Goal: Task Accomplishment & Management: Manage account settings

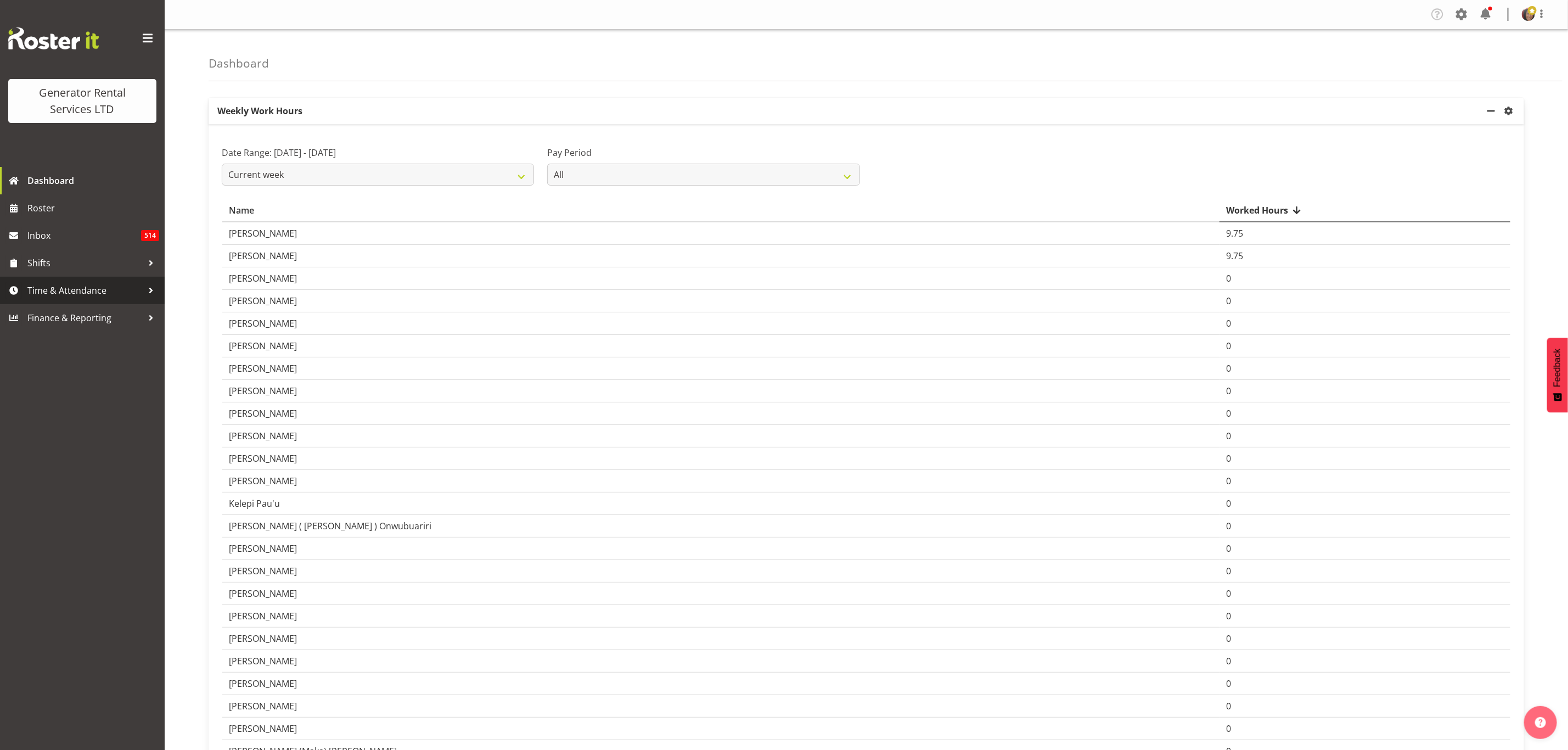
click at [44, 287] on span "Time & Attendance" at bounding box center [85, 290] width 115 height 17
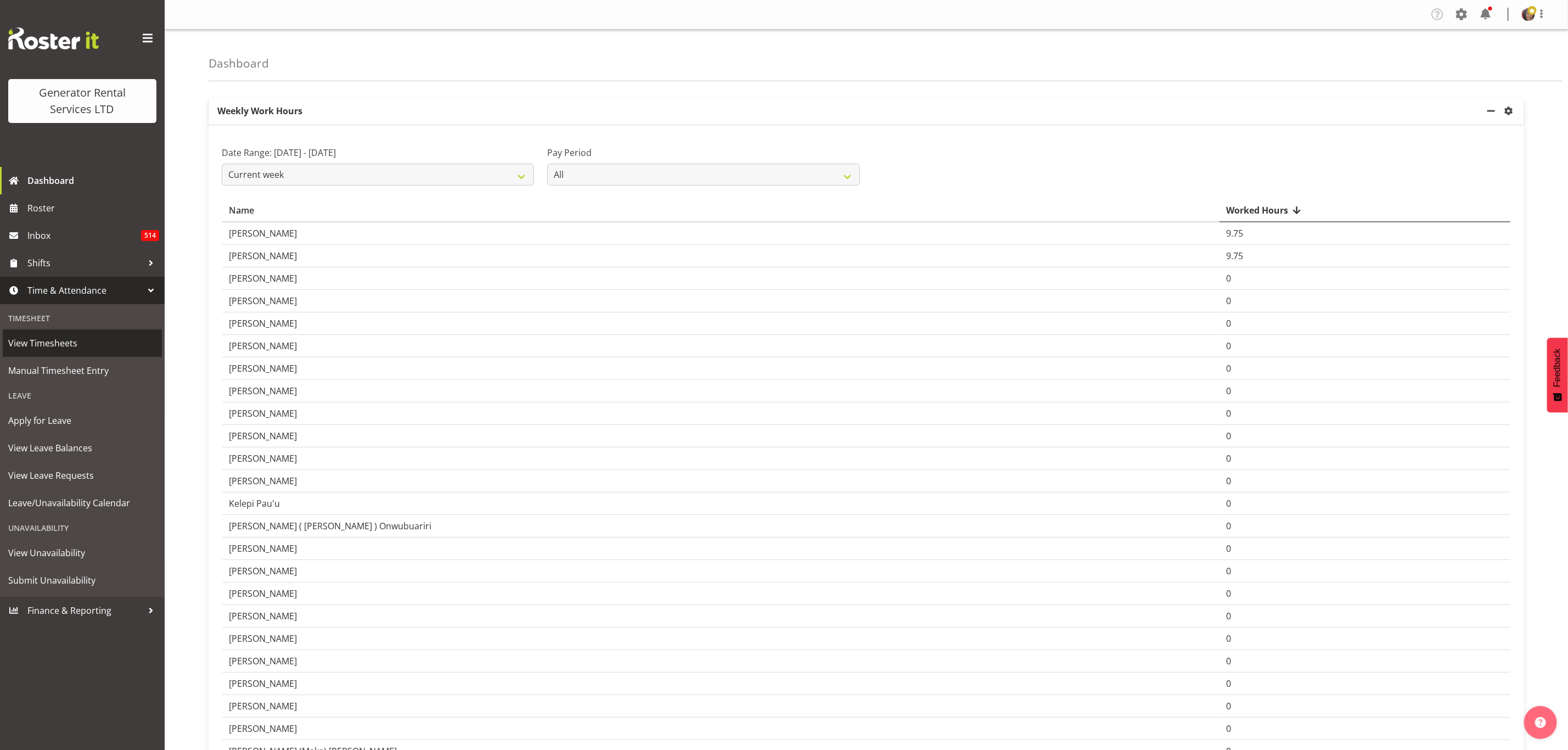
click at [53, 339] on span "View Timesheets" at bounding box center [82, 343] width 149 height 17
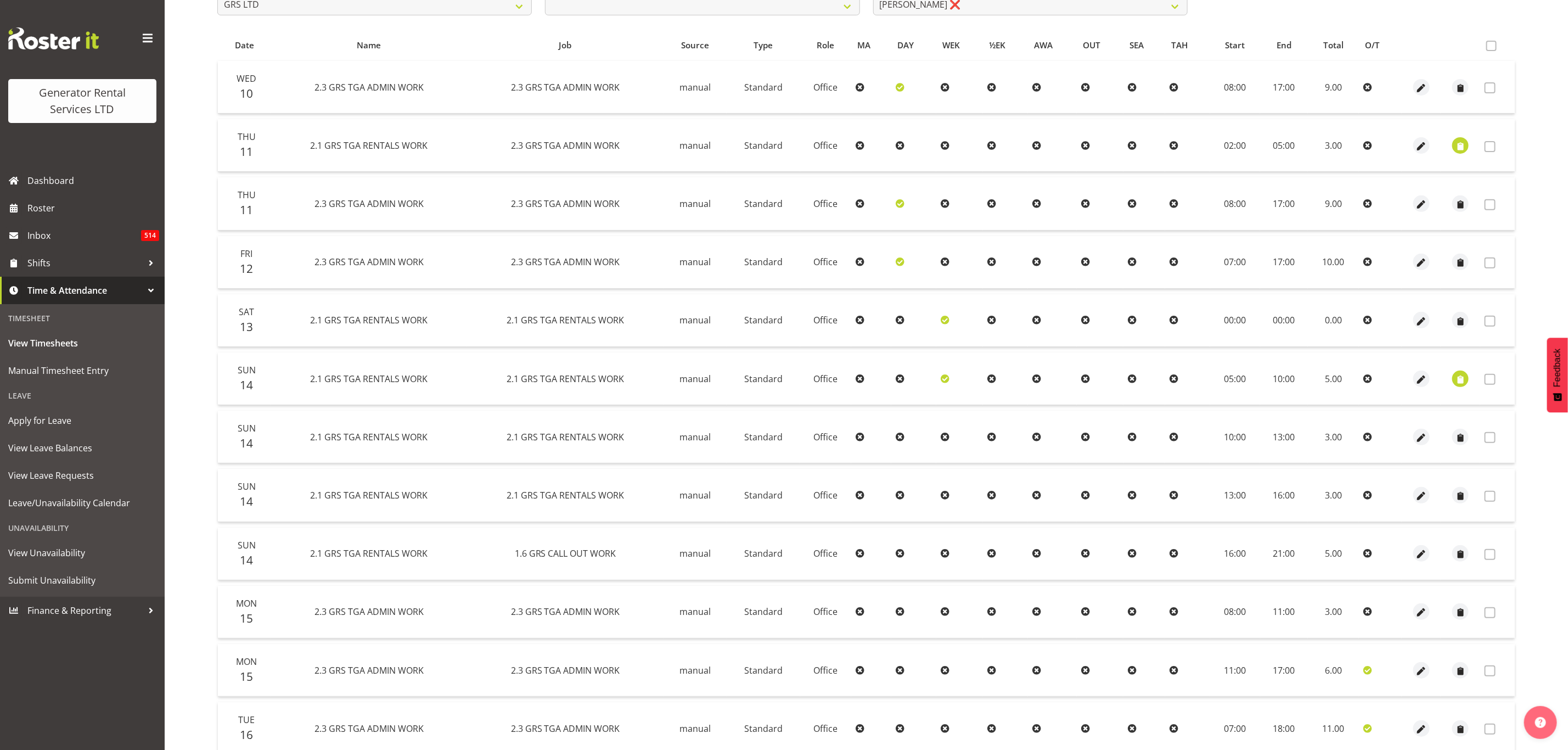
scroll to position [164, 0]
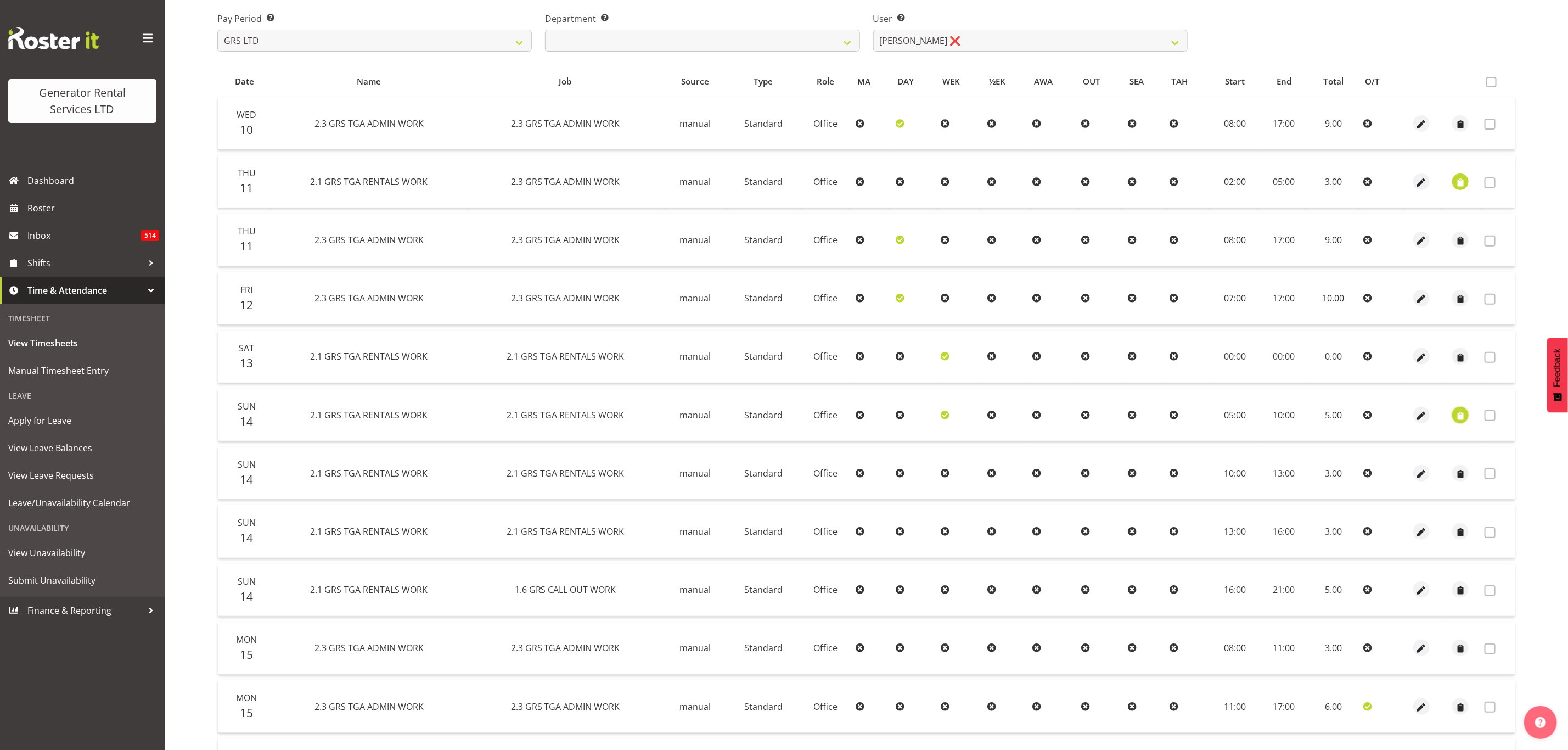
click at [1461, 417] on span "button" at bounding box center [1461, 416] width 13 height 13
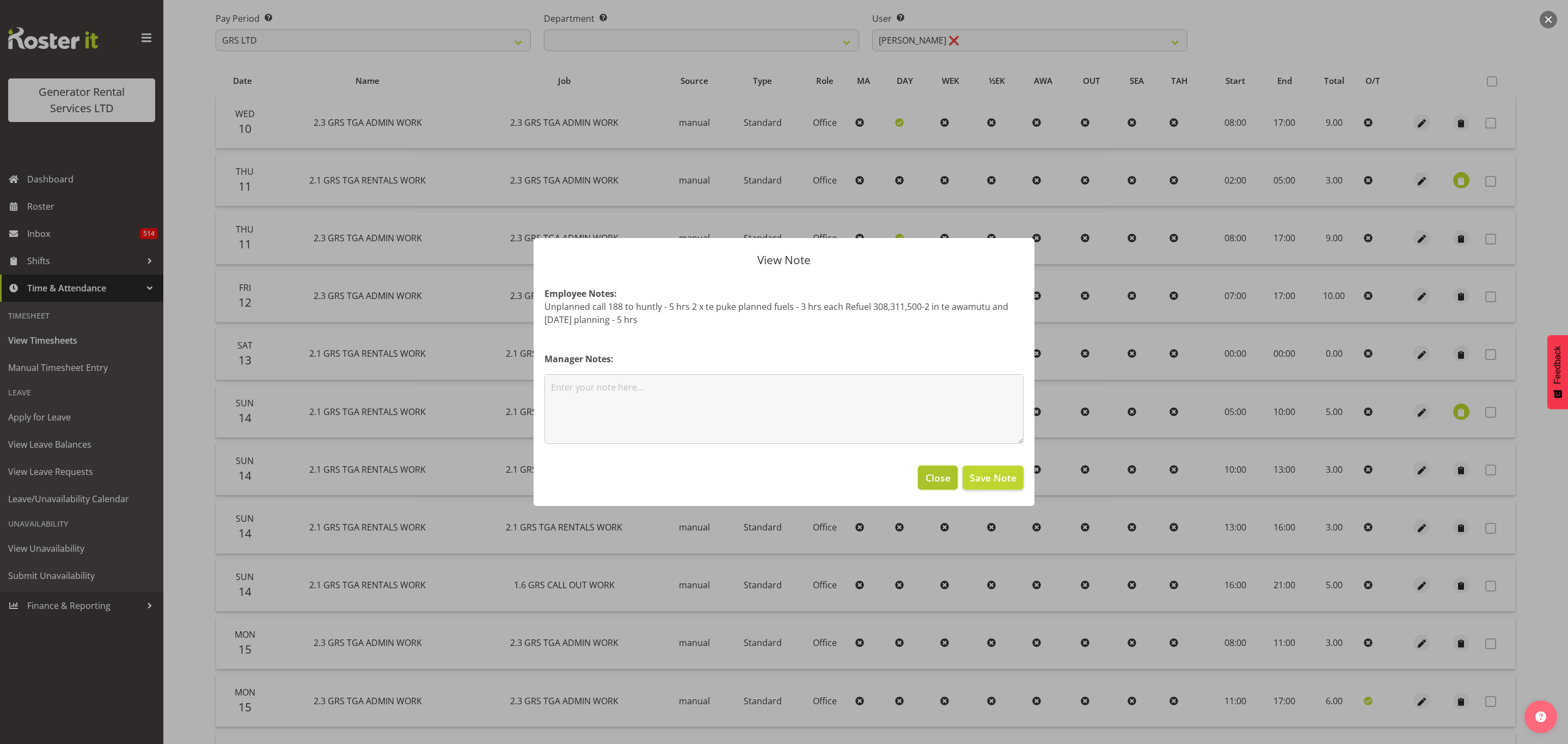
click at [931, 480] on span "Close" at bounding box center [938, 477] width 25 height 14
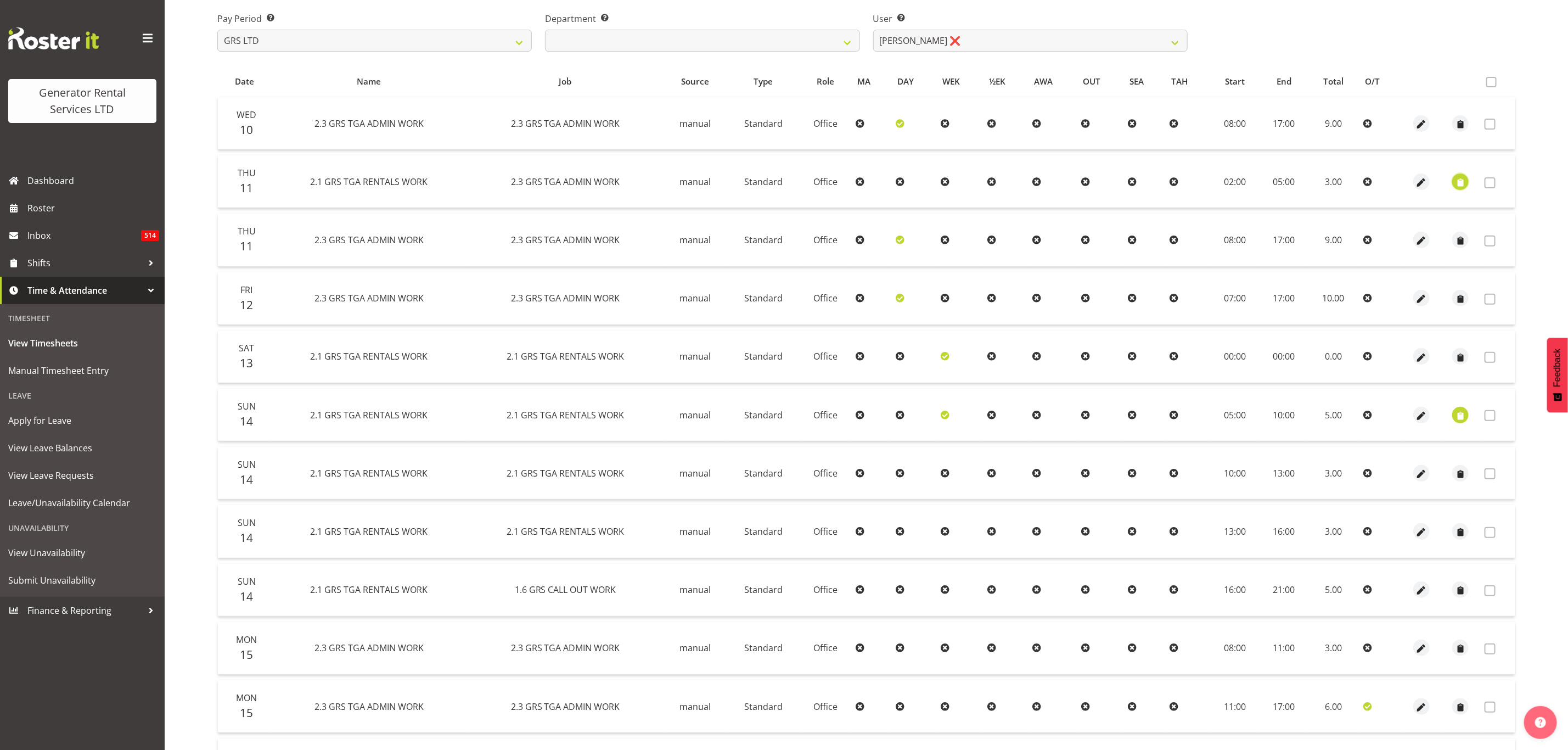
click at [1461, 184] on span "button" at bounding box center [1461, 182] width 13 height 13
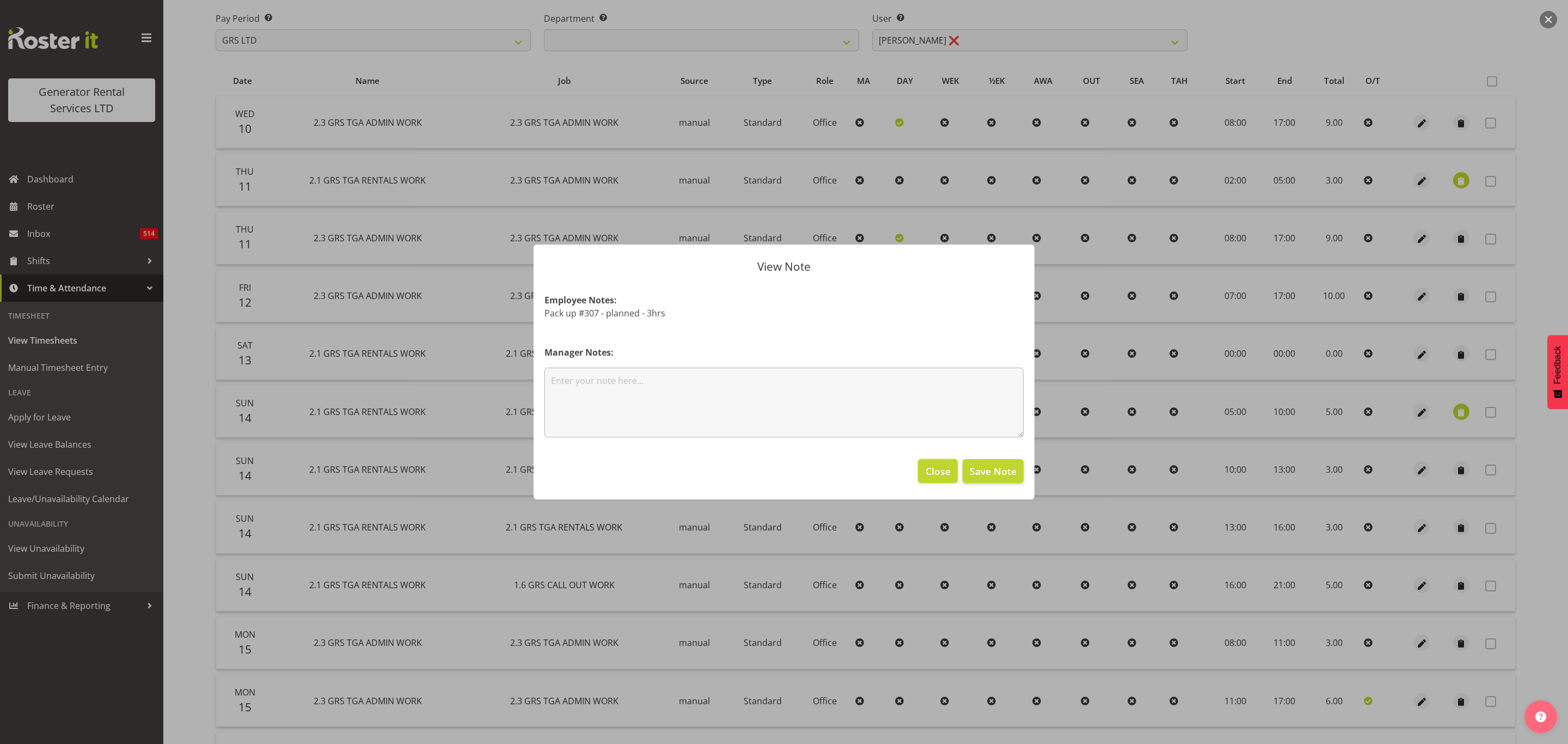
click at [940, 469] on span "Close" at bounding box center [938, 471] width 25 height 14
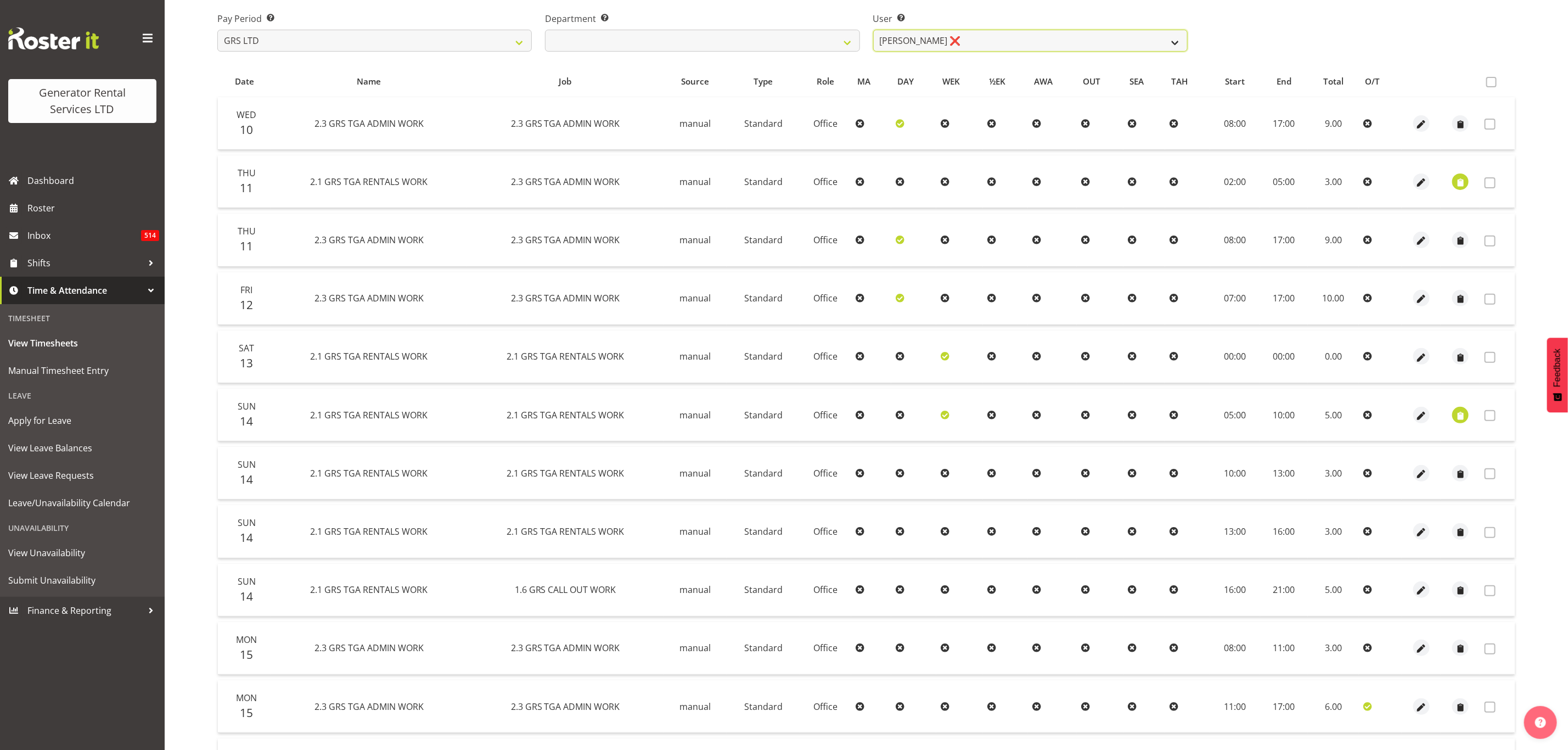
click at [897, 34] on select "[PERSON_NAME] ❌" at bounding box center [1030, 41] width 315 height 22
drag, startPoint x: 897, startPoint y: 34, endPoint x: 876, endPoint y: 33, distance: 21.0
click at [897, 34] on select "[PERSON_NAME] ❌" at bounding box center [1030, 41] width 315 height 22
click at [848, 36] on select "GRS ADMIN TGA GRS HIRE TGA GRS SALES TGA" at bounding box center [702, 41] width 315 height 22
select select "21"
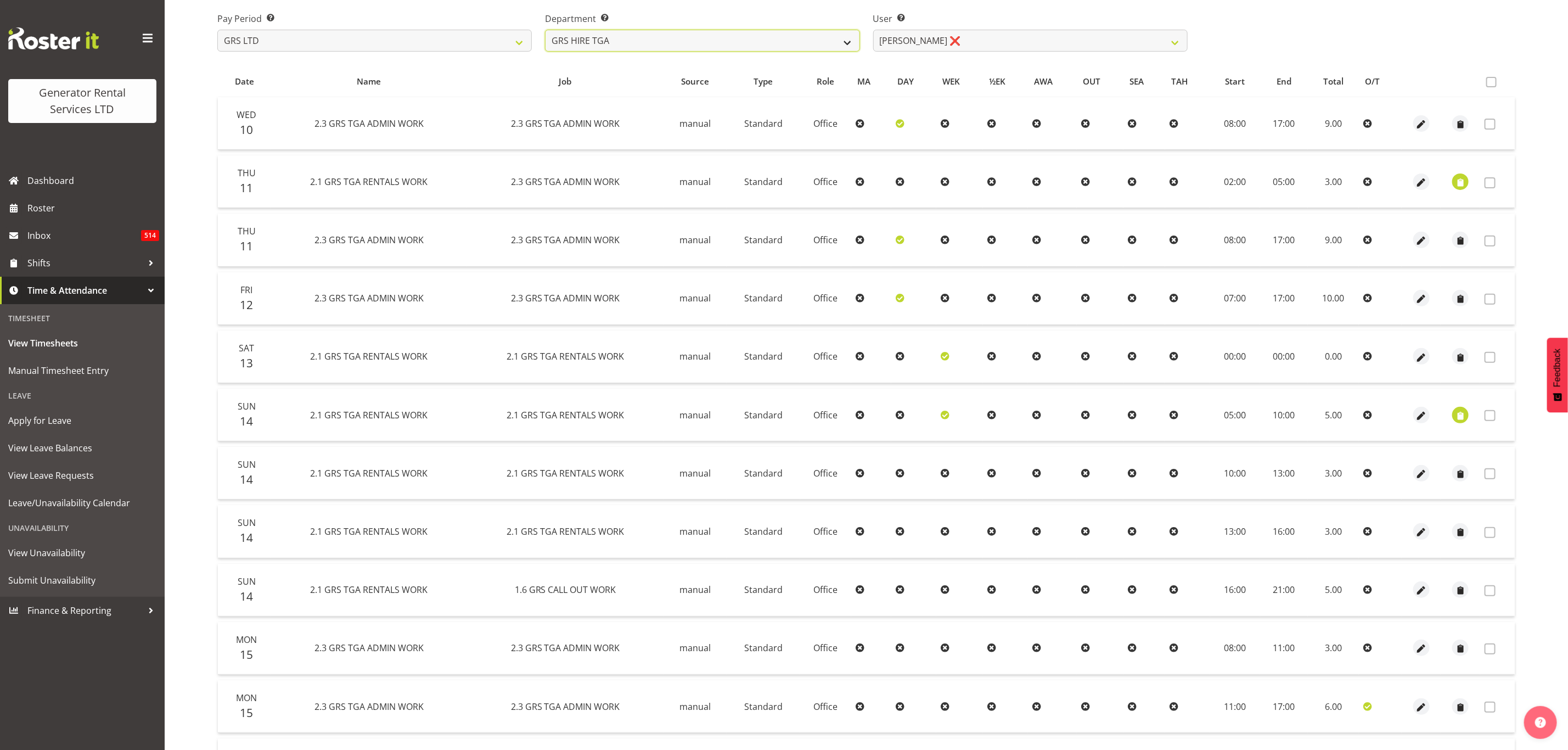
click at [545, 29] on select "GRS ADMIN TGA GRS HIRE TGA GRS SALES TGA" at bounding box center [702, 41] width 315 height 22
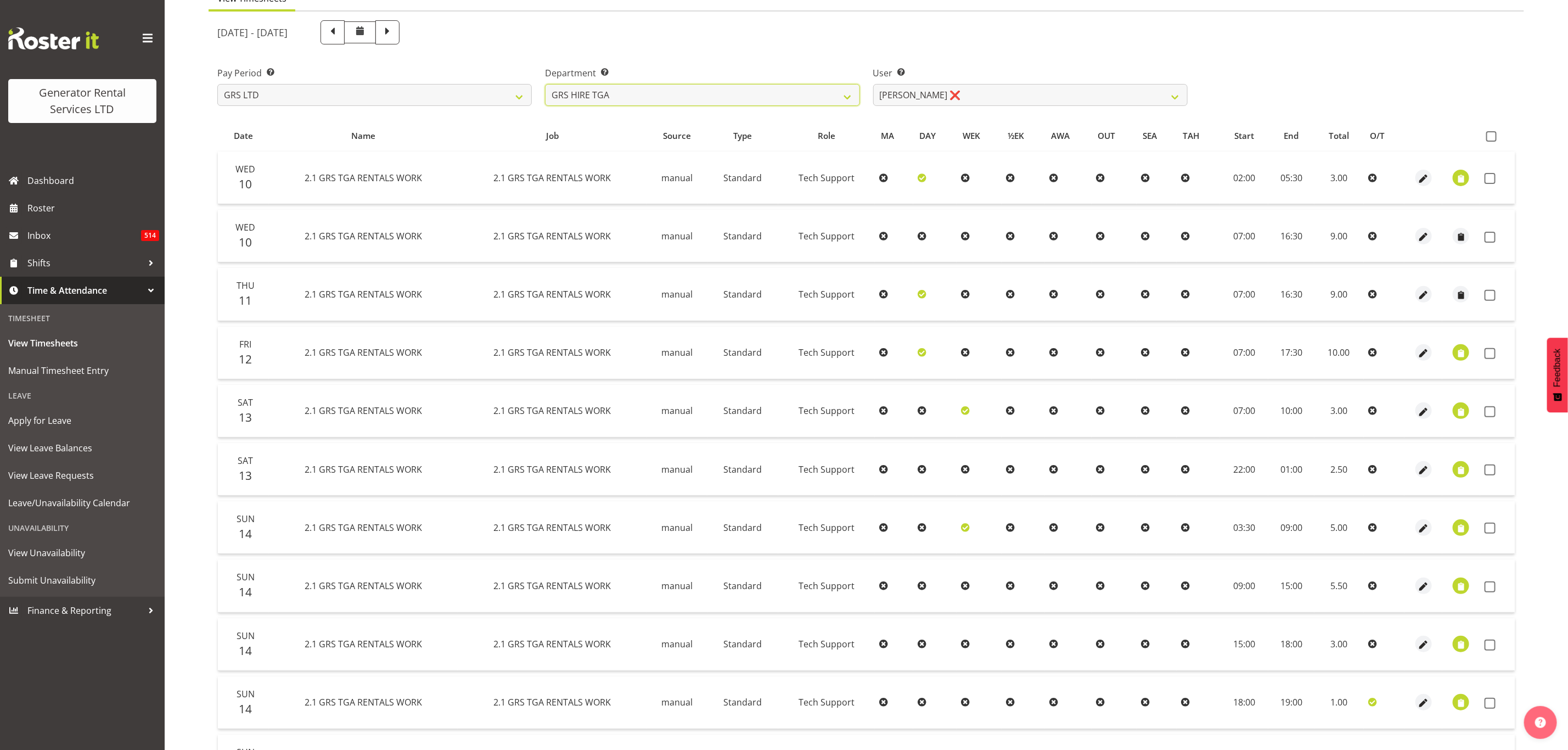
scroll to position [102, 0]
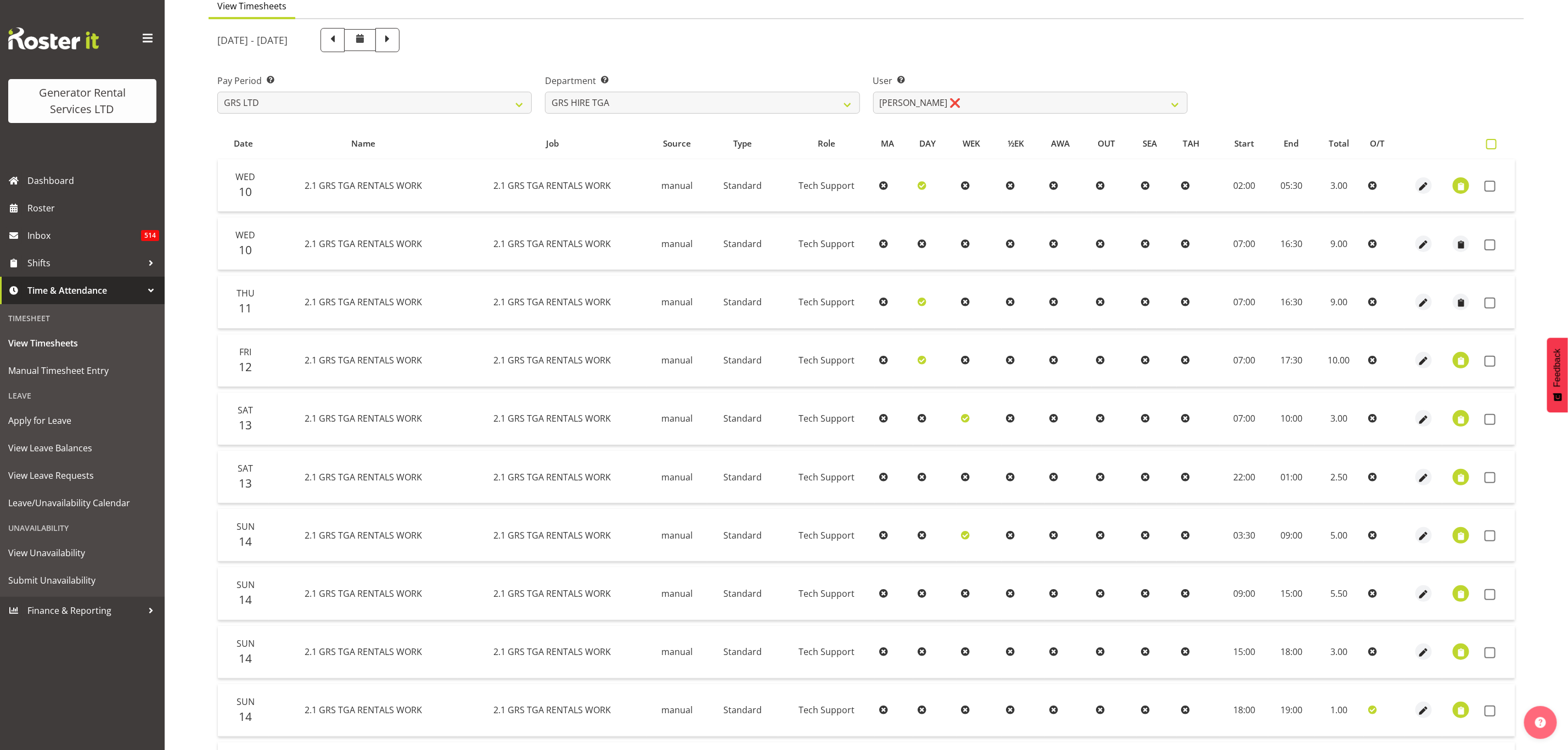
click at [1497, 144] on label at bounding box center [1494, 144] width 16 height 10
click at [1494, 144] on input "checkbox" at bounding box center [1490, 144] width 7 height 7
checkbox input "true"
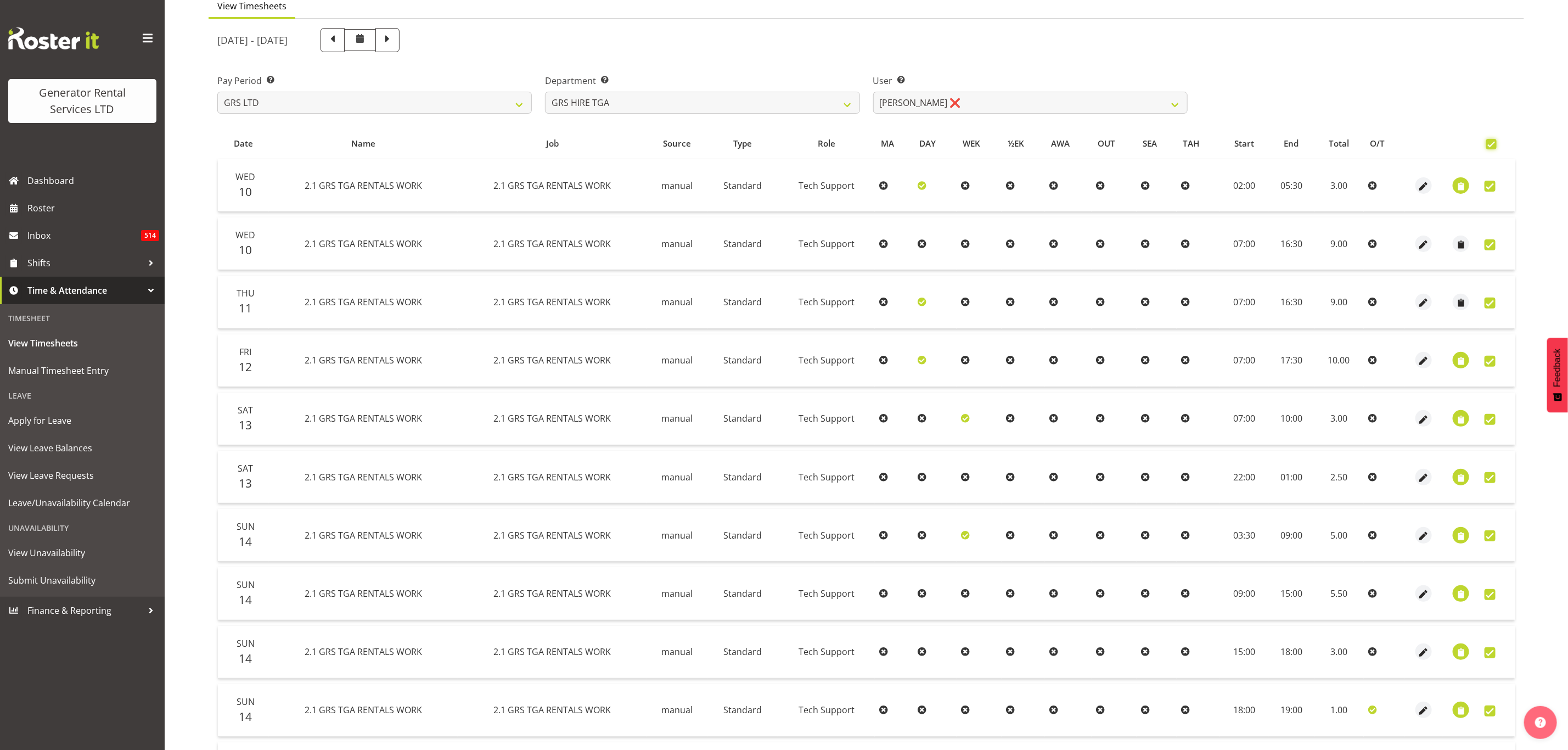
checkbox input "true"
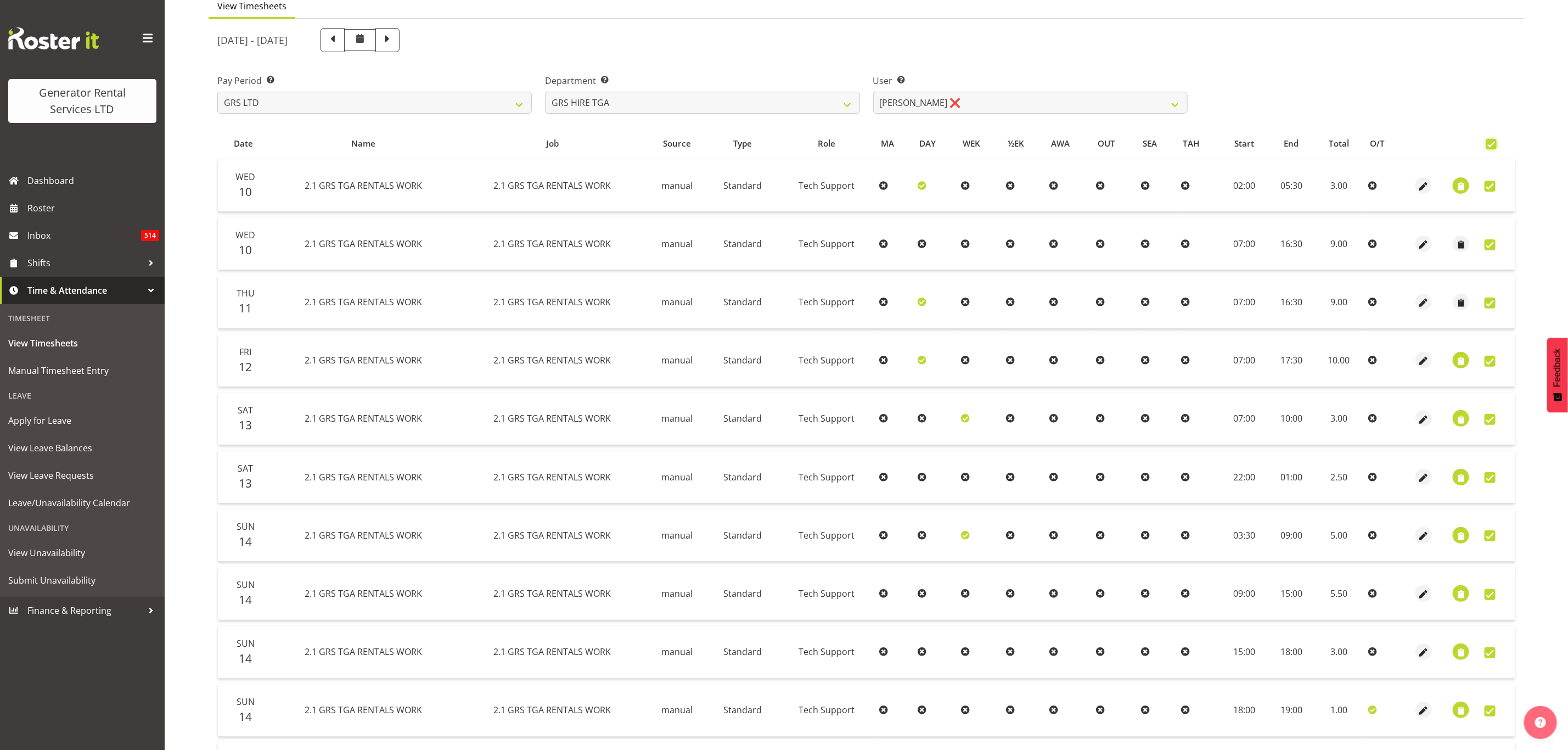
checkbox input "true"
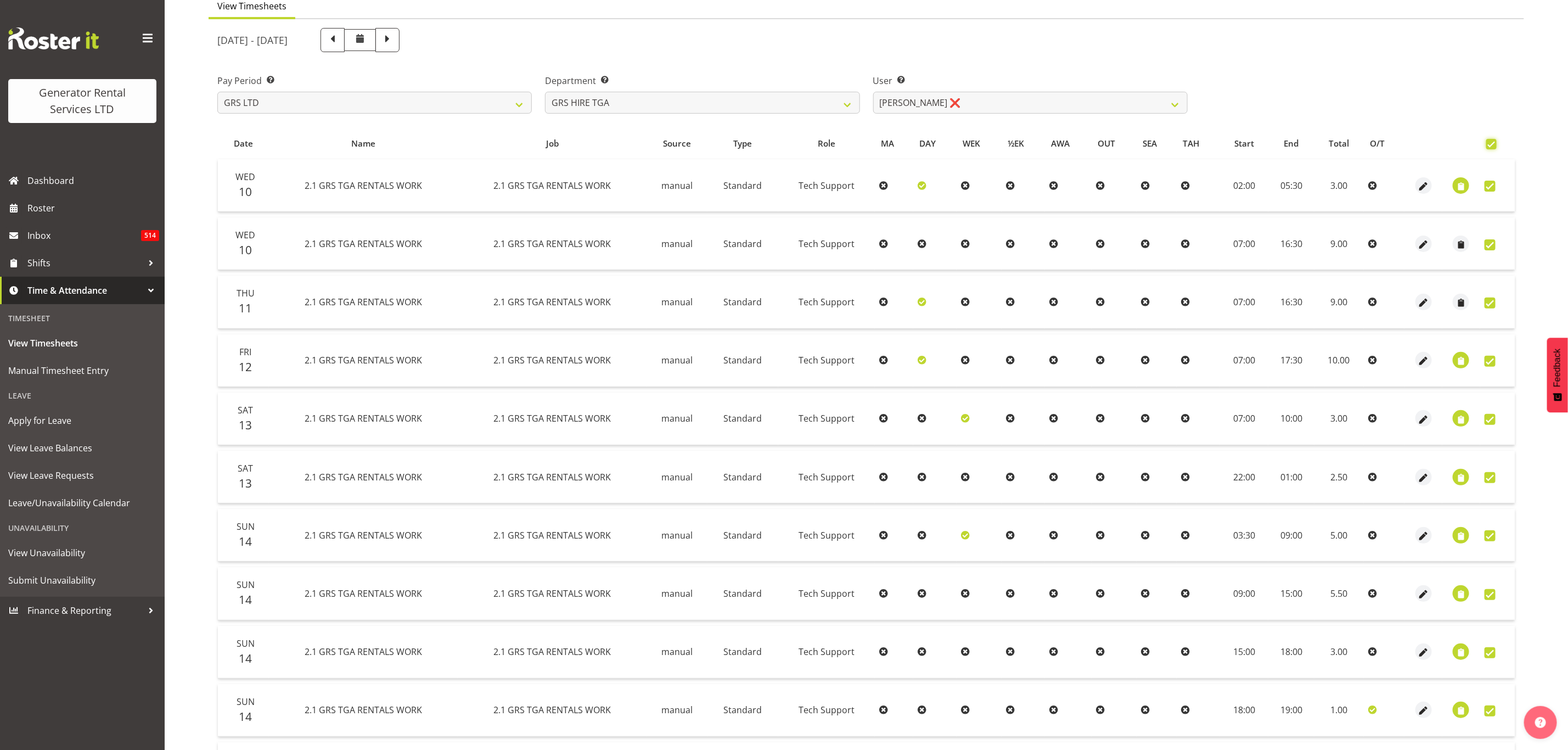
checkbox input "true"
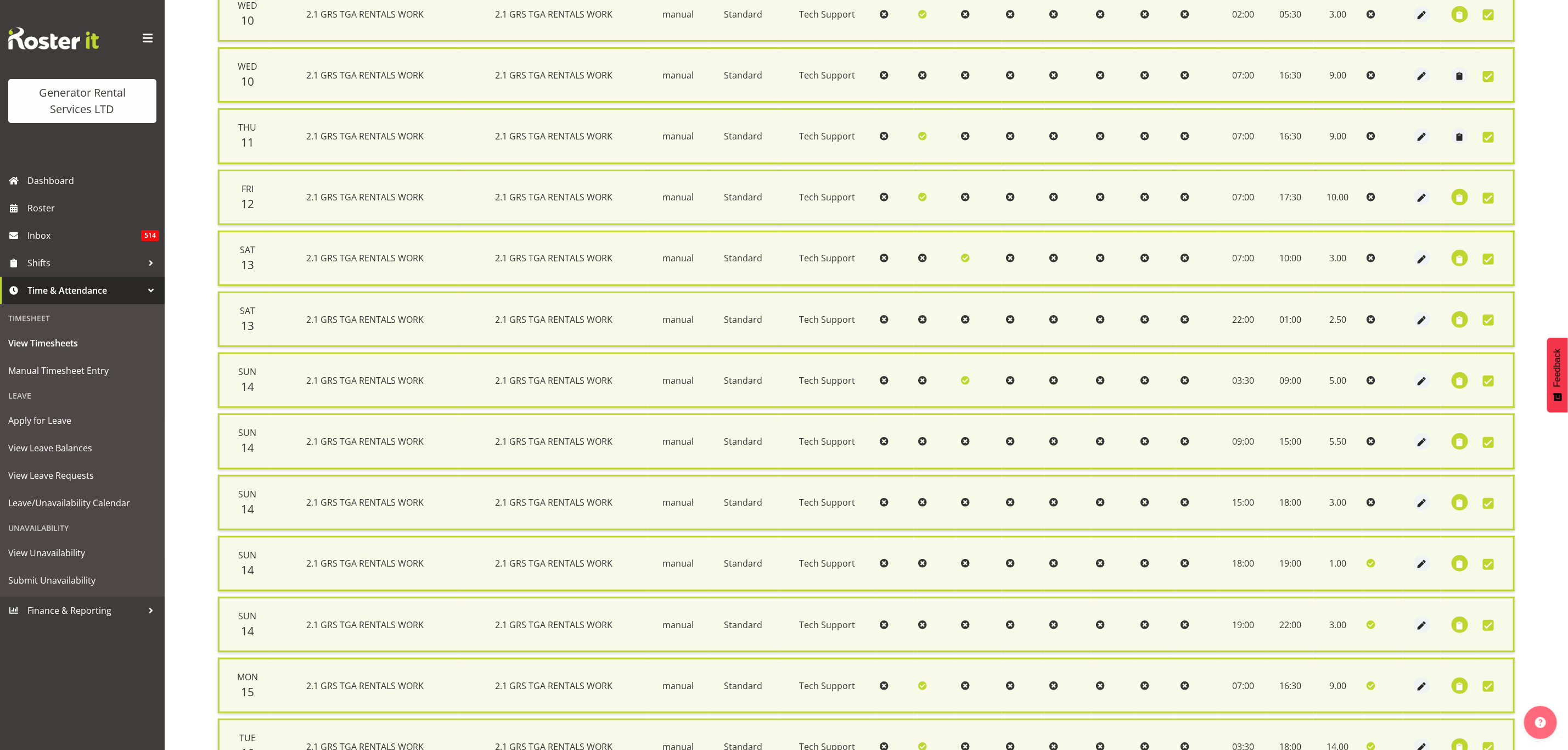
scroll to position [381, 0]
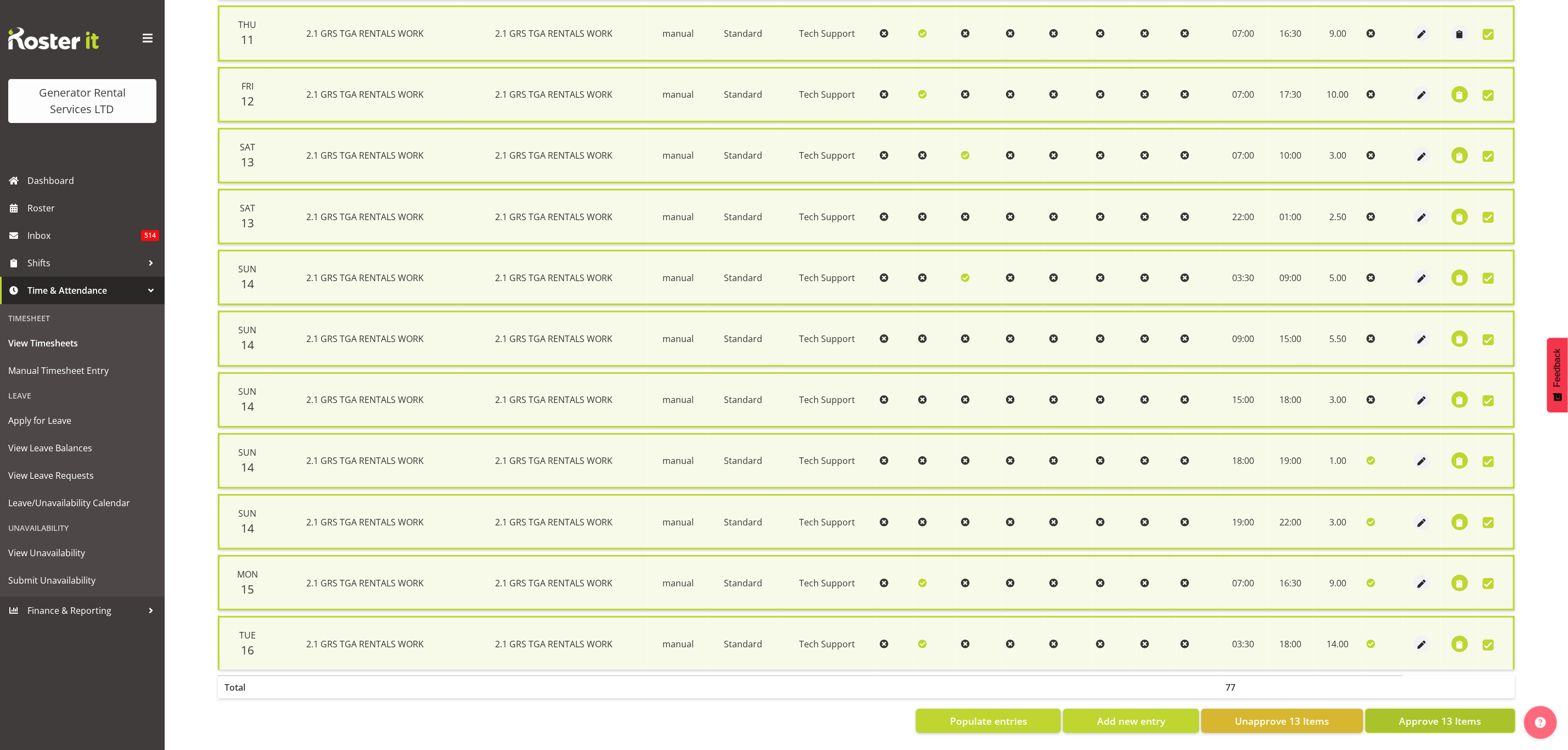
click at [1412, 714] on span "Approve 13 Items" at bounding box center [1440, 721] width 82 height 14
checkbox input "false"
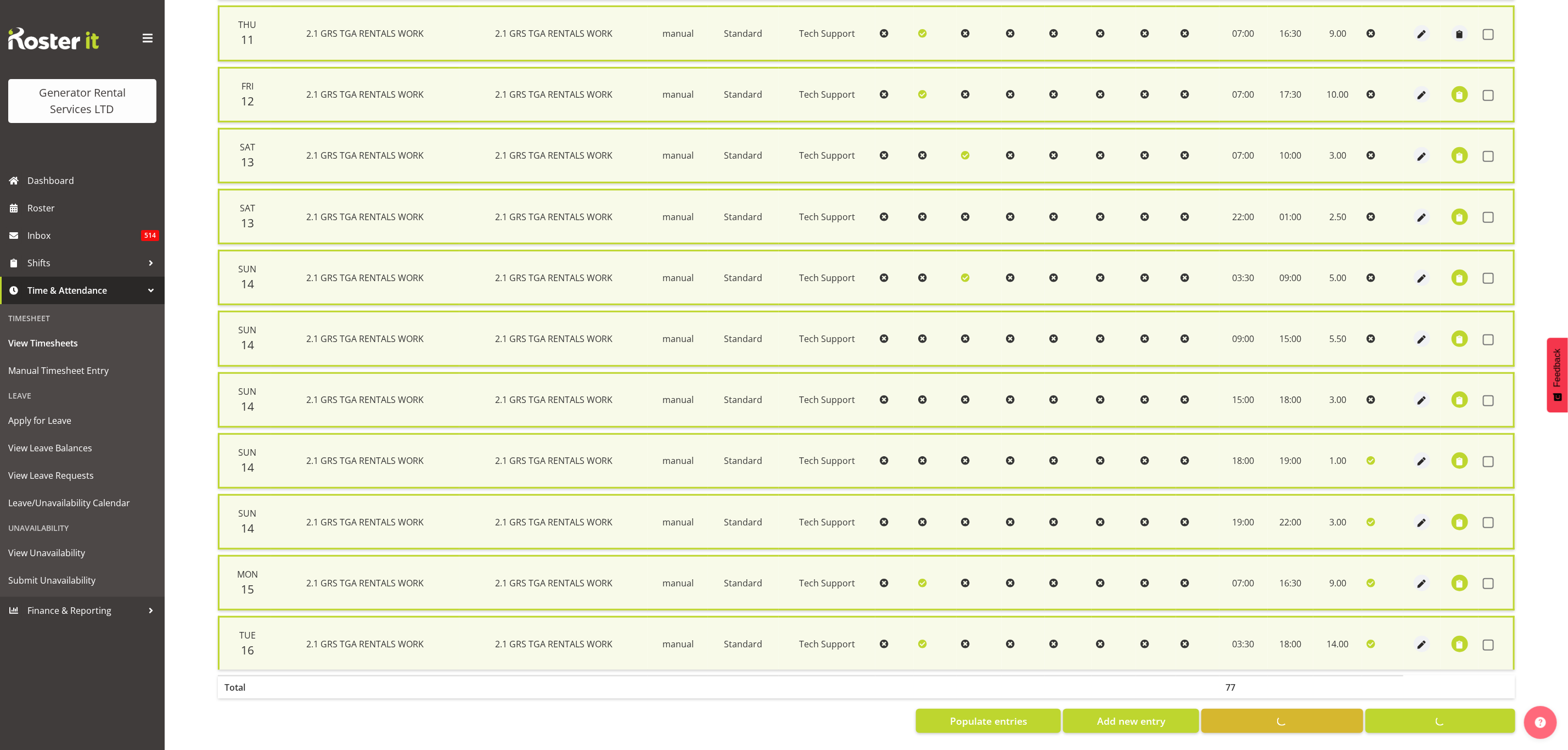
checkbox input "false"
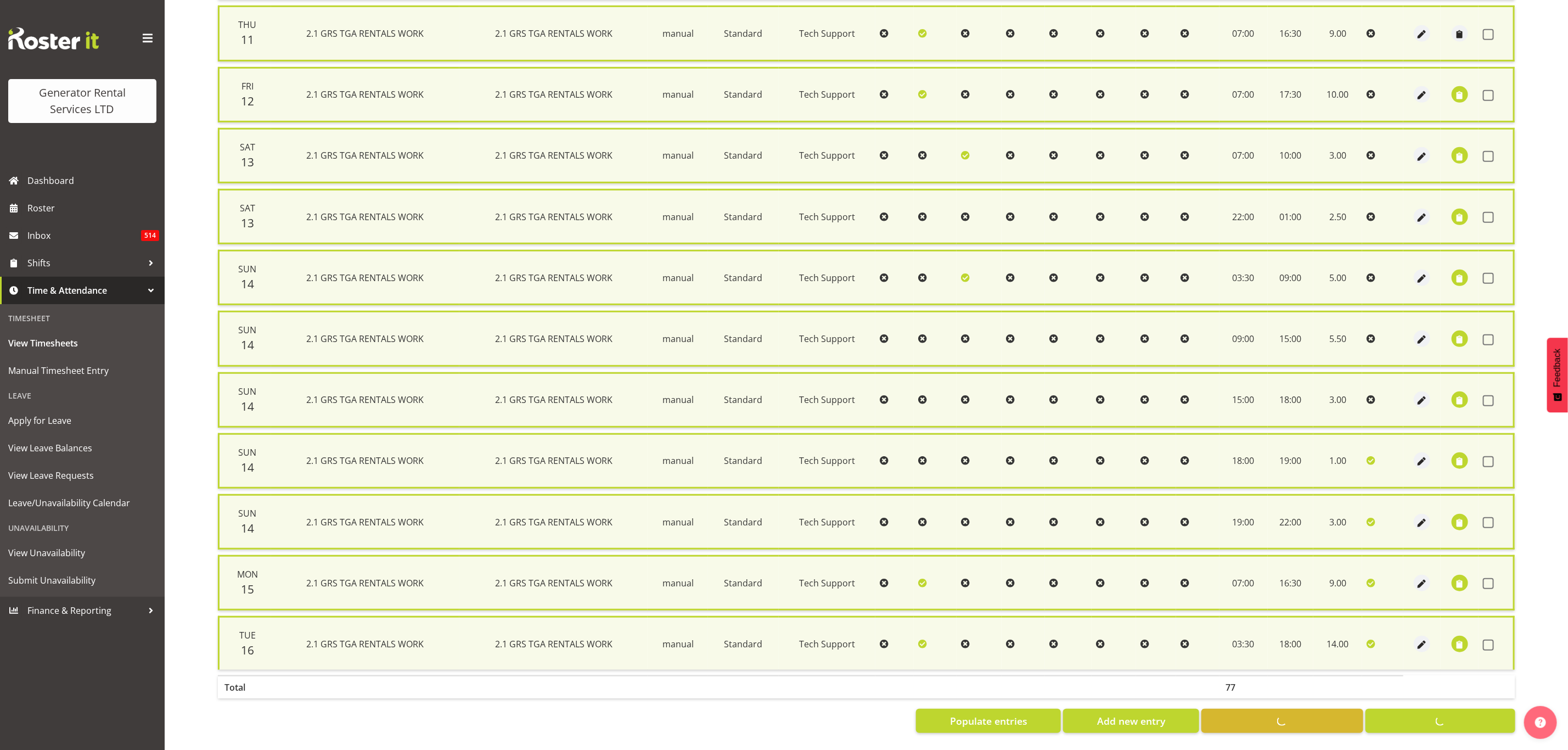
checkbox input "false"
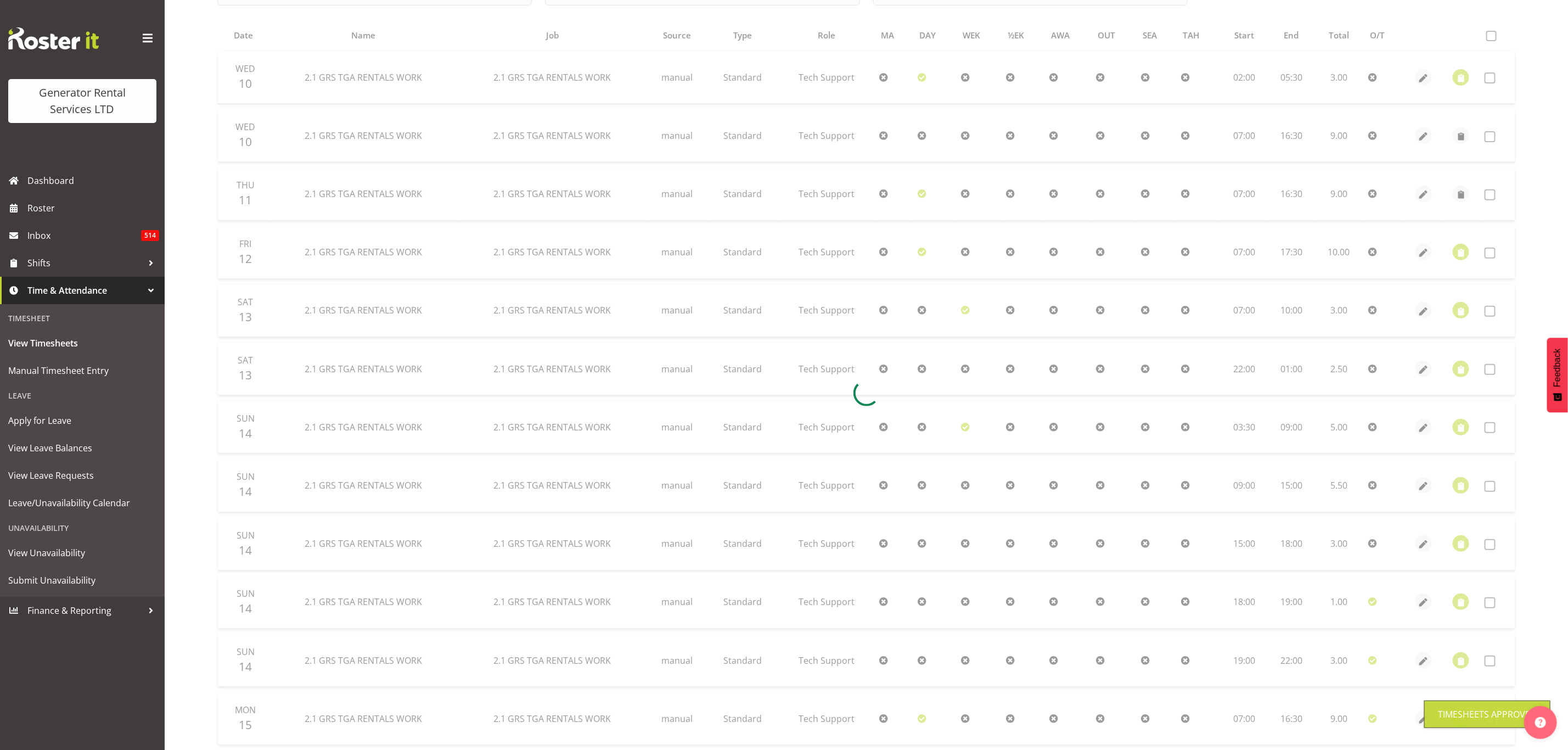
scroll to position [20, 0]
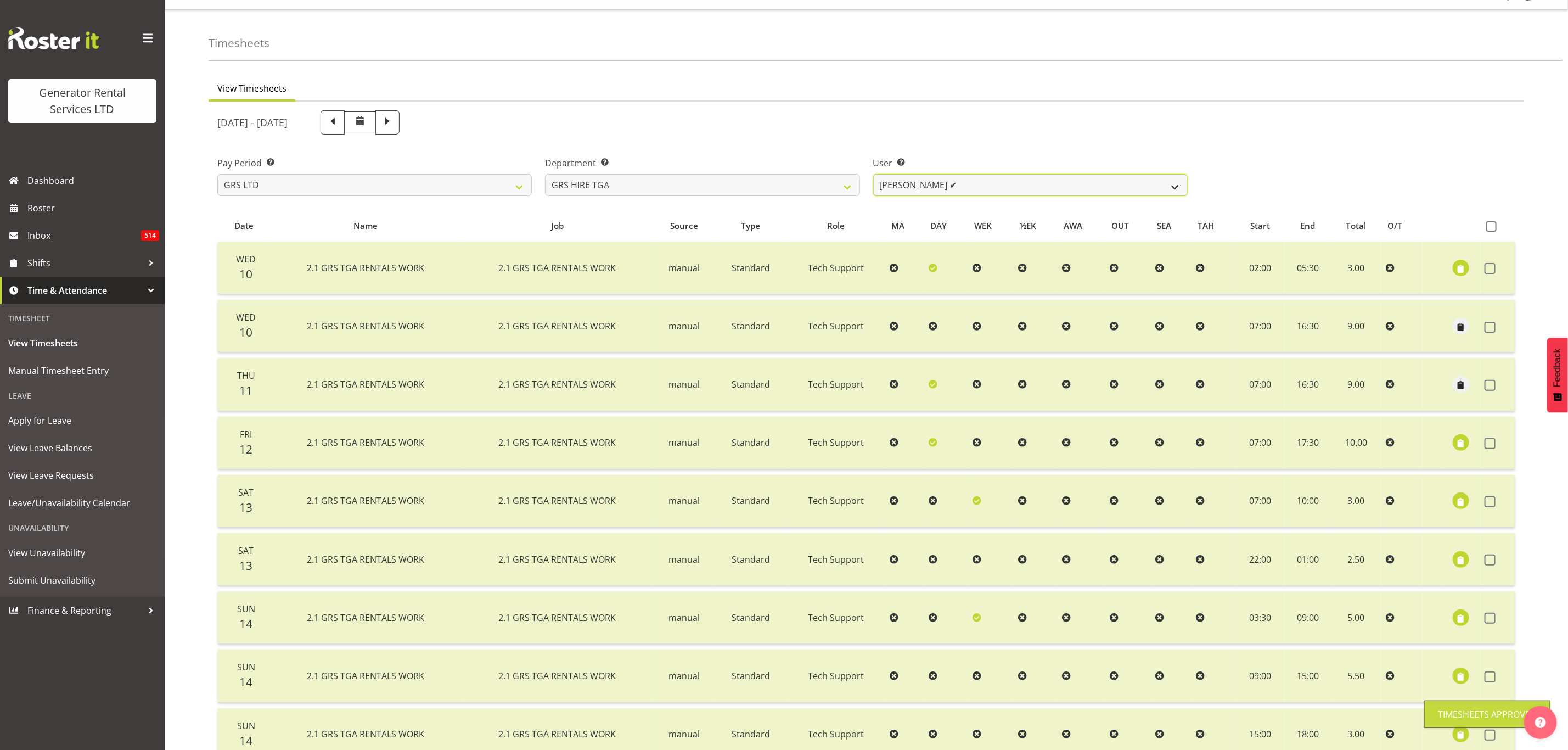
click at [922, 186] on select "[PERSON_NAME] ✔ [PERSON_NAME] ❌ [PERSON_NAME] ❌ [PERSON_NAME] ❌ [PERSON_NAME] ❌" at bounding box center [1030, 185] width 315 height 22
select select "5206"
click at [873, 174] on select "[PERSON_NAME] ✔ [PERSON_NAME] ❌ [PERSON_NAME] ❌ [PERSON_NAME] ❌ [PERSON_NAME] ❌" at bounding box center [1030, 185] width 315 height 22
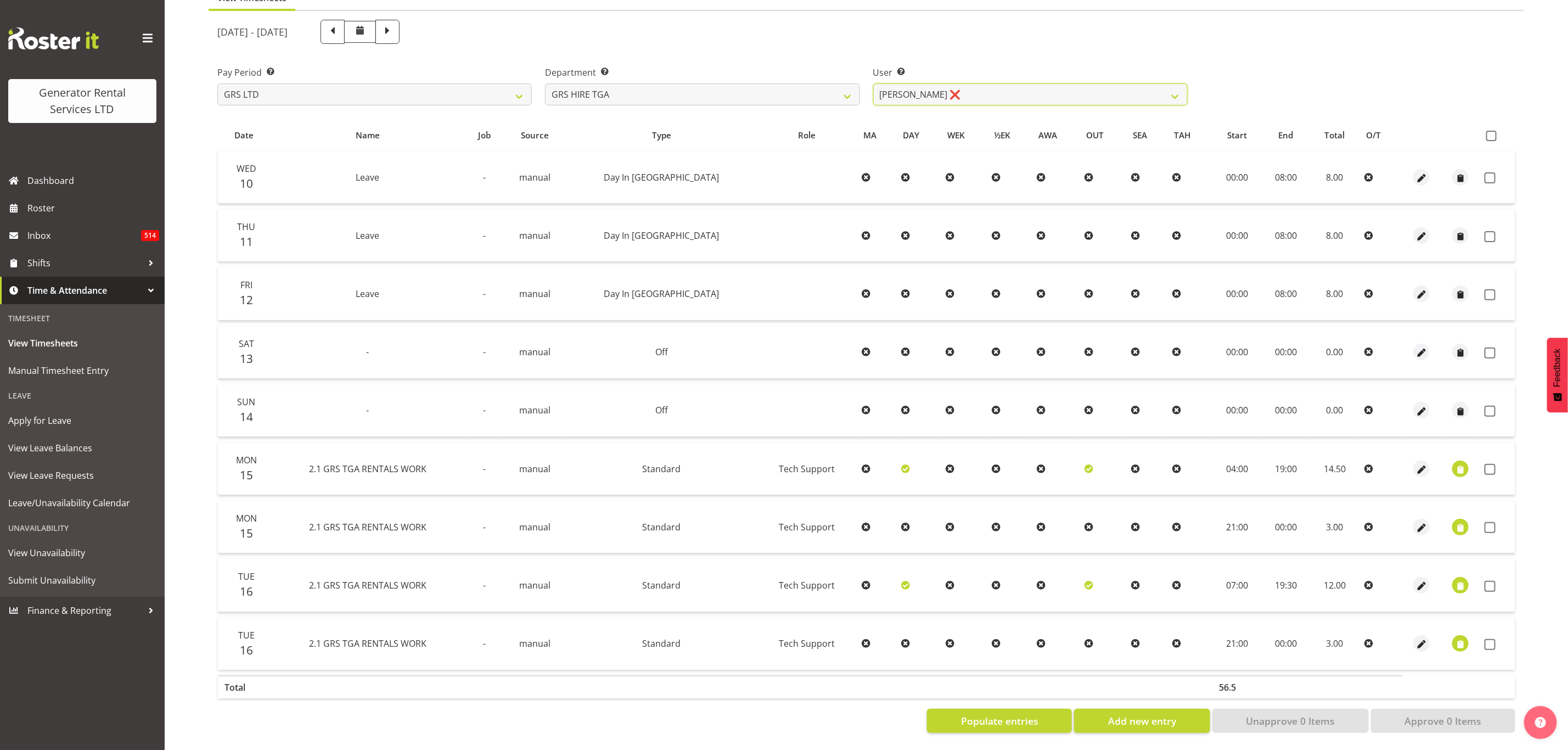
scroll to position [118, 0]
click at [1489, 131] on span at bounding box center [1491, 136] width 10 height 10
click at [1489, 133] on input "checkbox" at bounding box center [1490, 136] width 7 height 7
checkbox input "true"
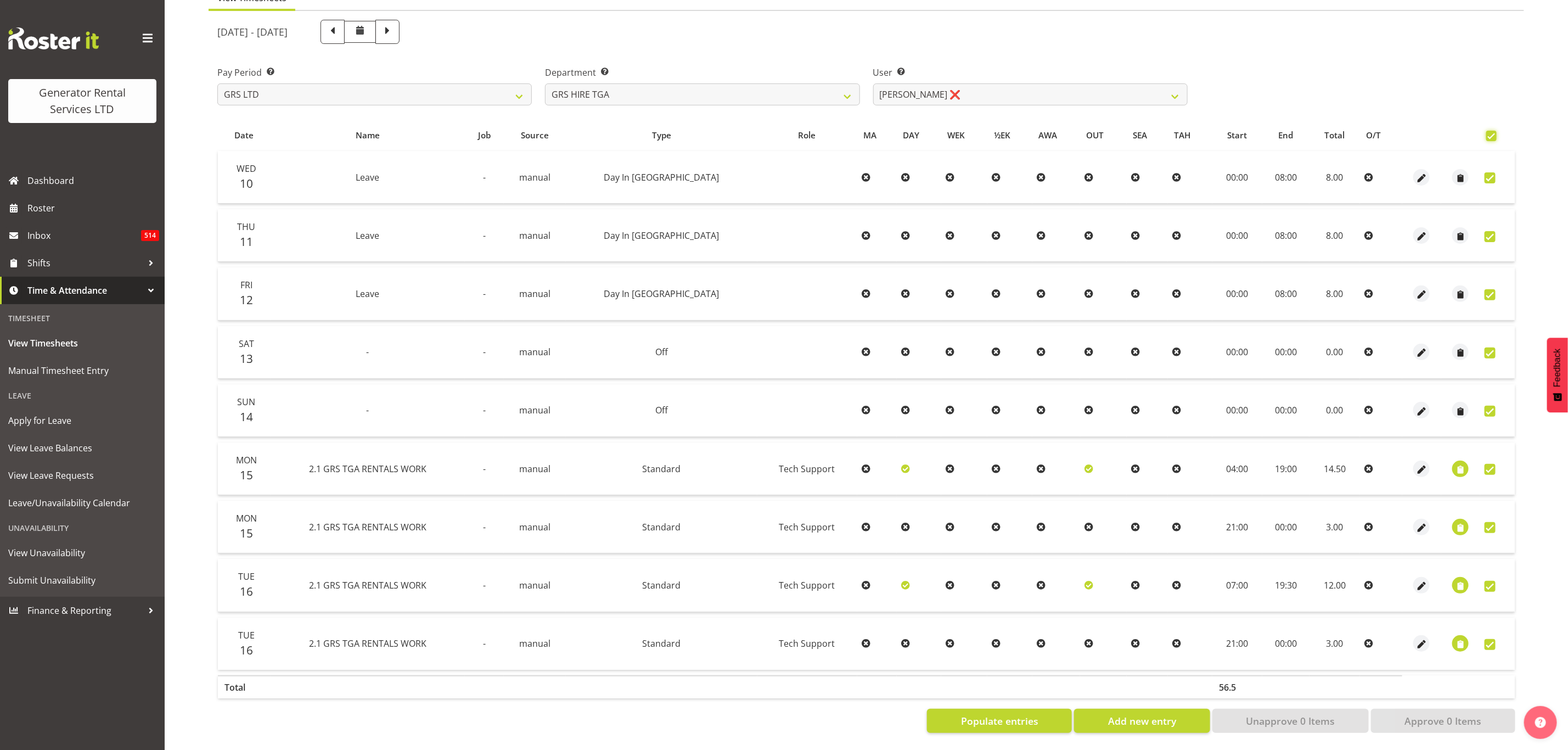
checkbox input "true"
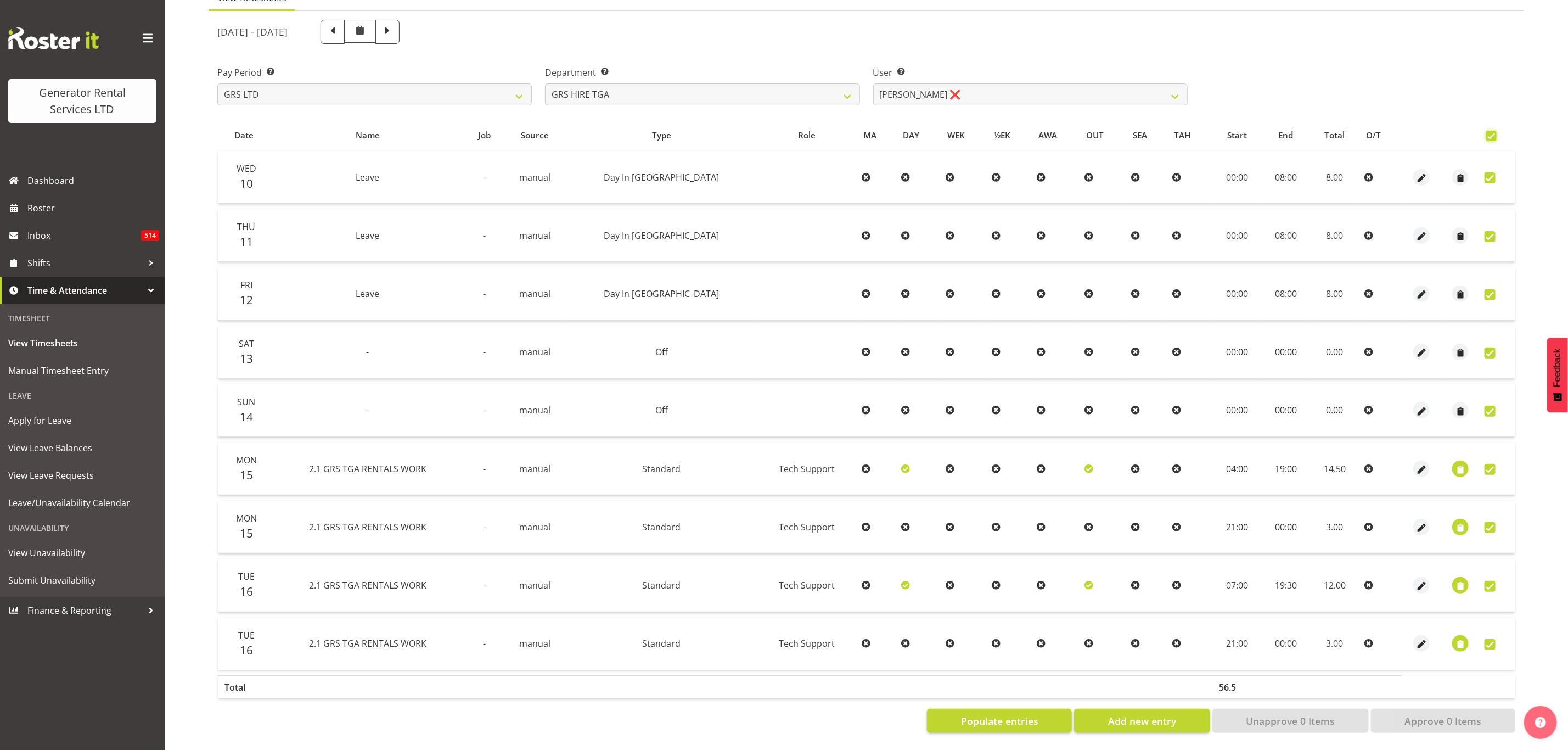
checkbox input "true"
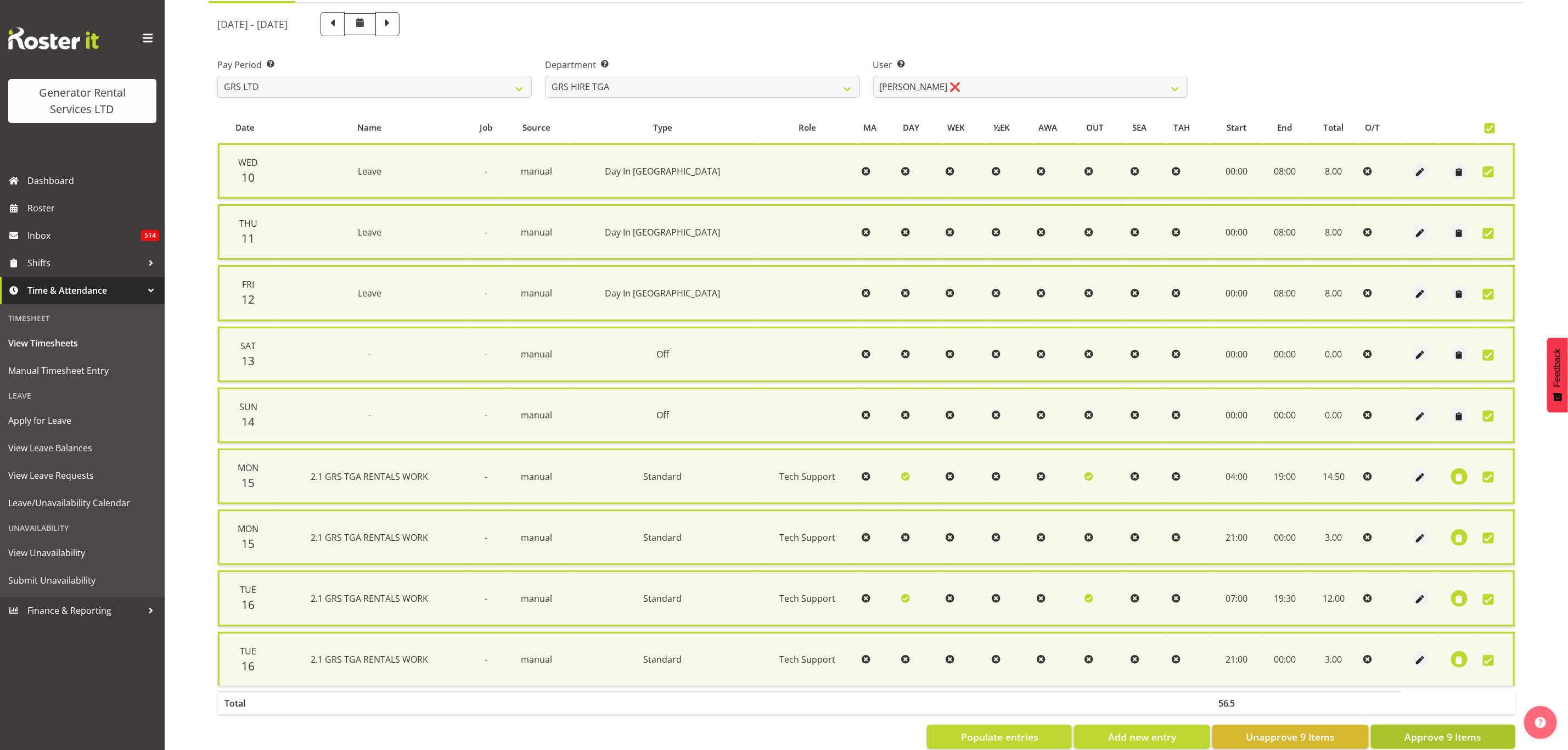
click at [1442, 730] on span "Approve 9 Items" at bounding box center [1443, 736] width 77 height 14
checkbox input "false"
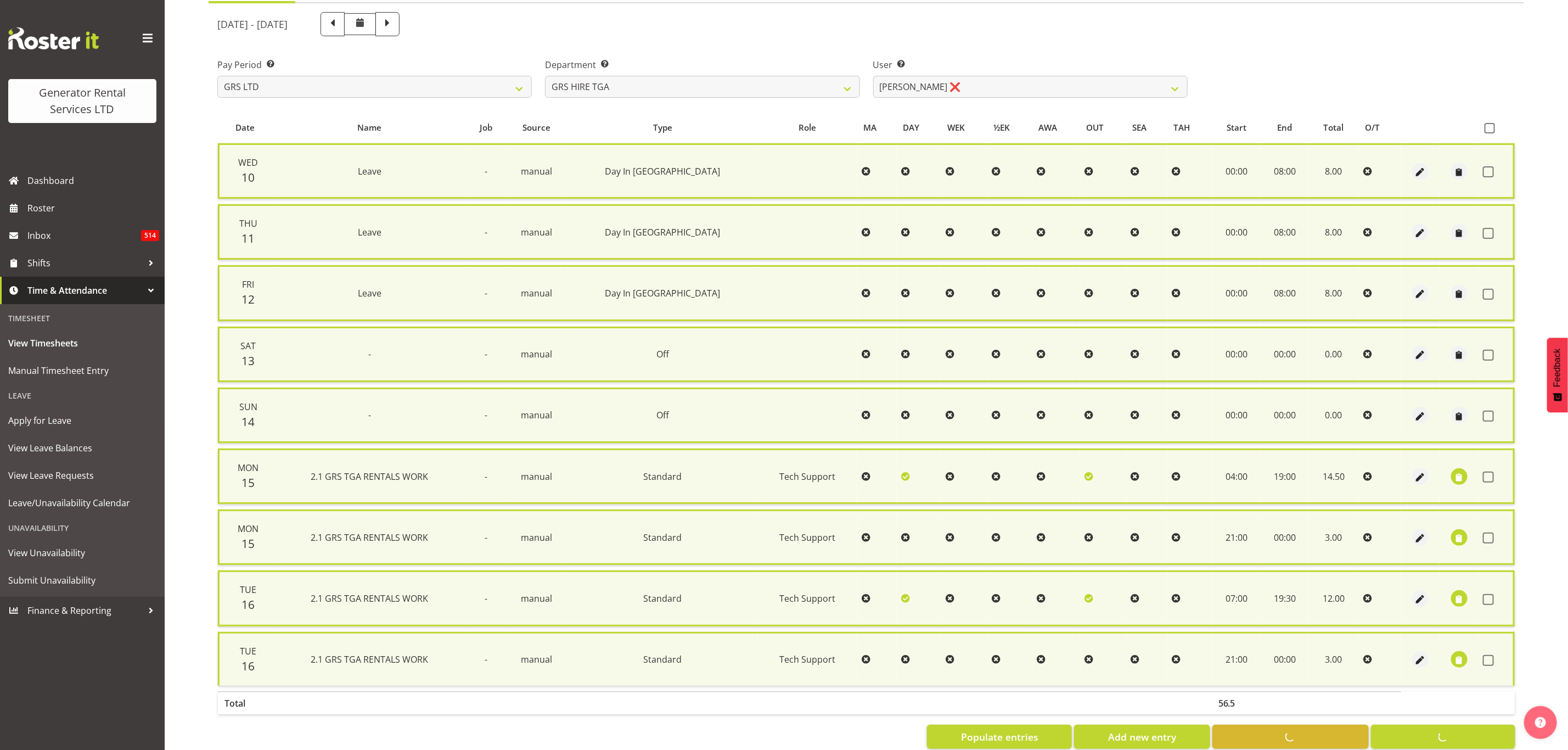
checkbox input "false"
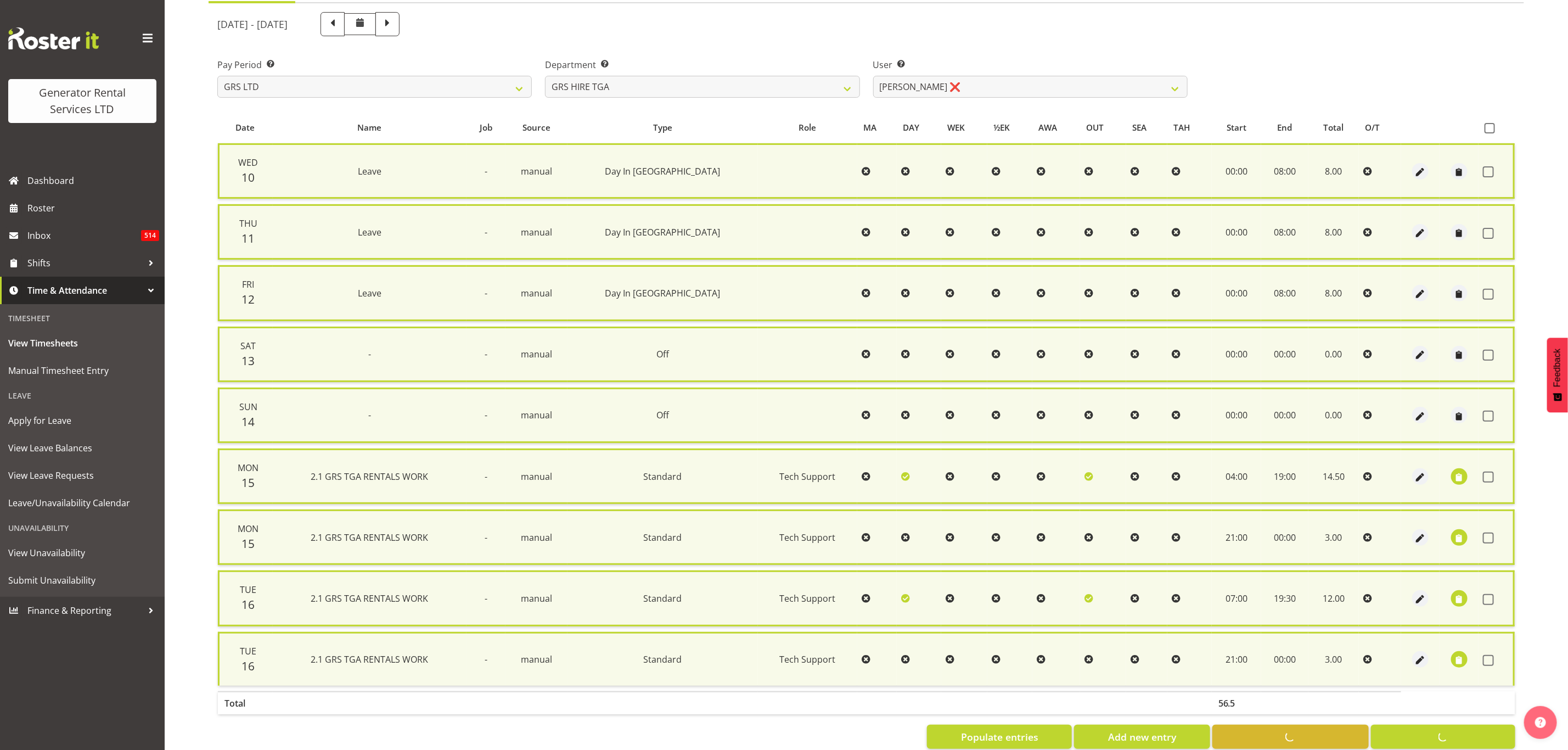
checkbox input "false"
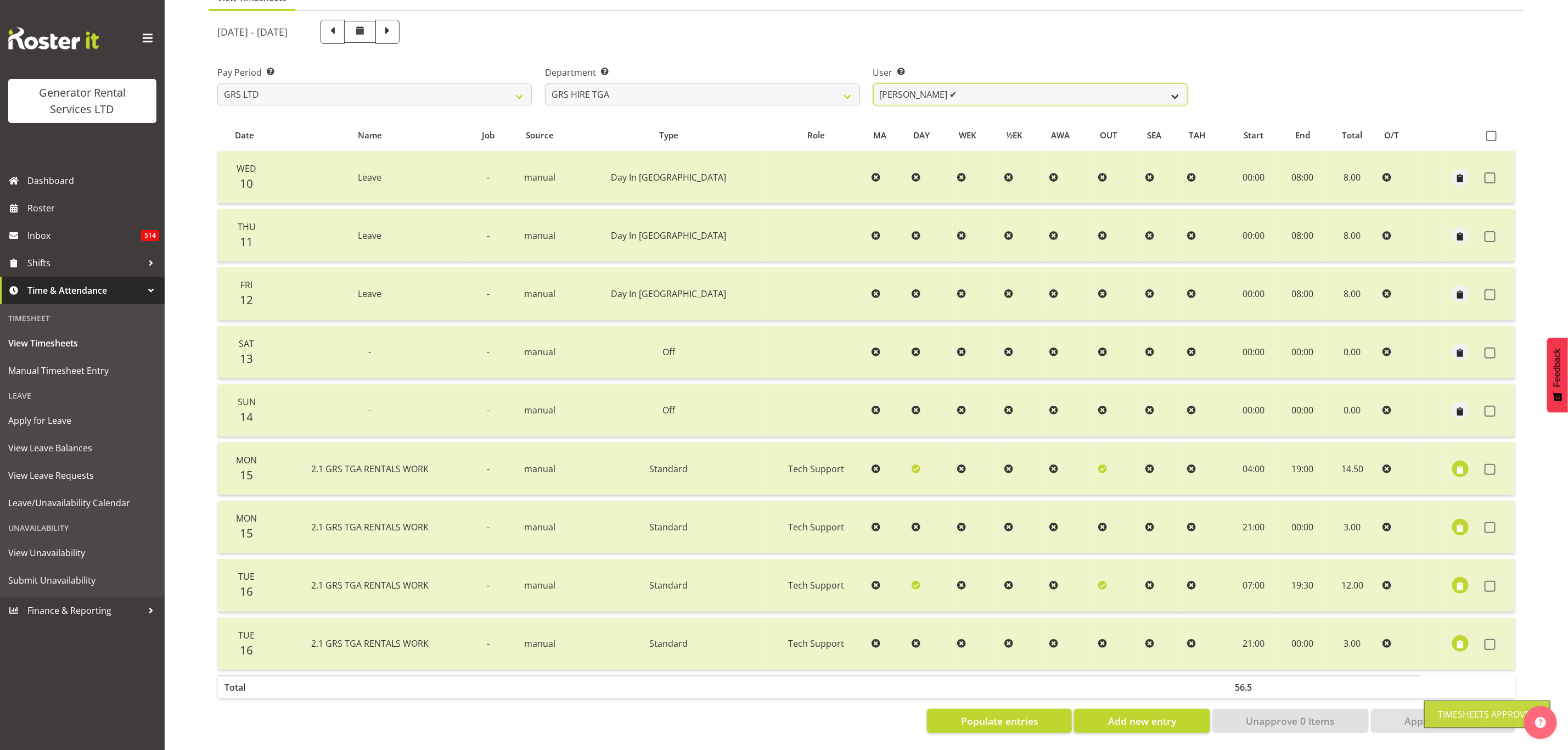
click at [894, 83] on select "[PERSON_NAME] ✔ [PERSON_NAME] ✔ [PERSON_NAME] ❌ [PERSON_NAME] ❌ [PERSON_NAME] ❌" at bounding box center [1030, 95] width 315 height 22
click at [873, 83] on select "[PERSON_NAME] ✔ [PERSON_NAME] ✔ [PERSON_NAME] ❌ [PERSON_NAME] ❌ [PERSON_NAME] ❌" at bounding box center [1030, 95] width 315 height 22
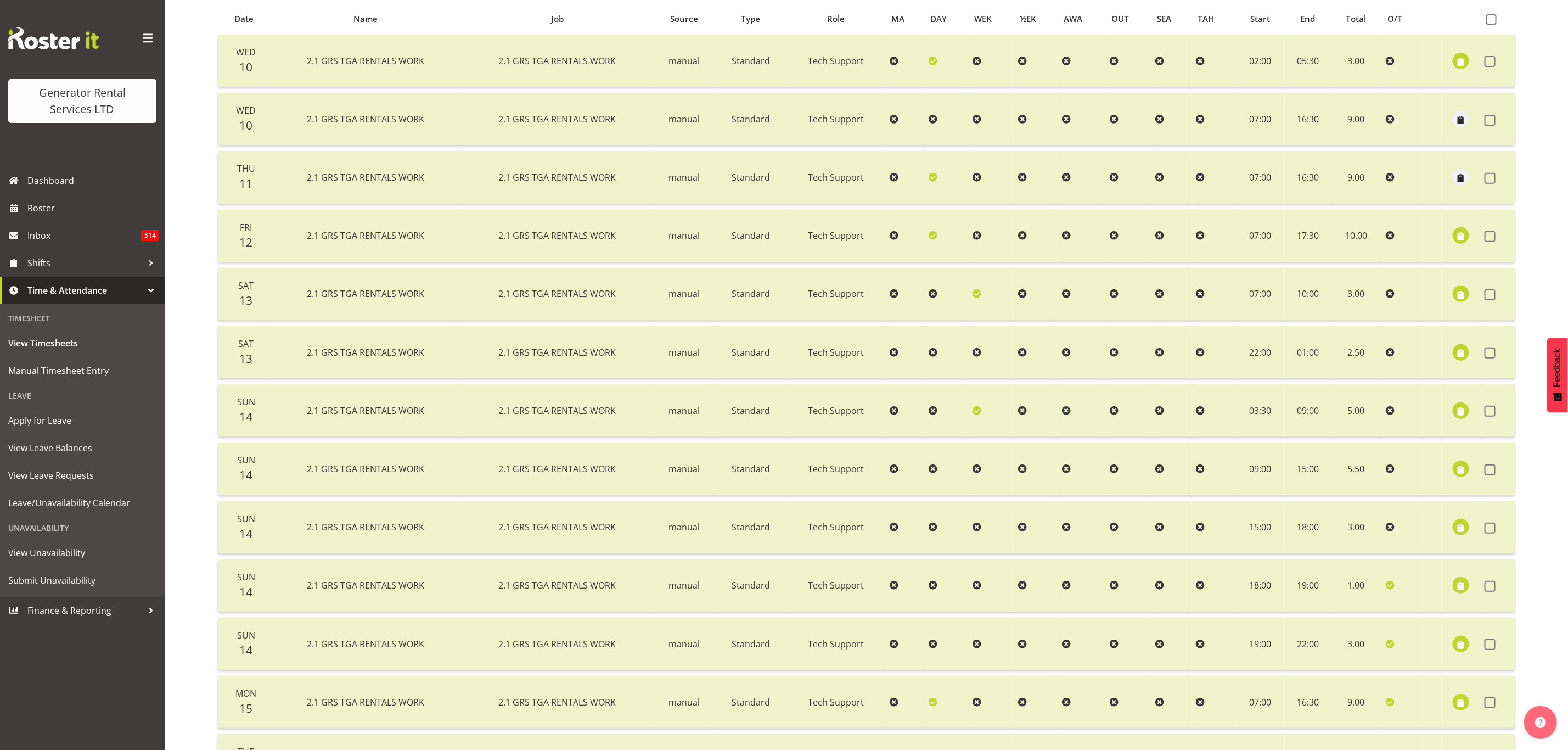
scroll to position [350, 0]
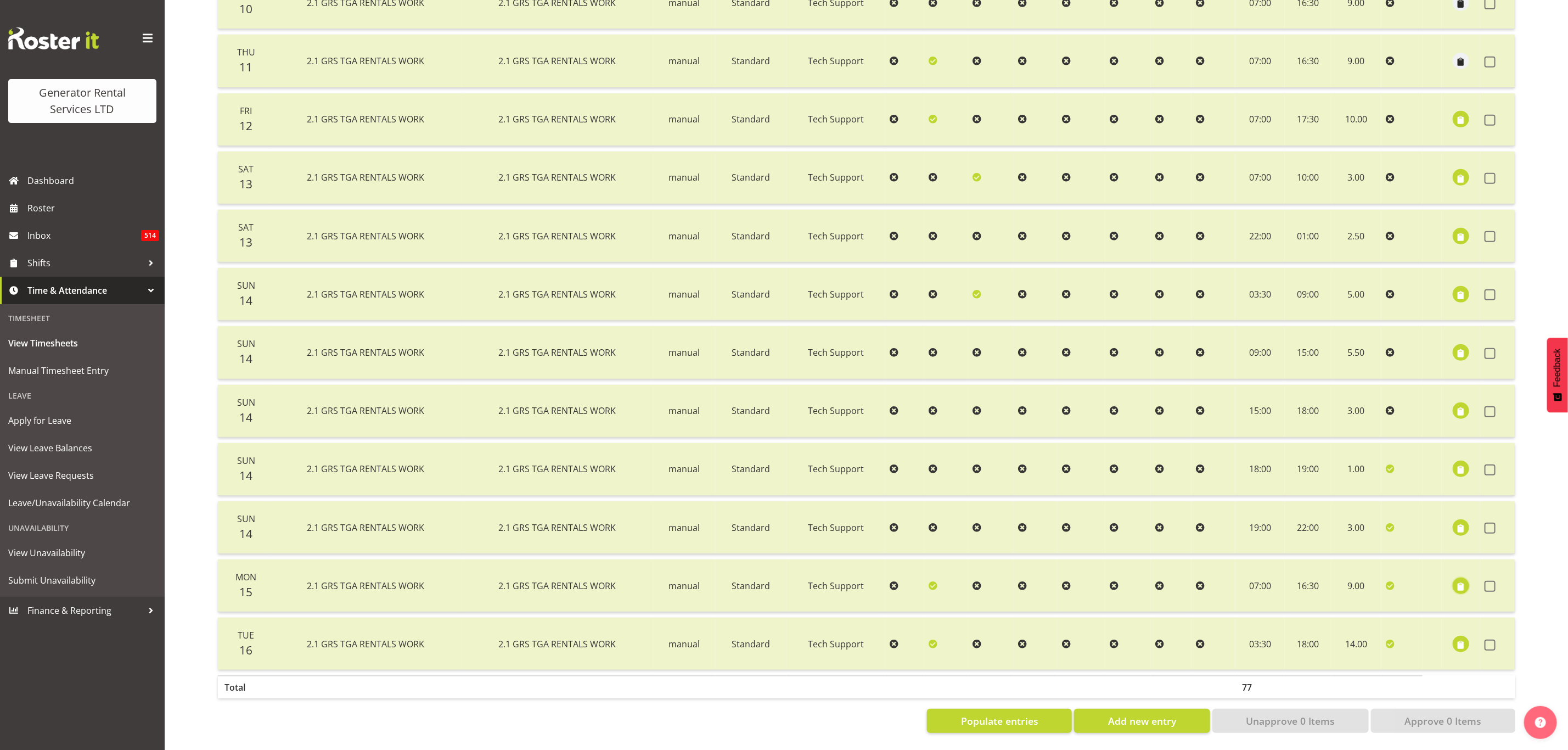
click at [1461, 580] on span "button" at bounding box center [1461, 586] width 13 height 13
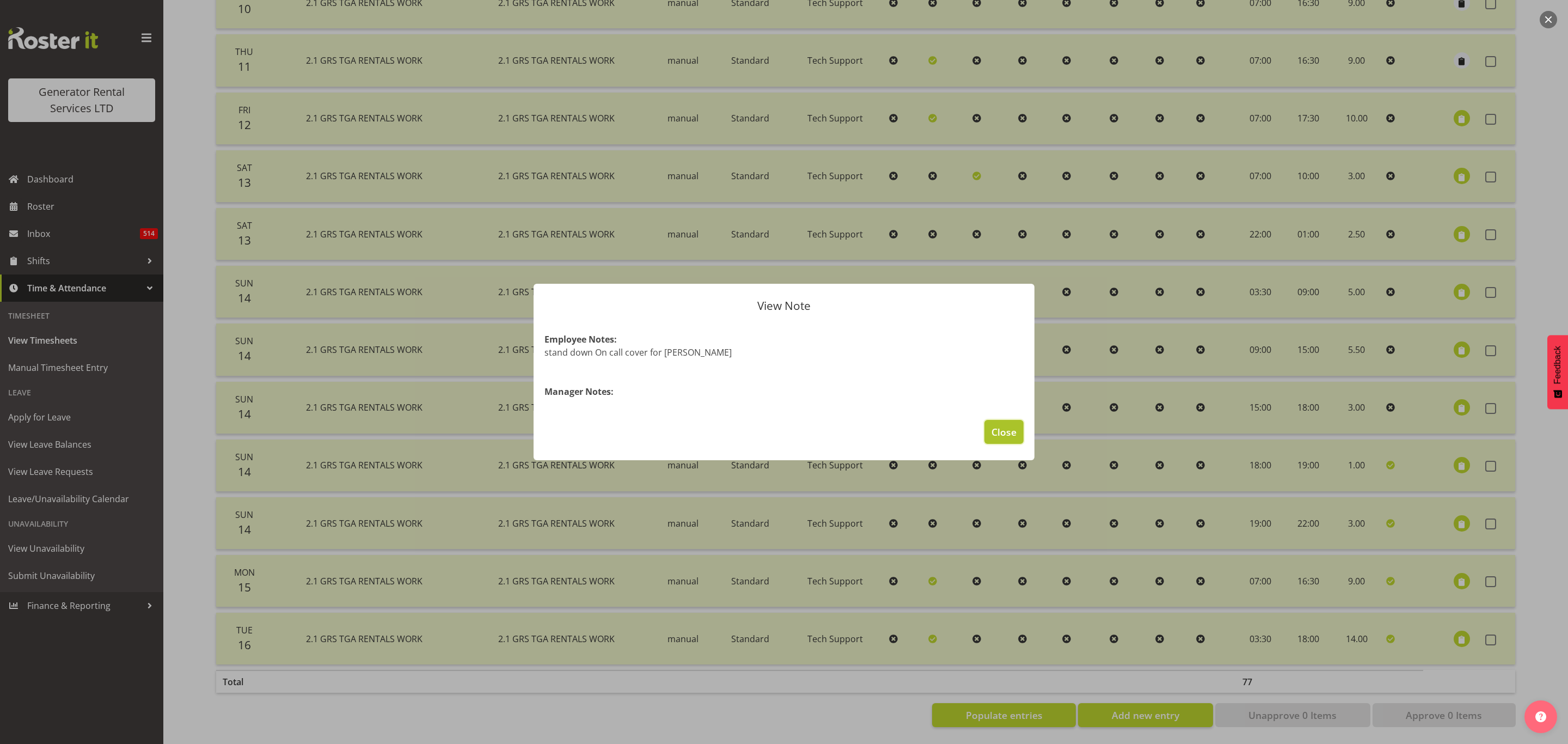
click at [1005, 426] on span "Close" at bounding box center [1004, 432] width 25 height 14
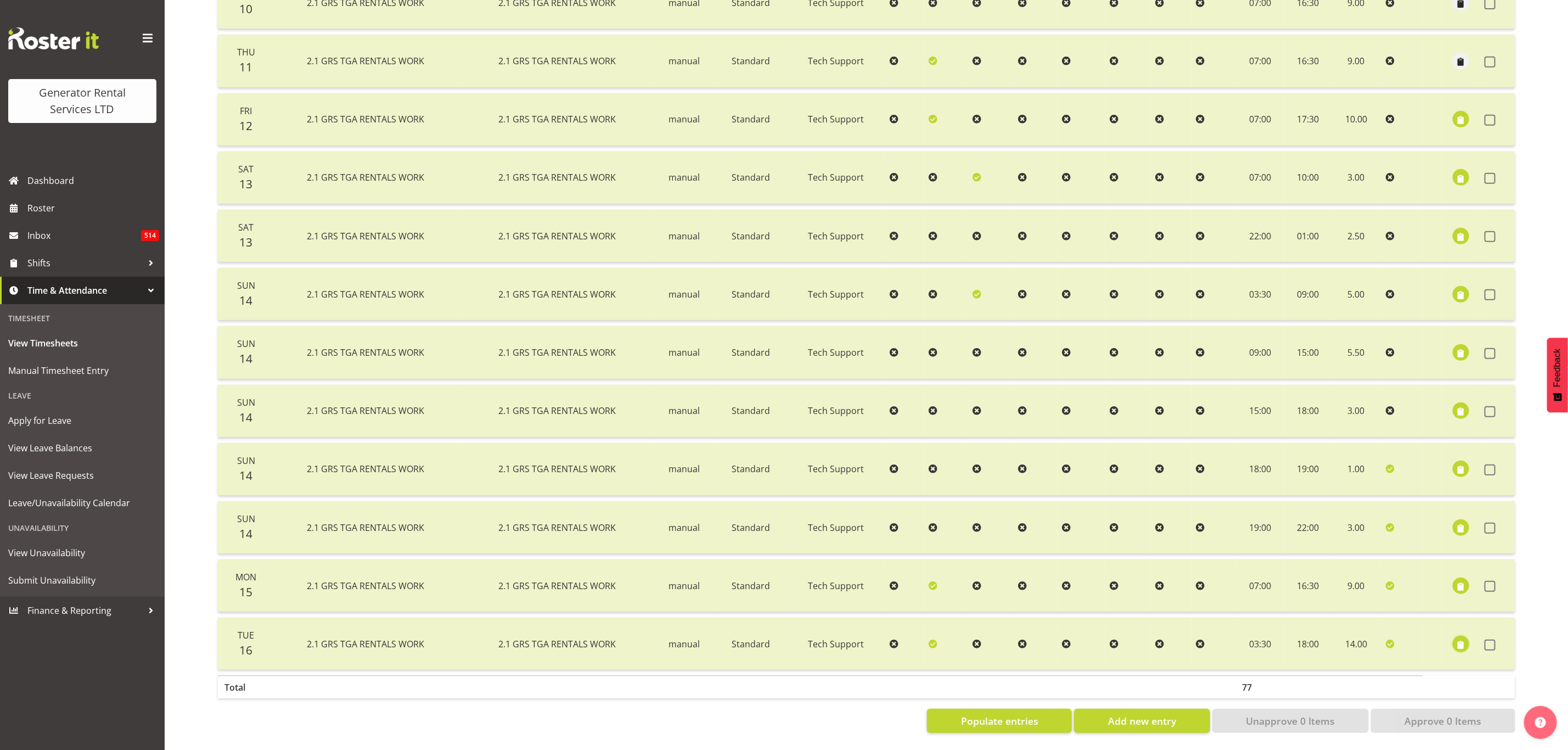
click at [1461, 638] on span "button" at bounding box center [1461, 644] width 13 height 13
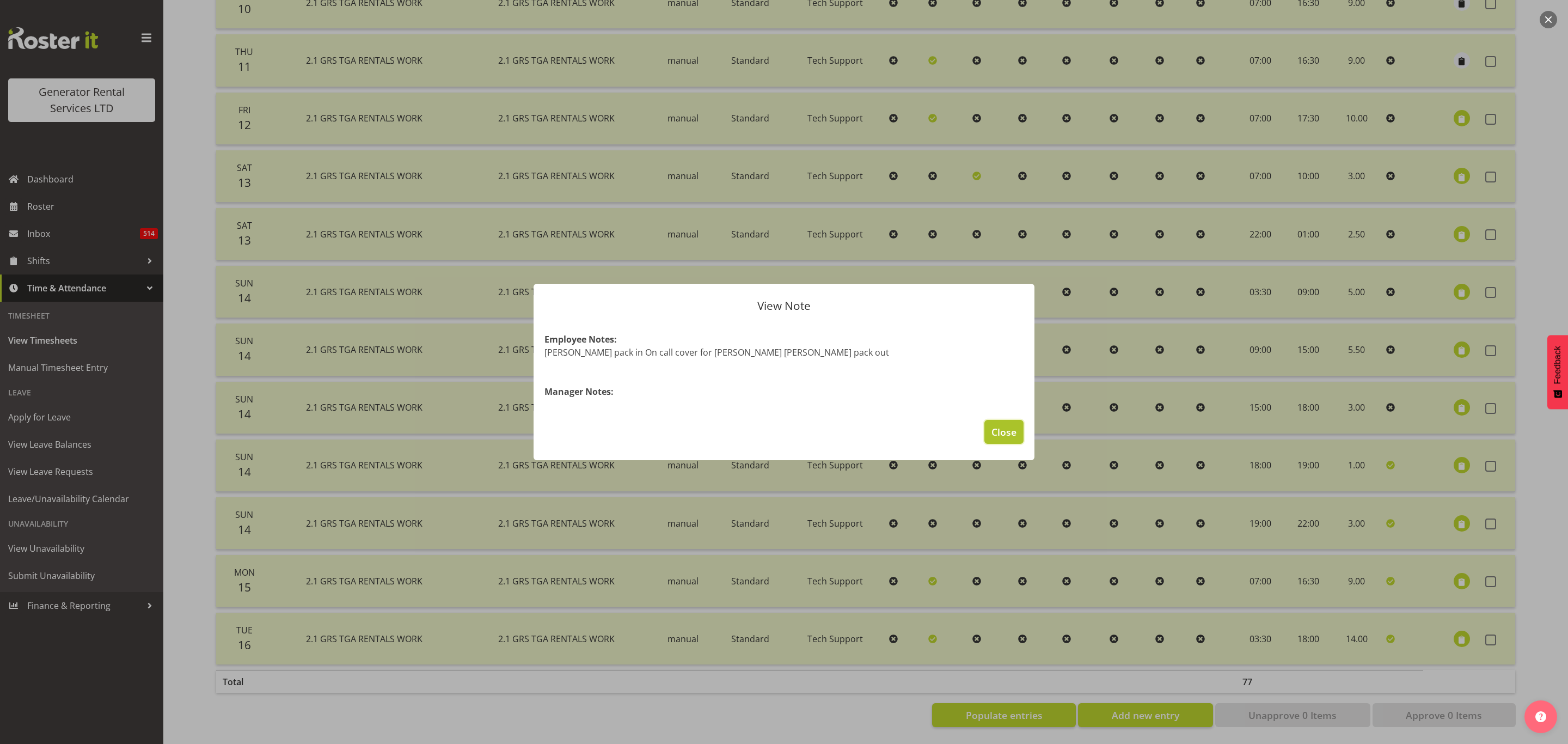
click at [1013, 435] on span "Close" at bounding box center [1004, 432] width 25 height 14
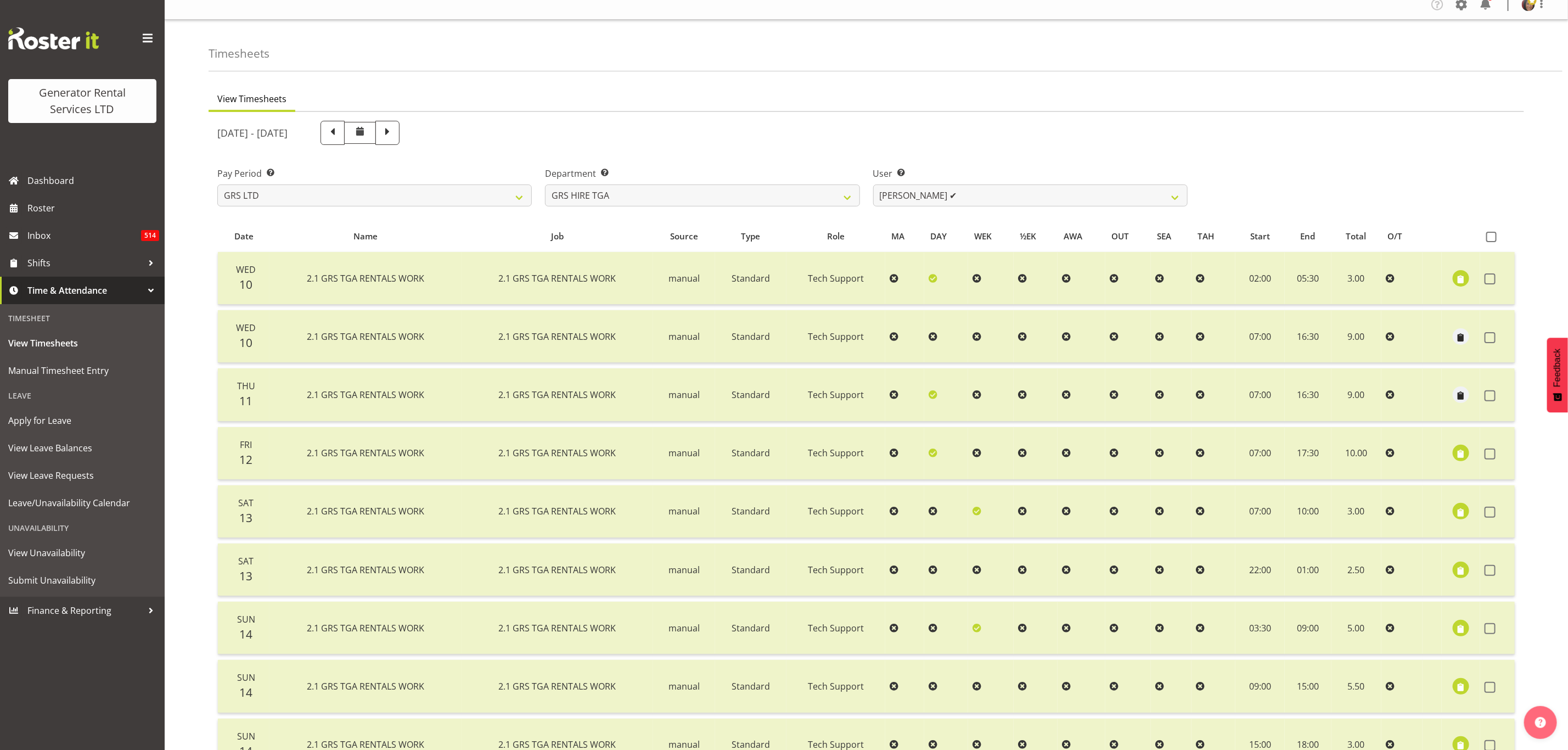
scroll to position [0, 0]
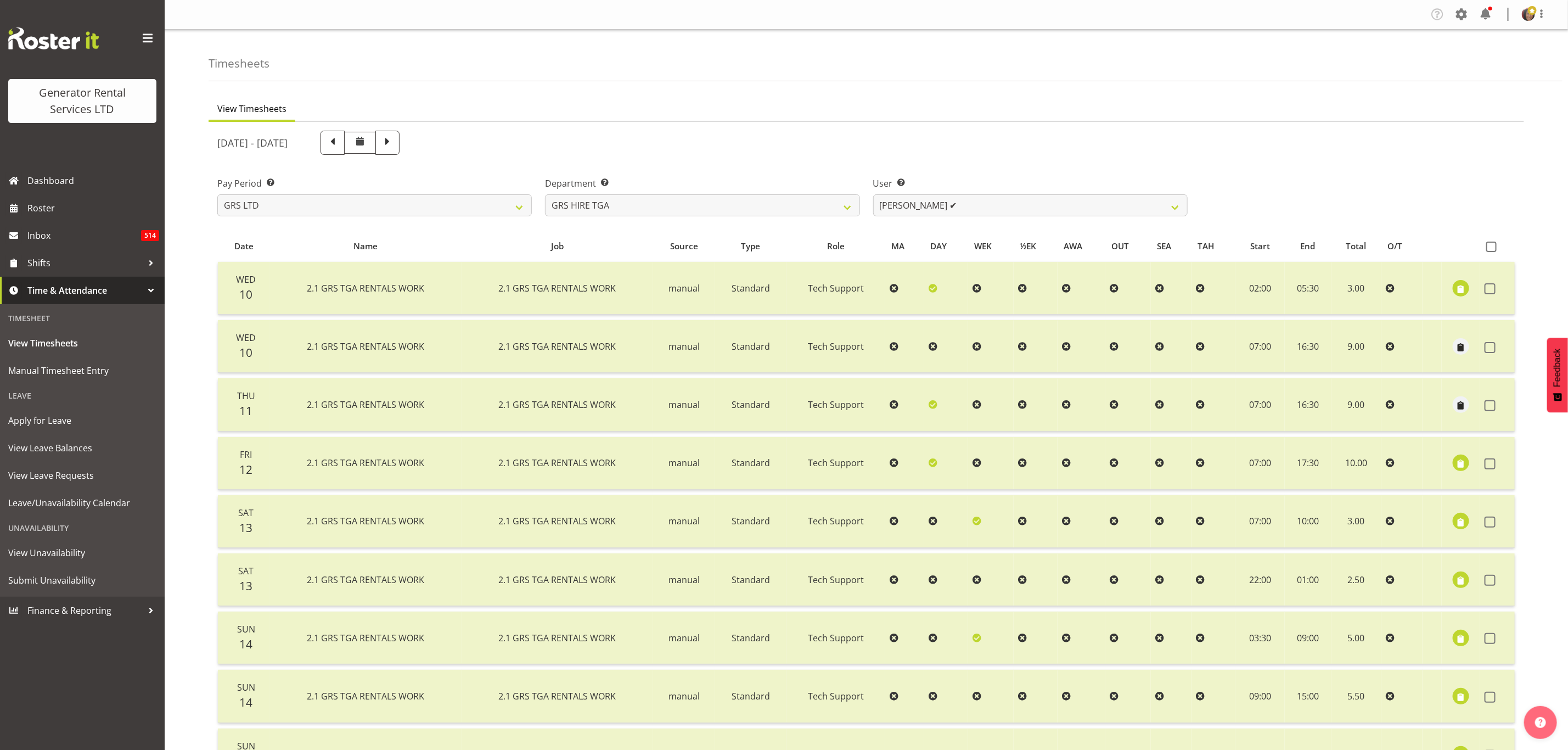
click at [1485, 239] on th at bounding box center [1497, 246] width 34 height 21
click at [1058, 208] on select "[PERSON_NAME] ✔ [PERSON_NAME] ✔ [PERSON_NAME] ❌ [PERSON_NAME] ❌ [PERSON_NAME] ❌" at bounding box center [1030, 206] width 315 height 22
select select "11248"
click at [873, 195] on select "[PERSON_NAME] ✔ [PERSON_NAME] ✔ [PERSON_NAME] ❌ [PERSON_NAME] ❌ [PERSON_NAME] ❌" at bounding box center [1030, 206] width 315 height 22
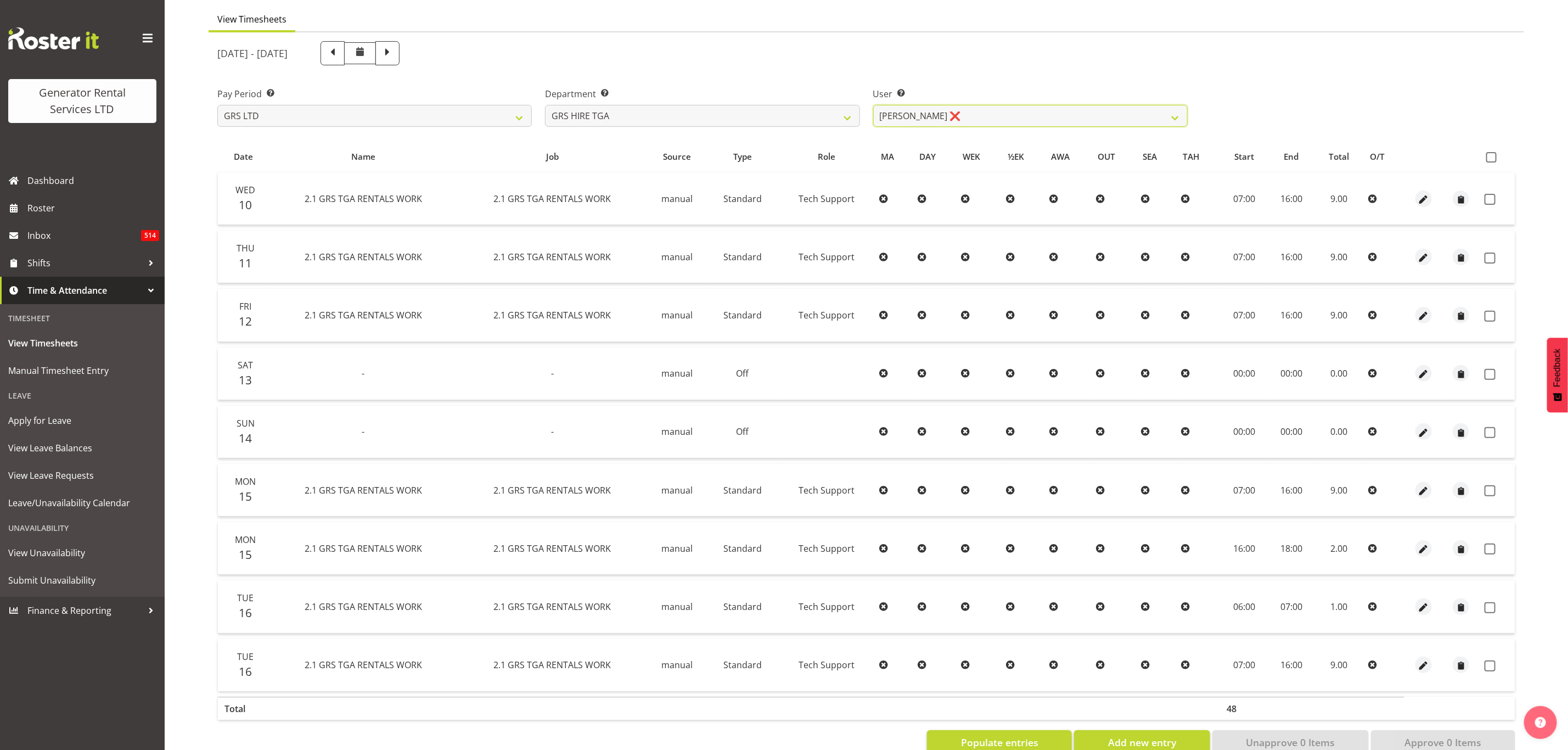
scroll to position [118, 0]
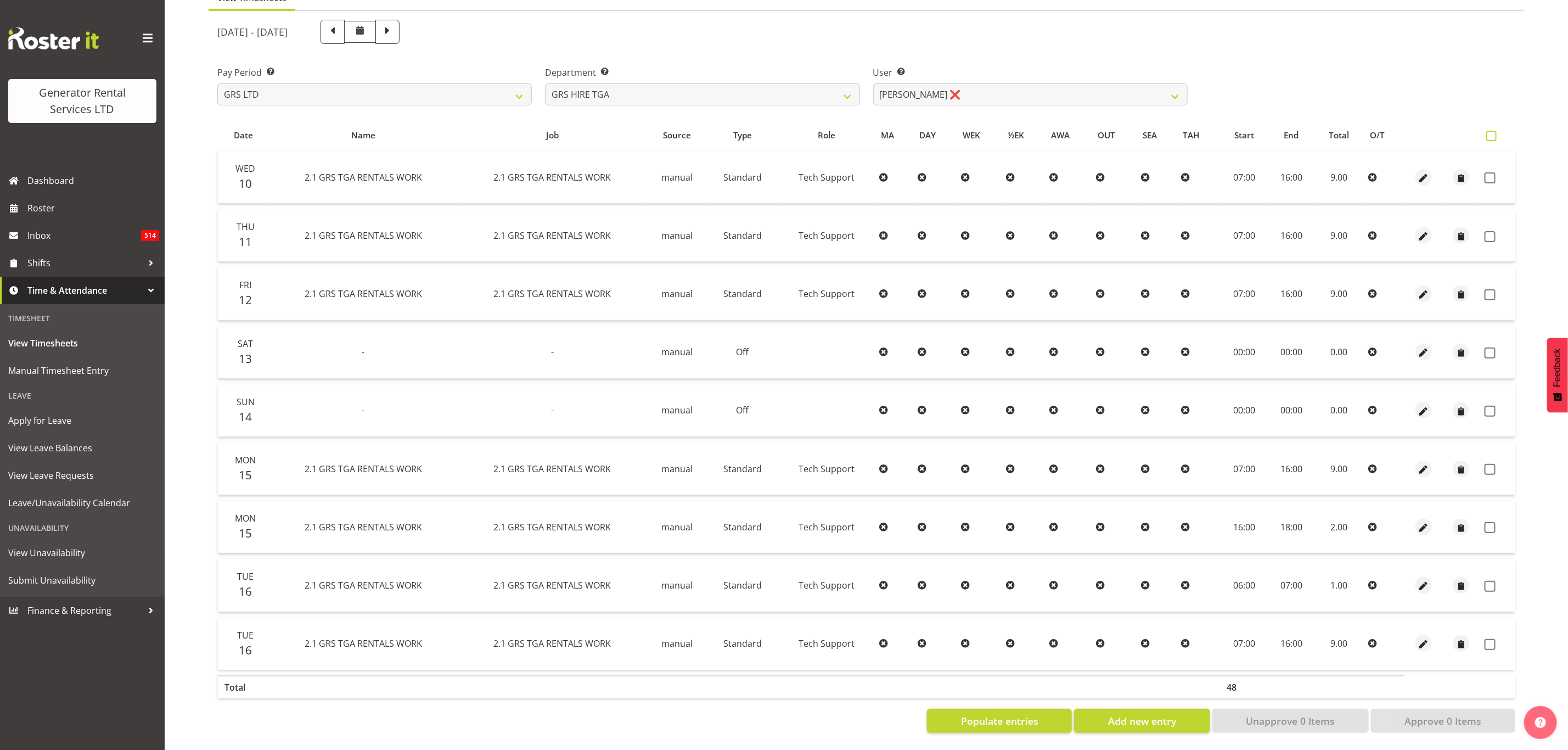
click at [1492, 131] on span at bounding box center [1491, 136] width 10 height 10
click at [1492, 133] on input "checkbox" at bounding box center [1490, 136] width 7 height 7
checkbox input "true"
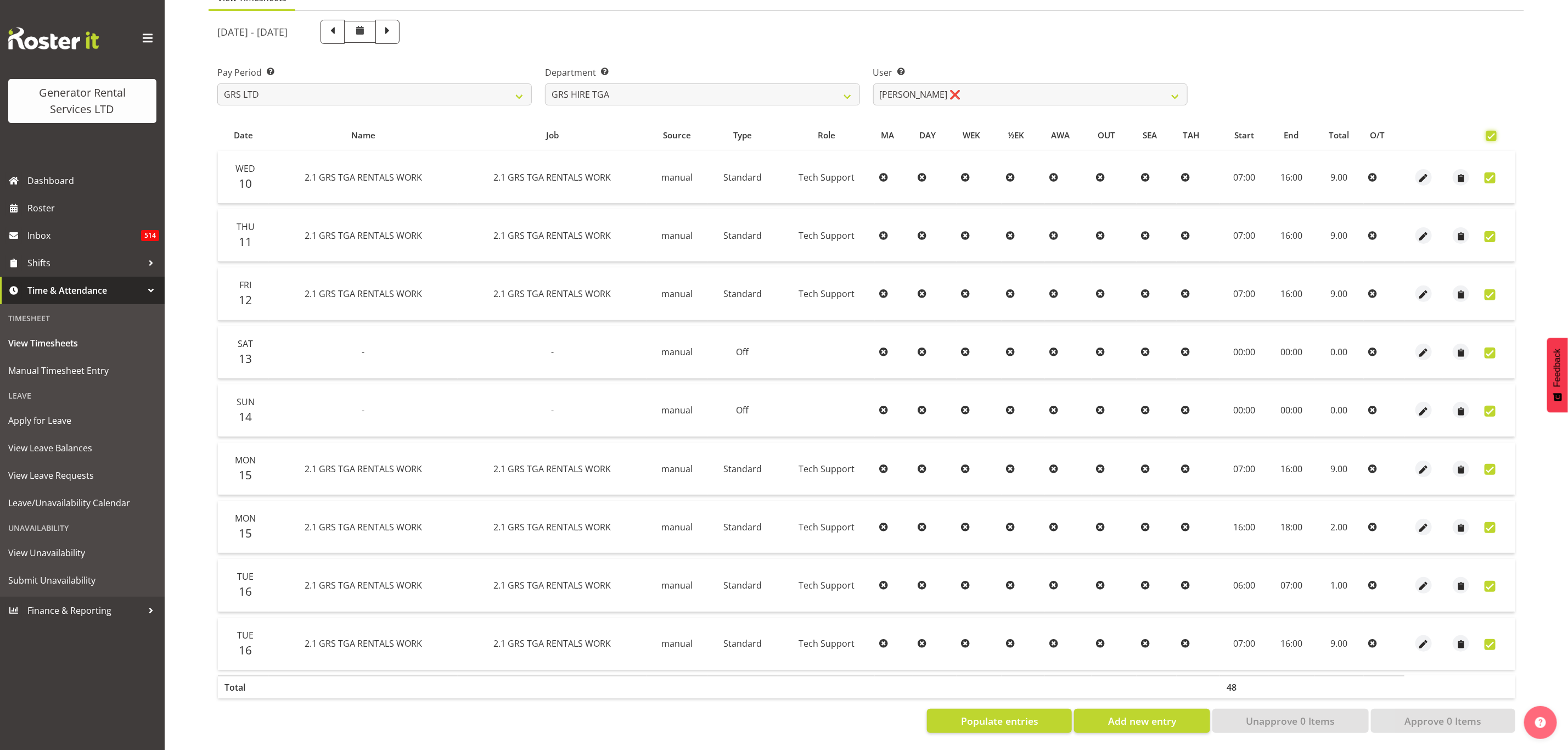
checkbox input "true"
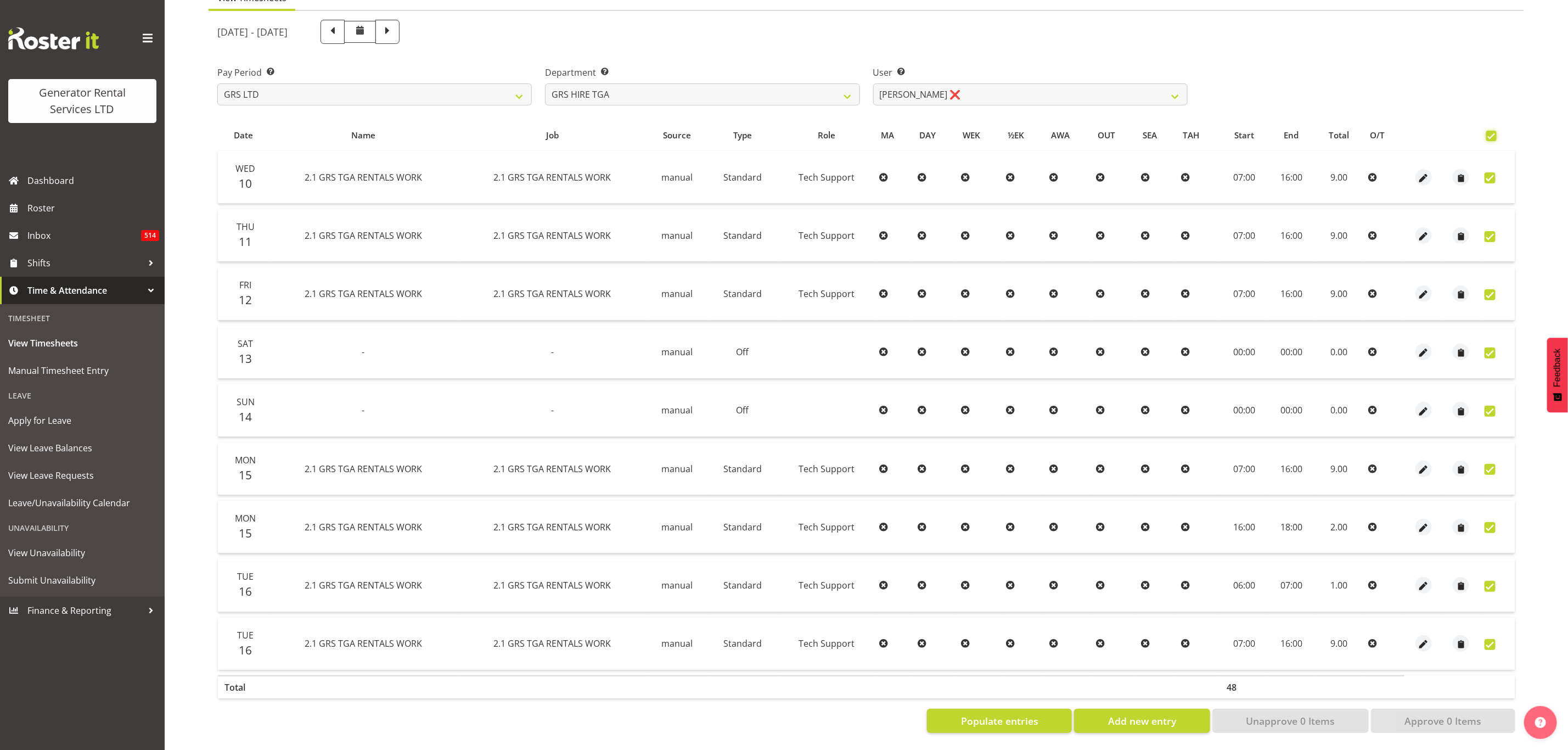
checkbox input "true"
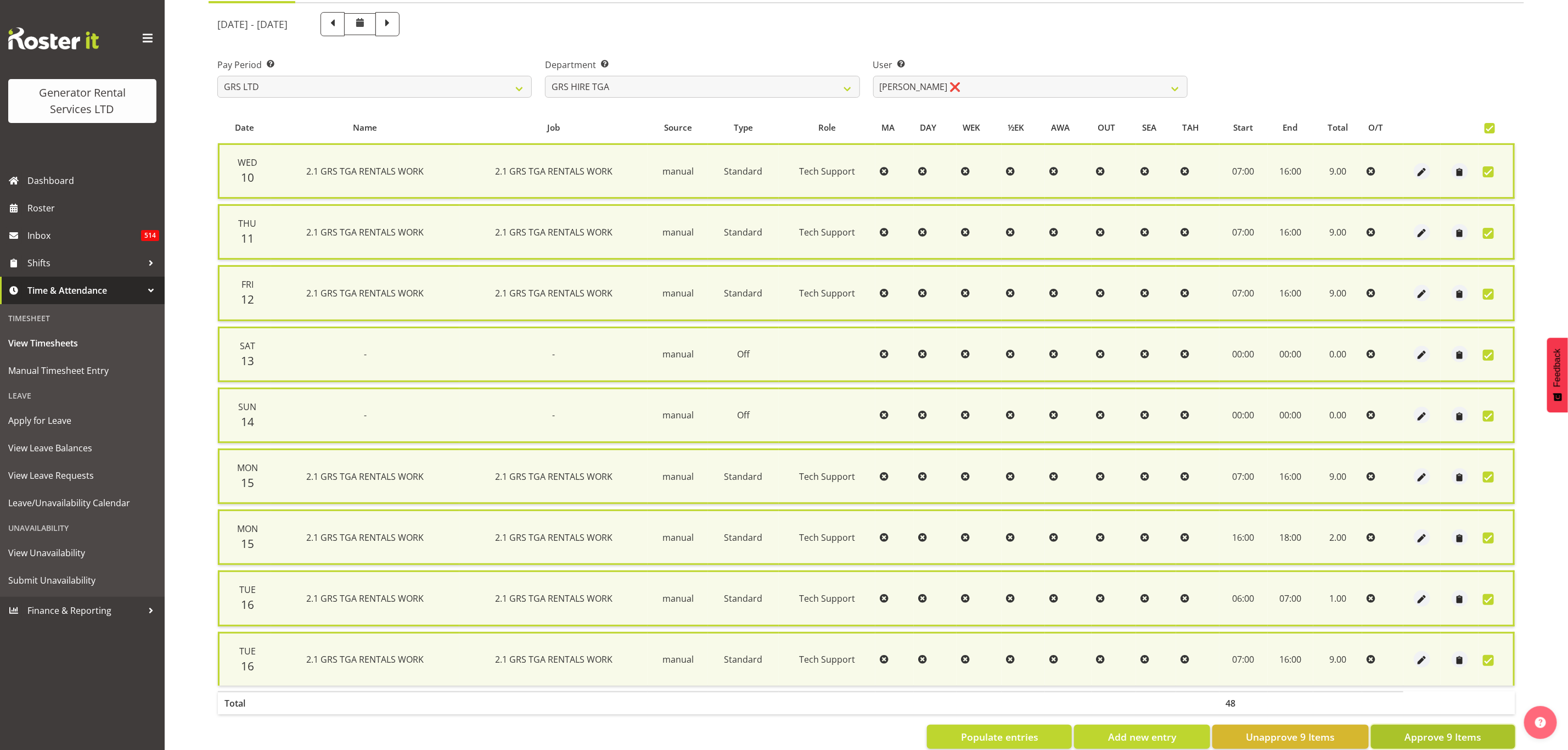
click at [1451, 730] on span "Approve 9 Items" at bounding box center [1443, 736] width 77 height 14
checkbox input "false"
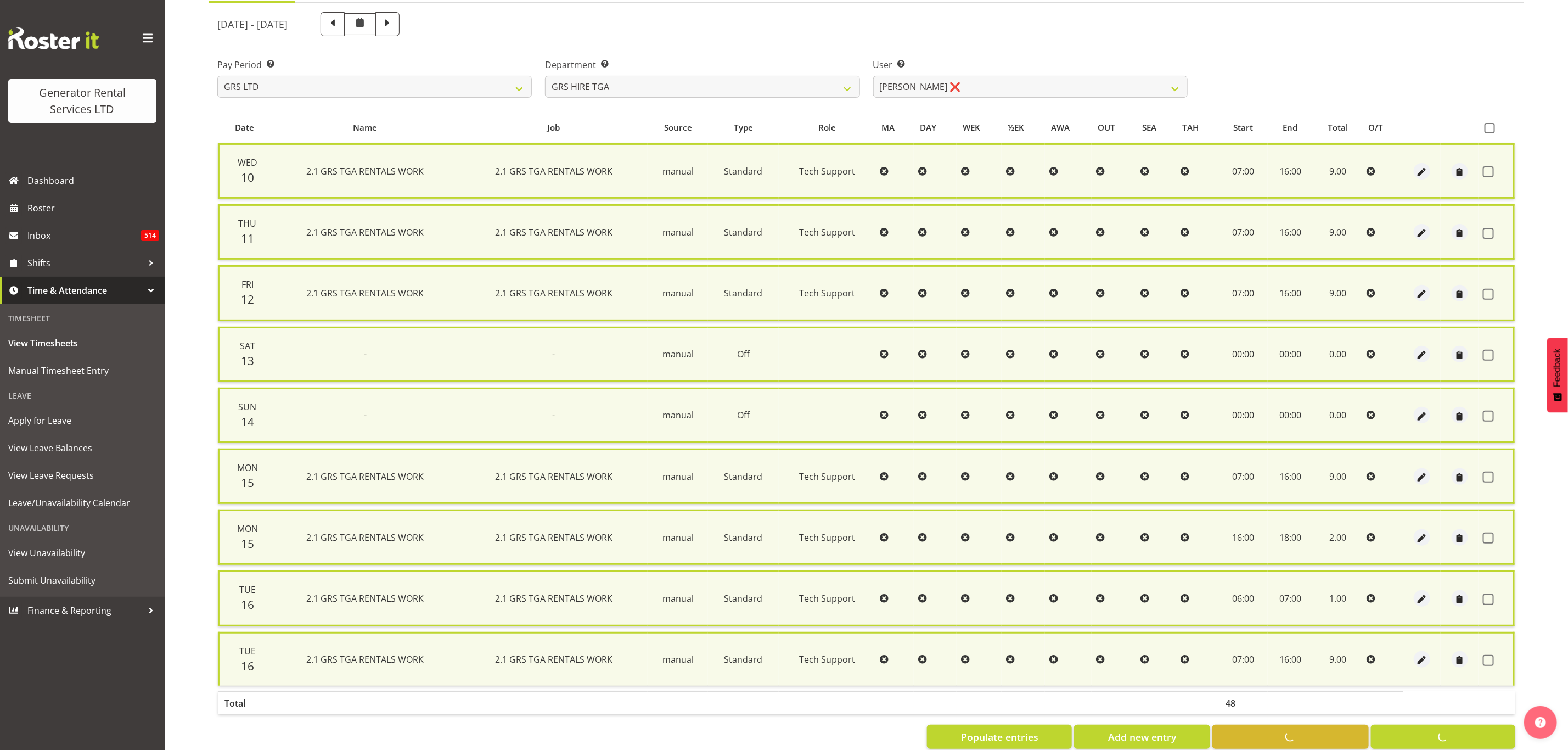
checkbox input "false"
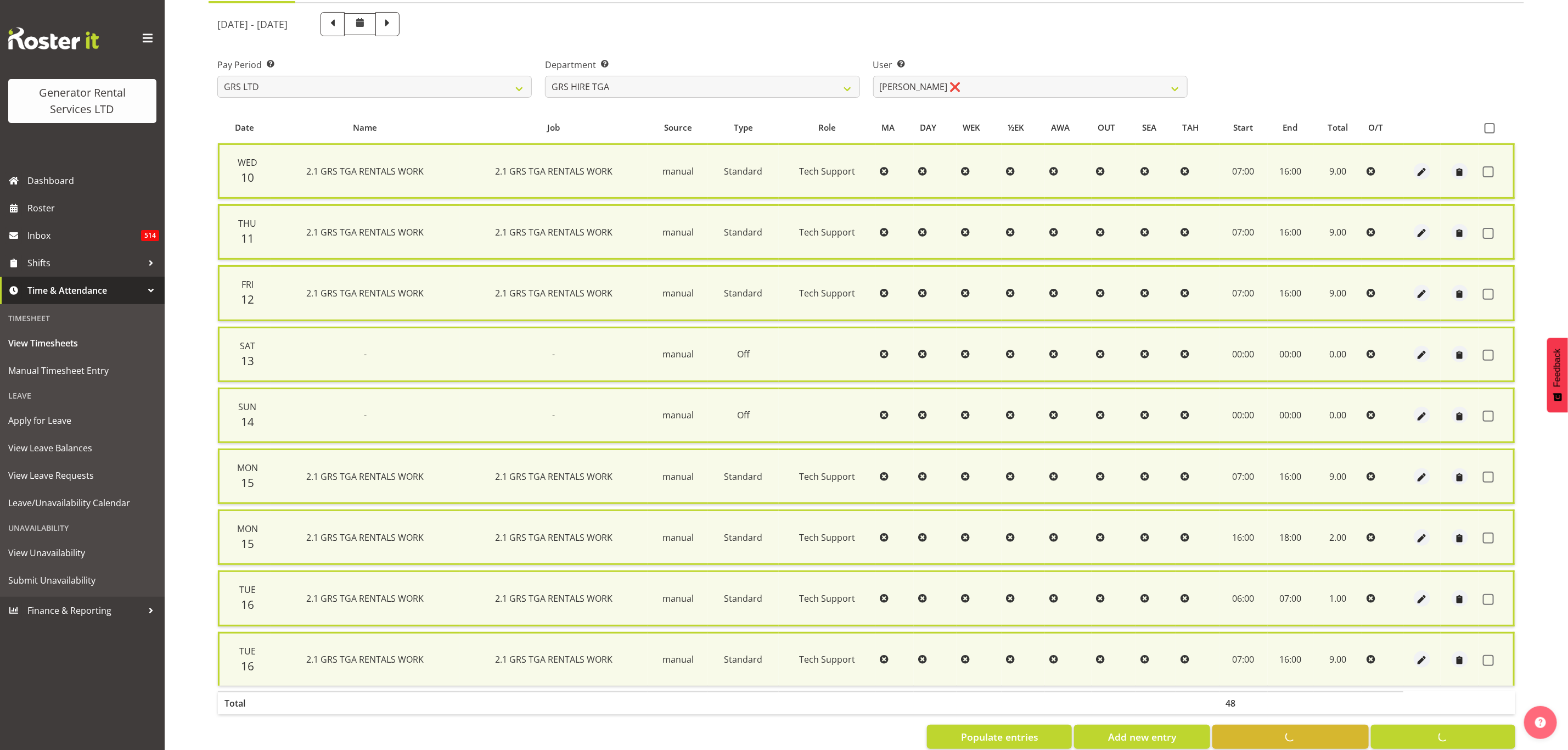
checkbox input "false"
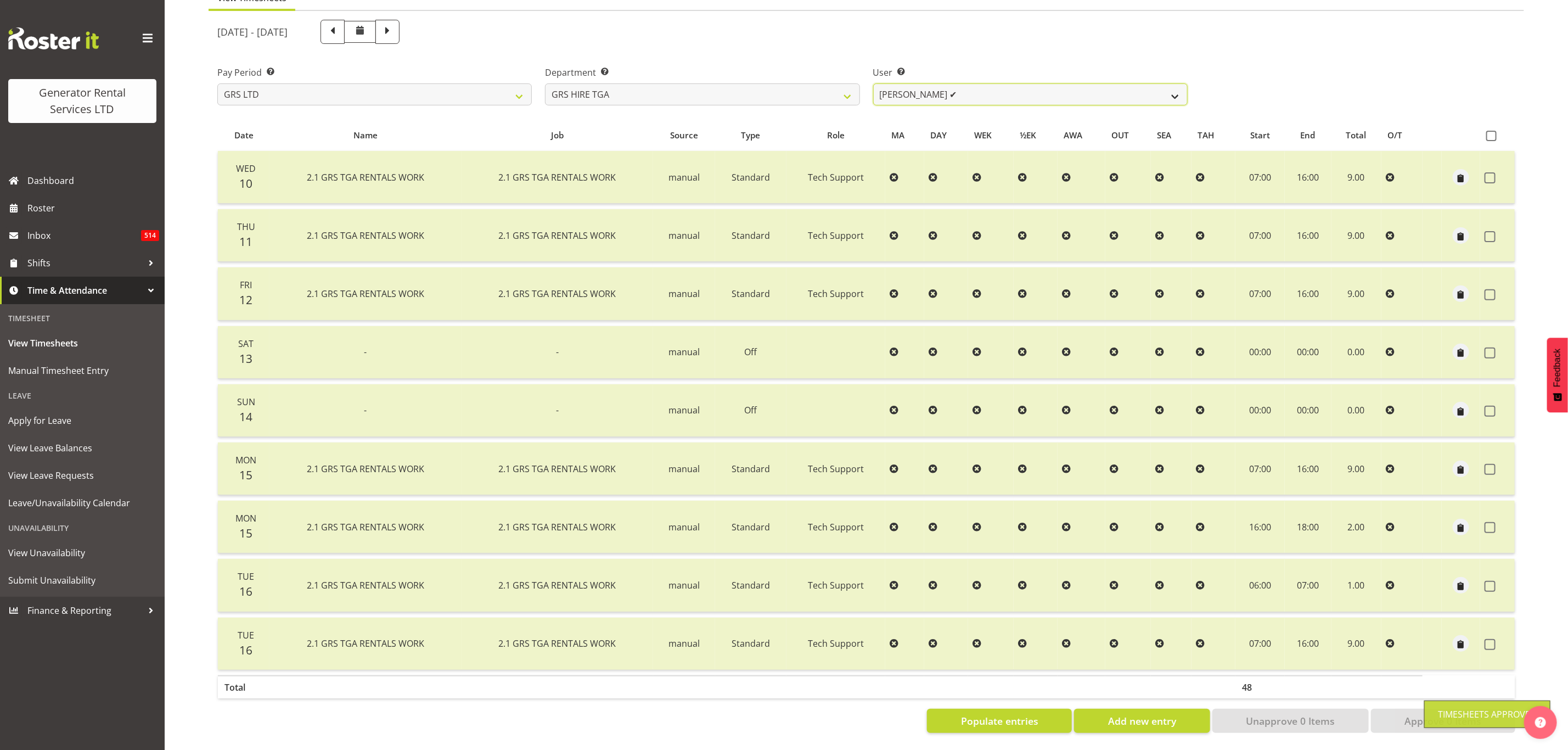
click at [944, 87] on select "[PERSON_NAME] ✔ [PERSON_NAME] ✔ [PERSON_NAME] ✔ [PERSON_NAME] ❌ [PERSON_NAME] ❌" at bounding box center [1030, 95] width 315 height 22
select select "184"
click at [873, 83] on select "[PERSON_NAME] ✔ [PERSON_NAME] ✔ [PERSON_NAME] ✔ [PERSON_NAME] ❌ [PERSON_NAME] ❌" at bounding box center [1030, 95] width 315 height 22
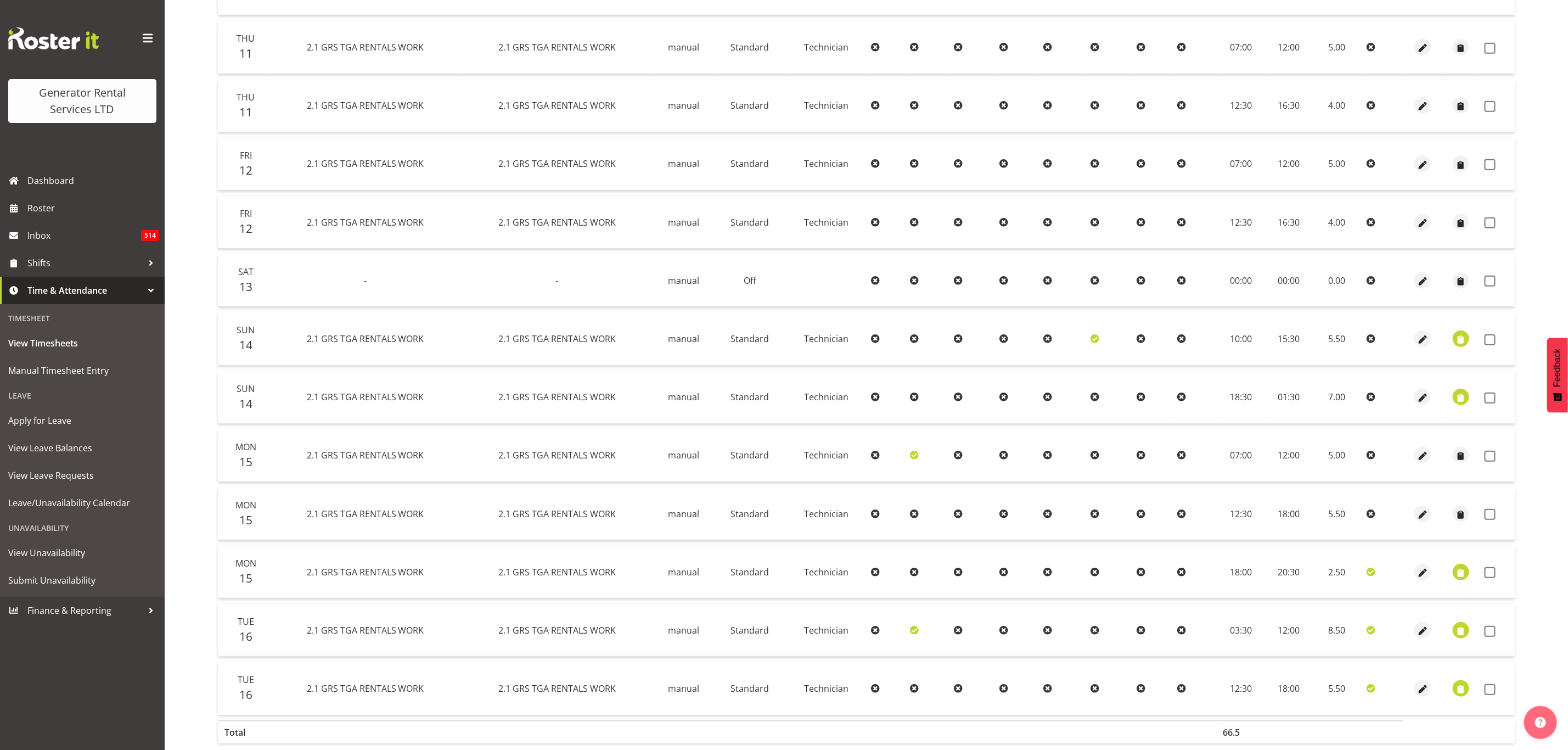
scroll to position [366, 0]
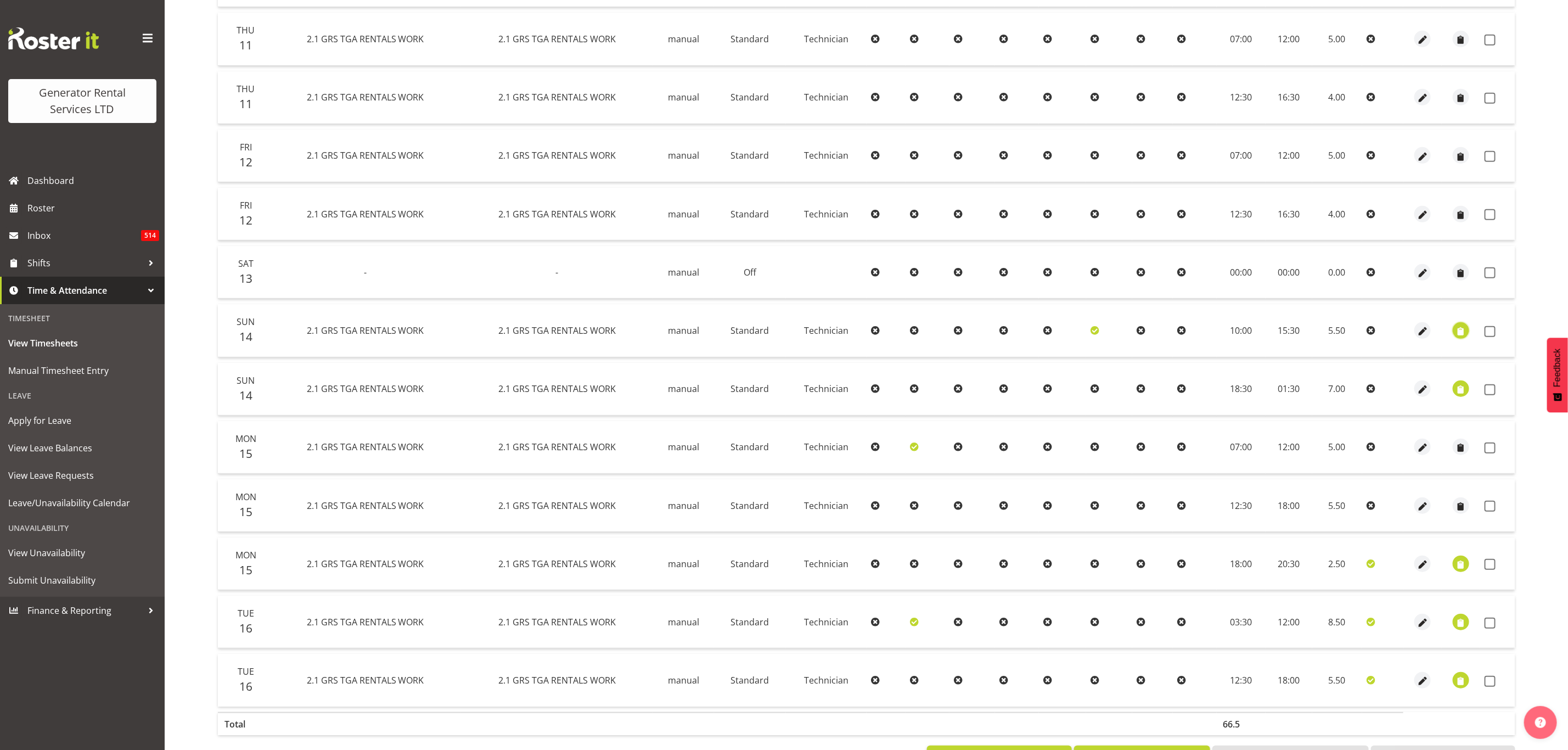
click at [1462, 326] on span "button" at bounding box center [1461, 331] width 13 height 13
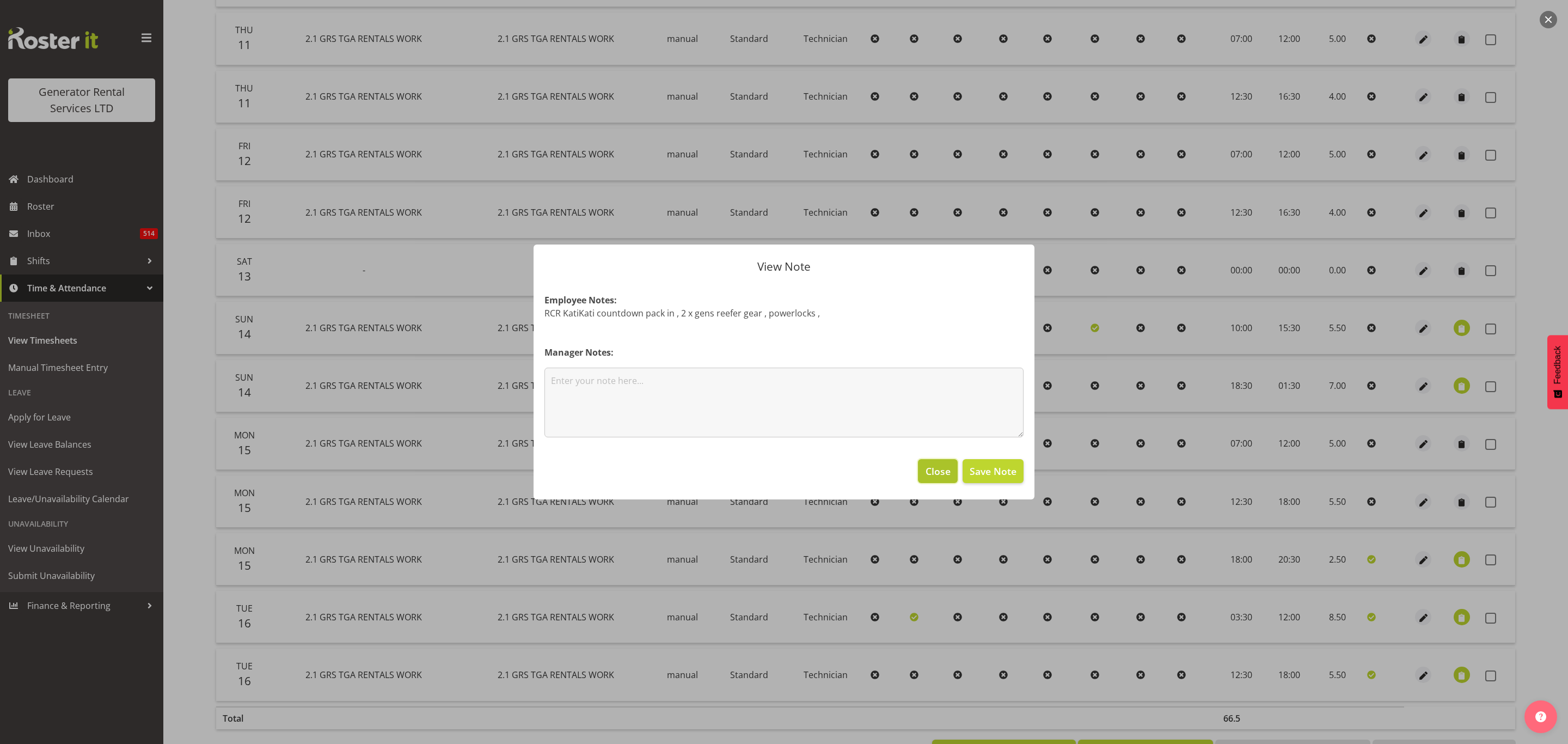
click at [941, 472] on span "Close" at bounding box center [938, 471] width 25 height 14
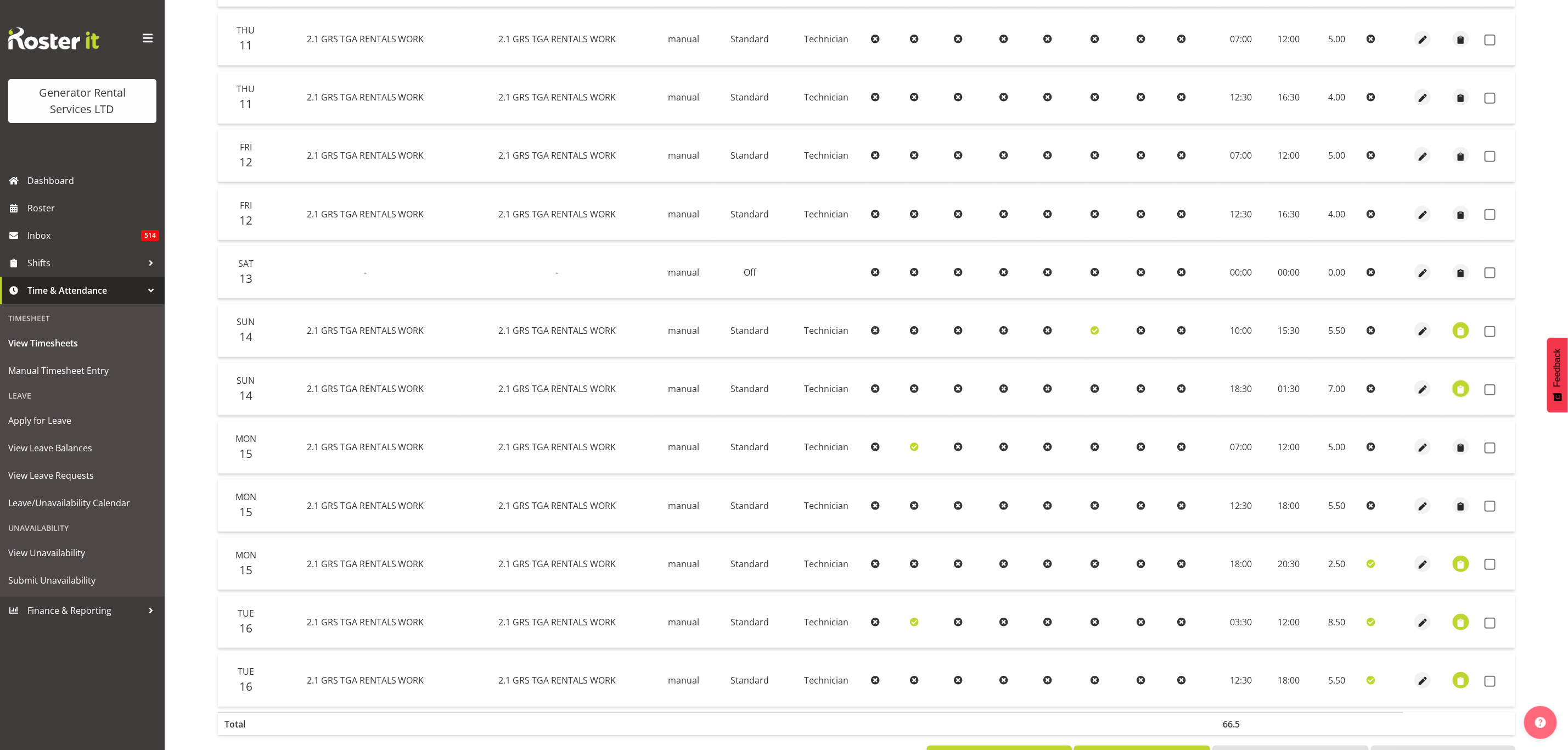
click at [1456, 384] on span "button" at bounding box center [1461, 390] width 13 height 13
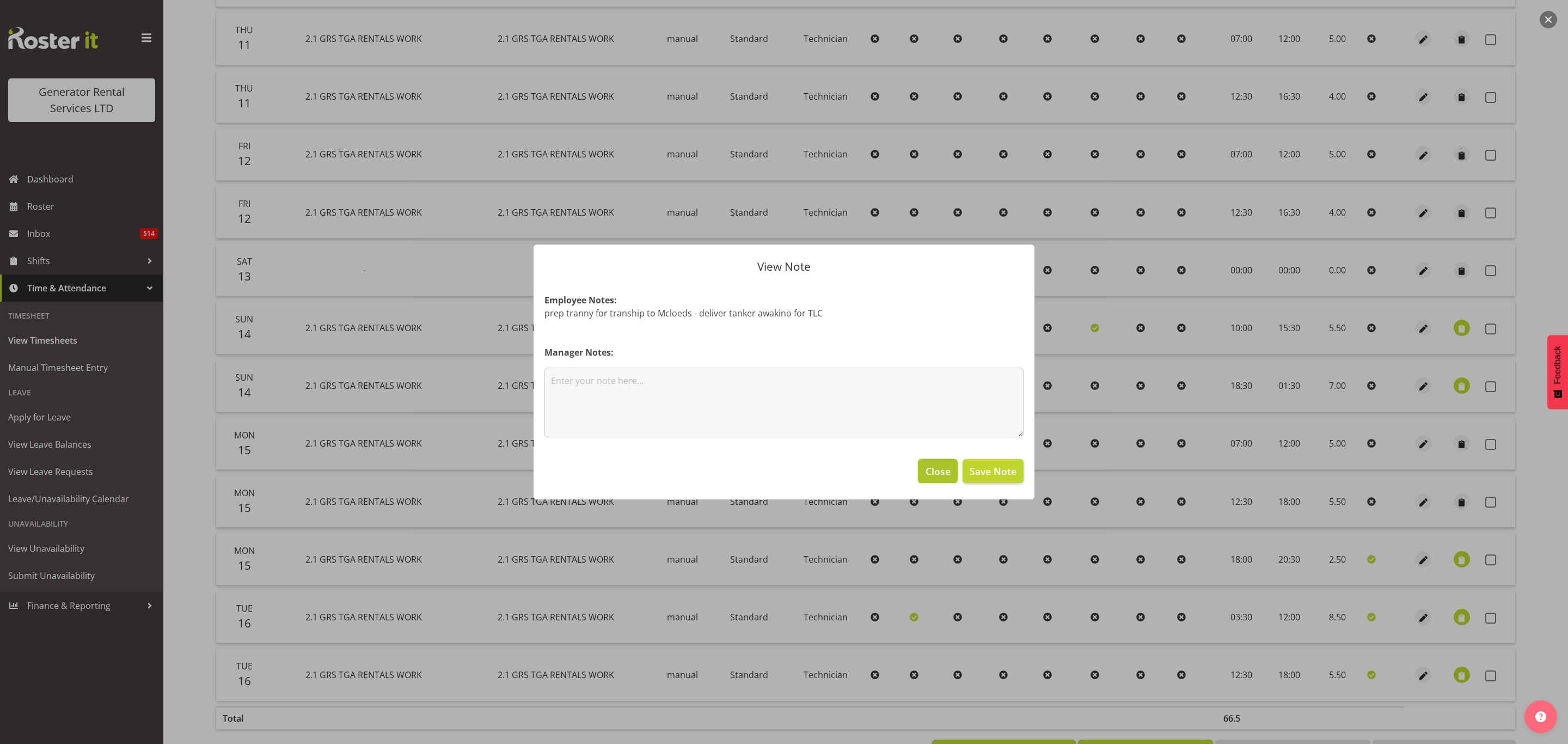
click at [934, 471] on span "Close" at bounding box center [938, 471] width 25 height 14
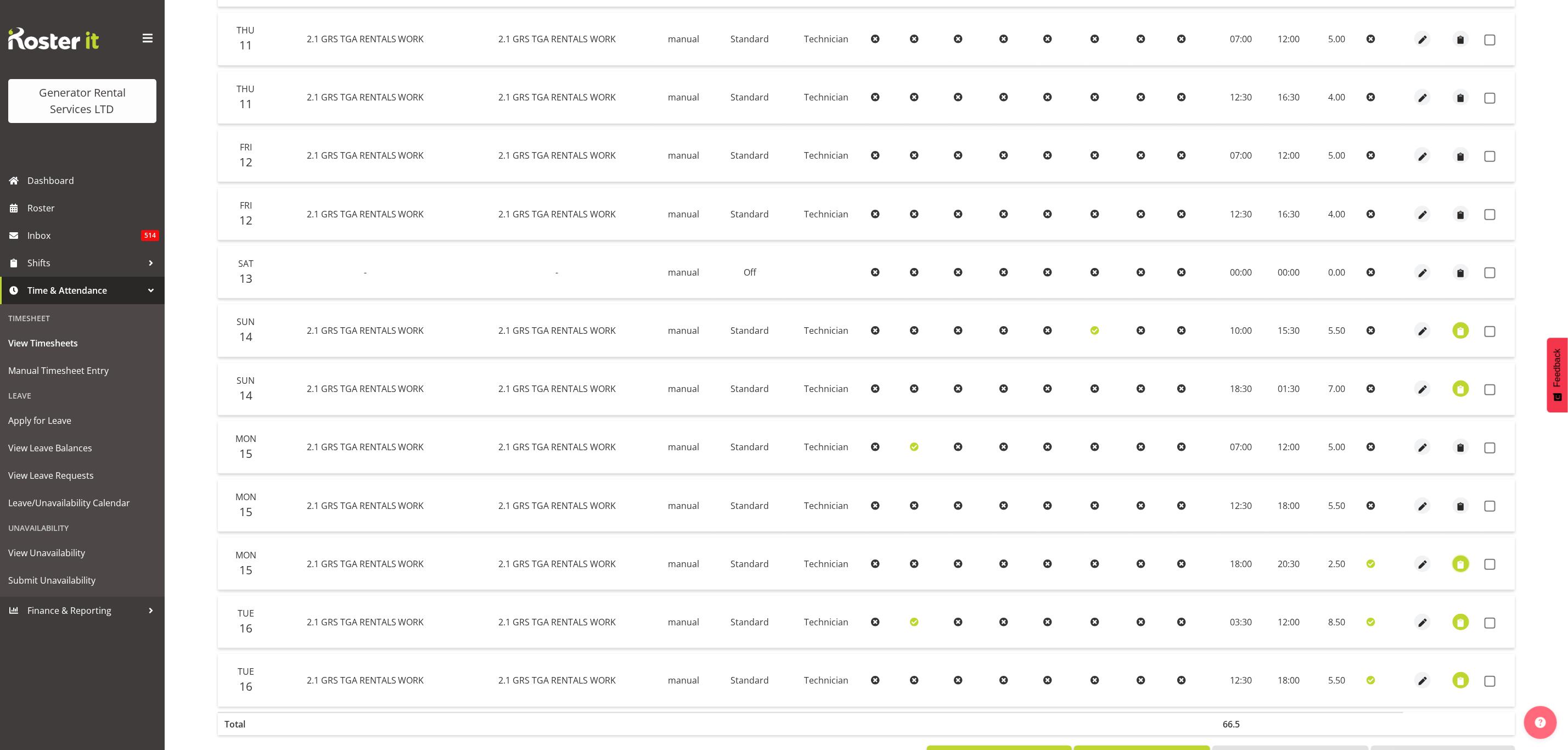
click at [1459, 559] on span "button" at bounding box center [1461, 565] width 13 height 13
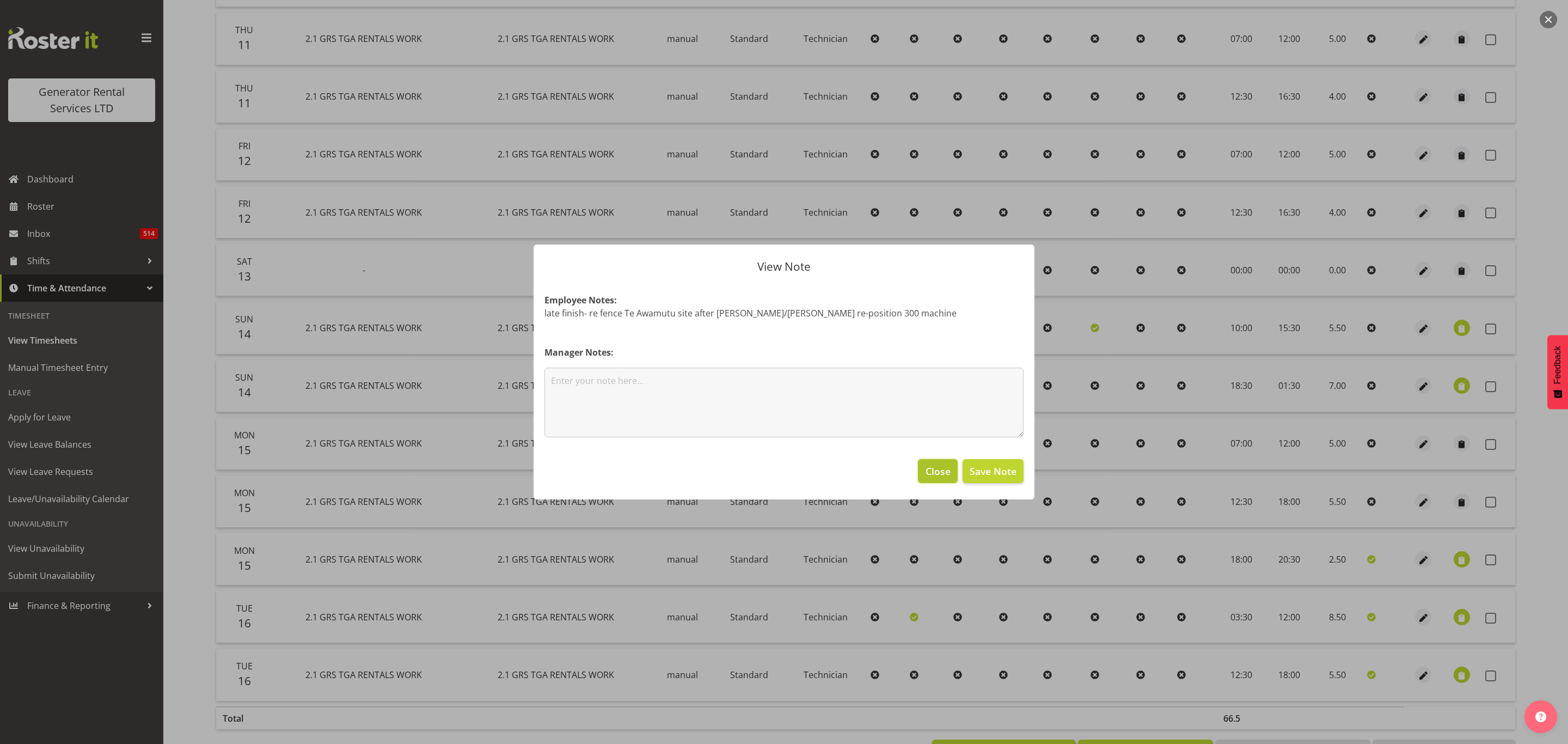
click at [936, 474] on span "Close" at bounding box center [938, 471] width 25 height 14
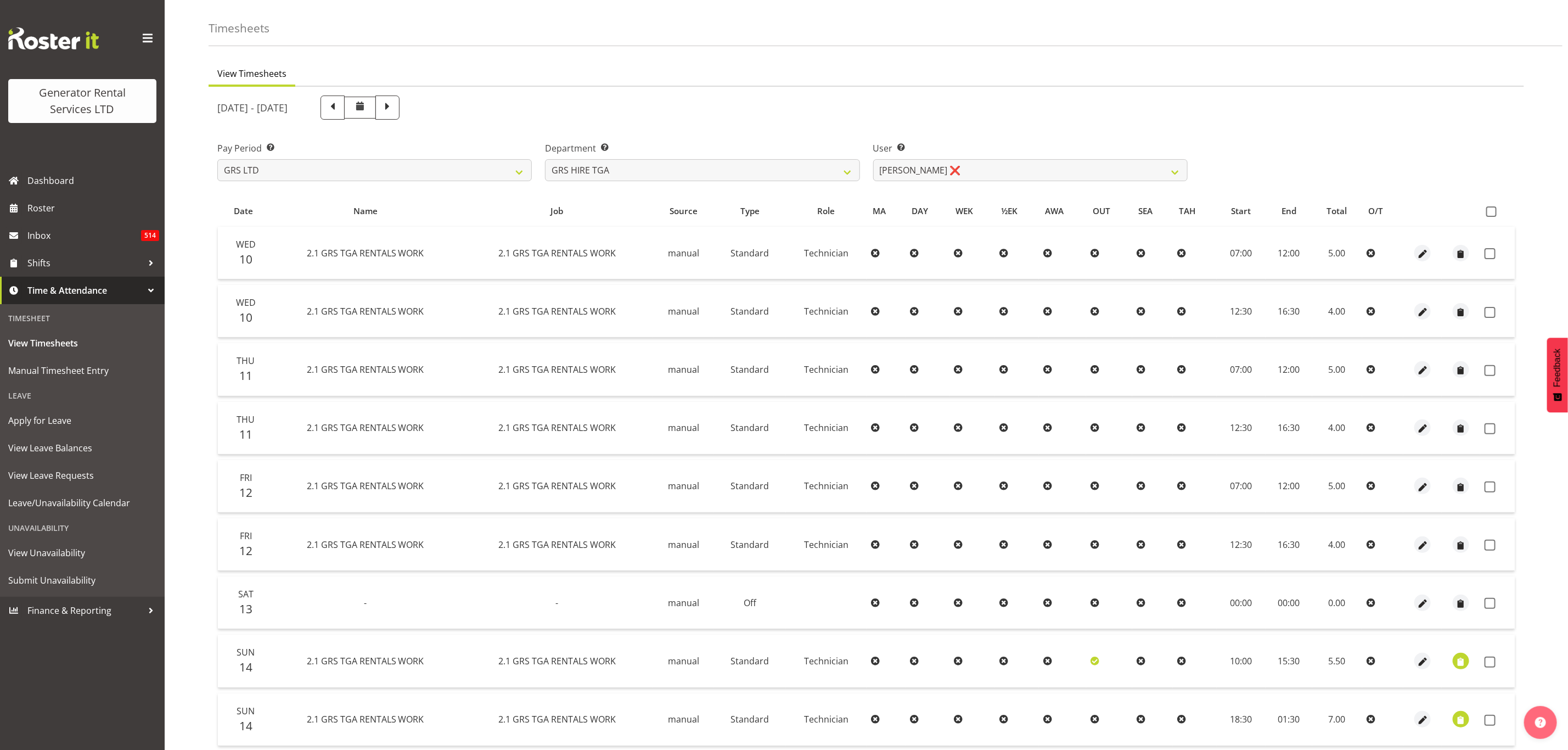
scroll to position [0, 0]
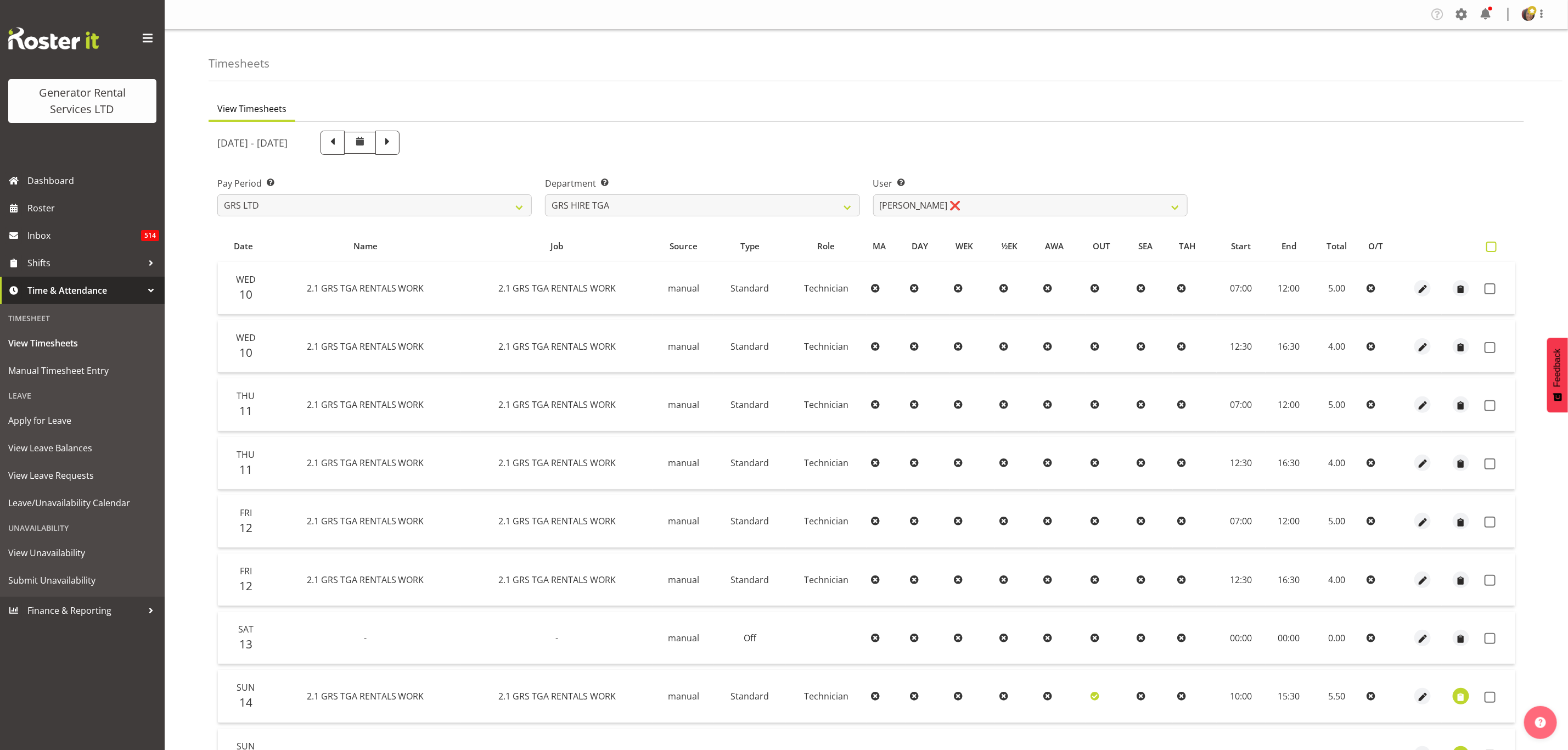
click at [1493, 247] on span at bounding box center [1491, 247] width 10 height 10
click at [1493, 247] on input "checkbox" at bounding box center [1490, 247] width 7 height 7
checkbox input "true"
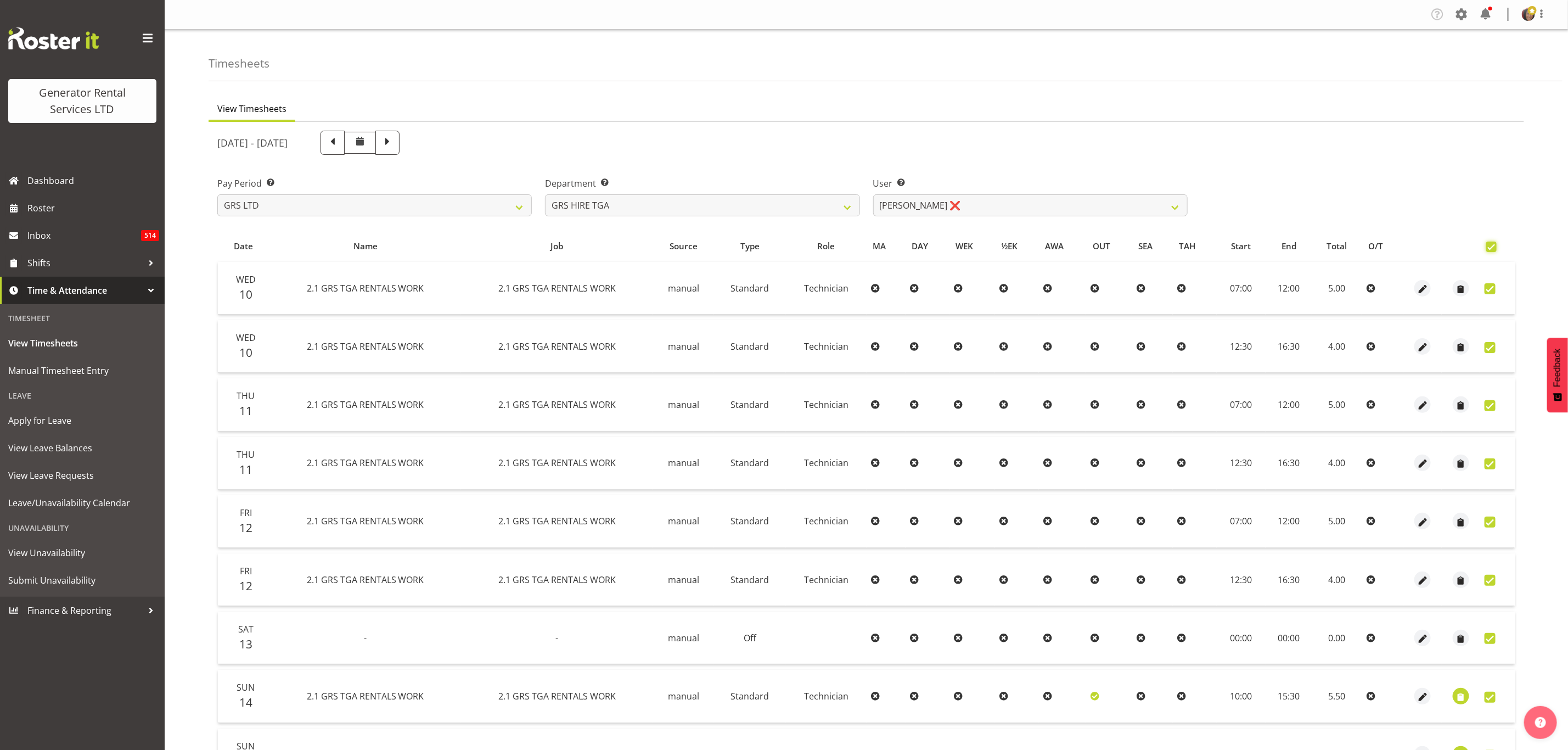
checkbox input "true"
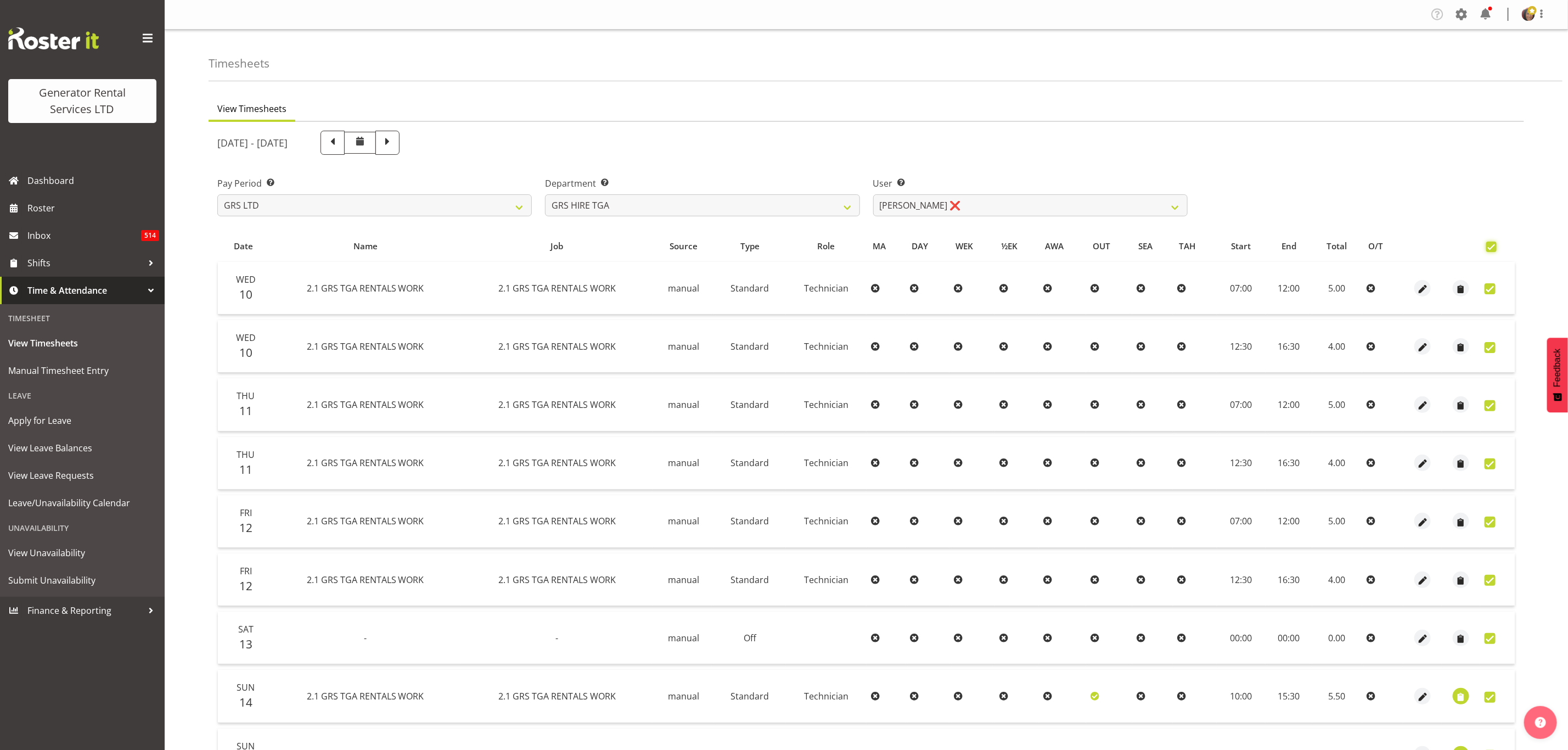
checkbox input "true"
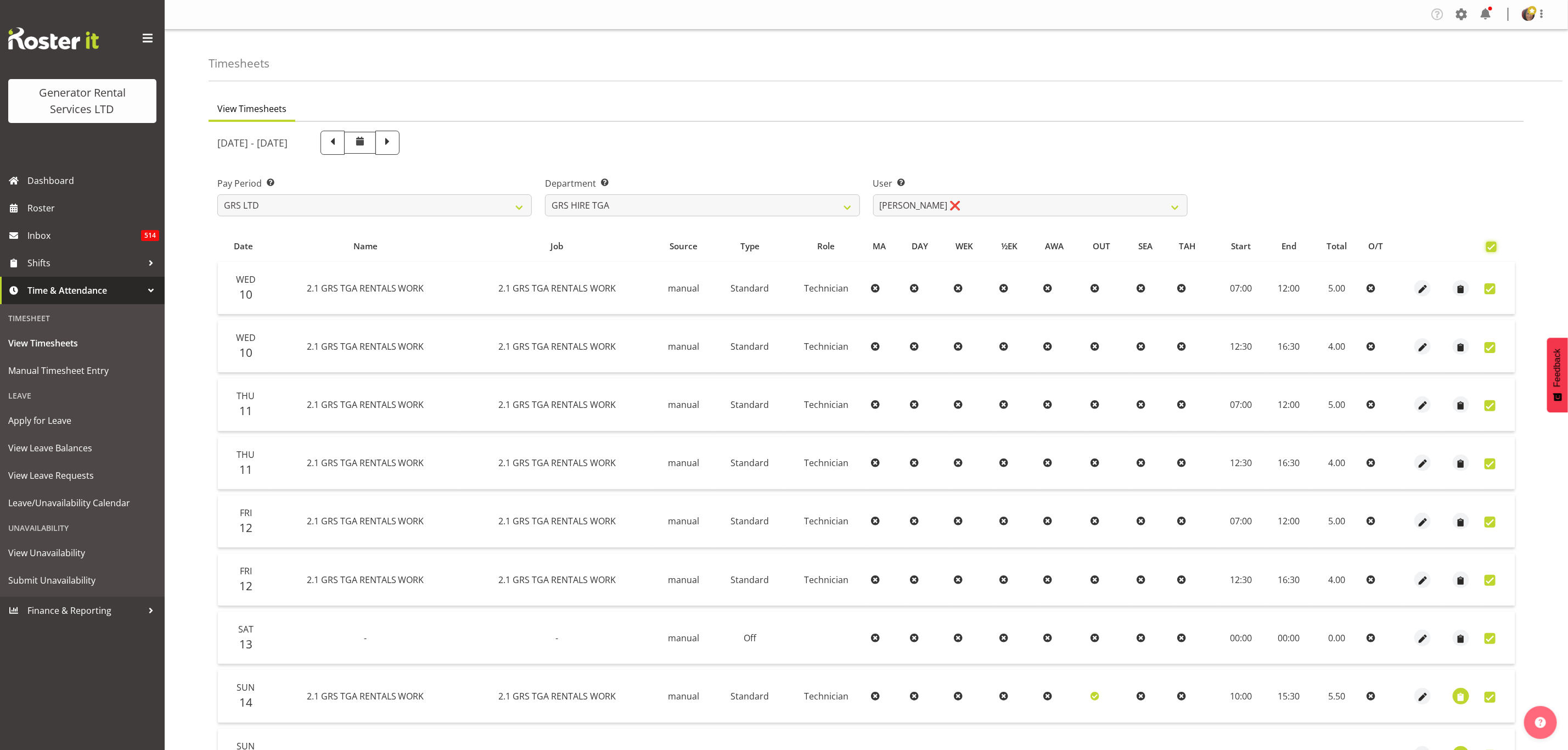
checkbox input "true"
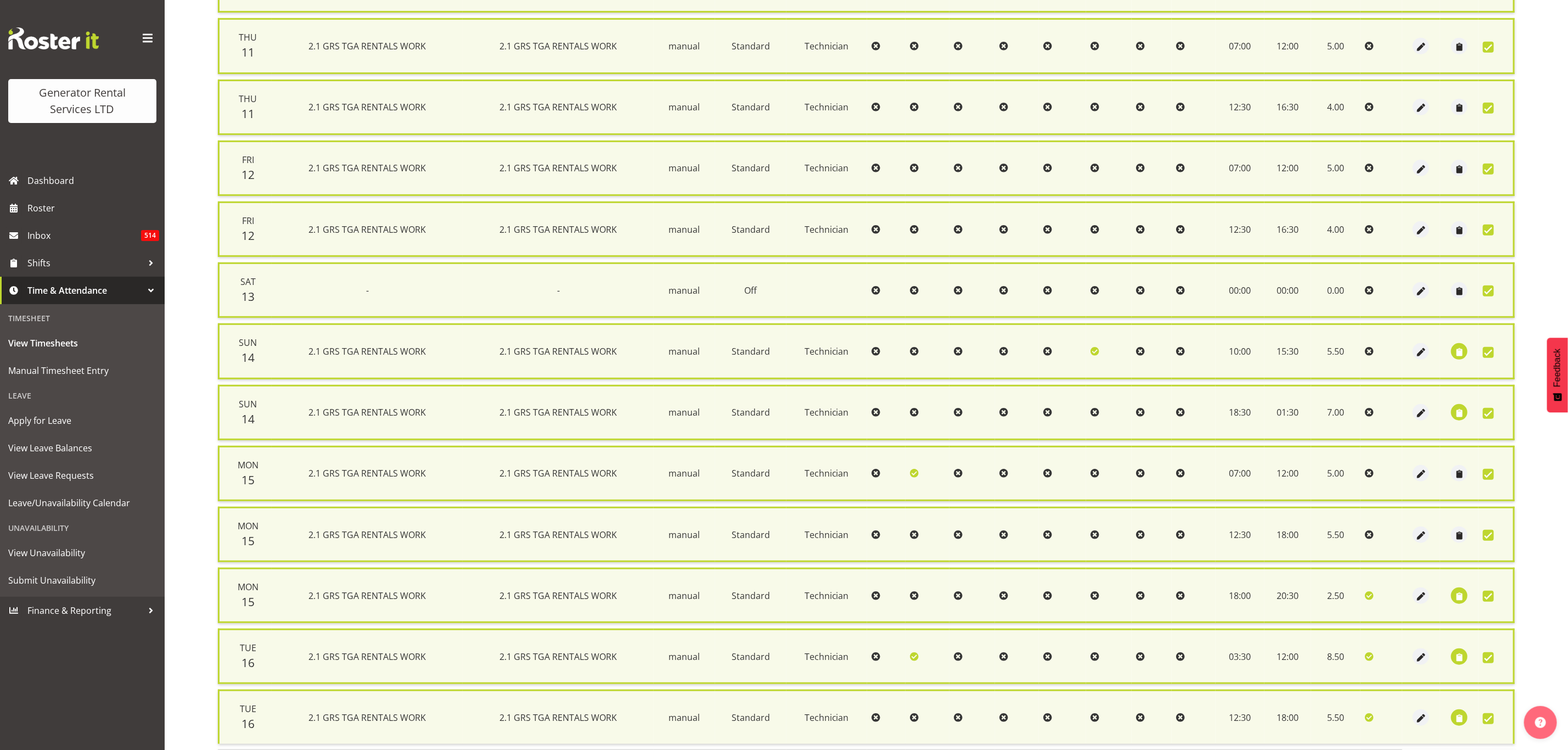
scroll to position [442, 0]
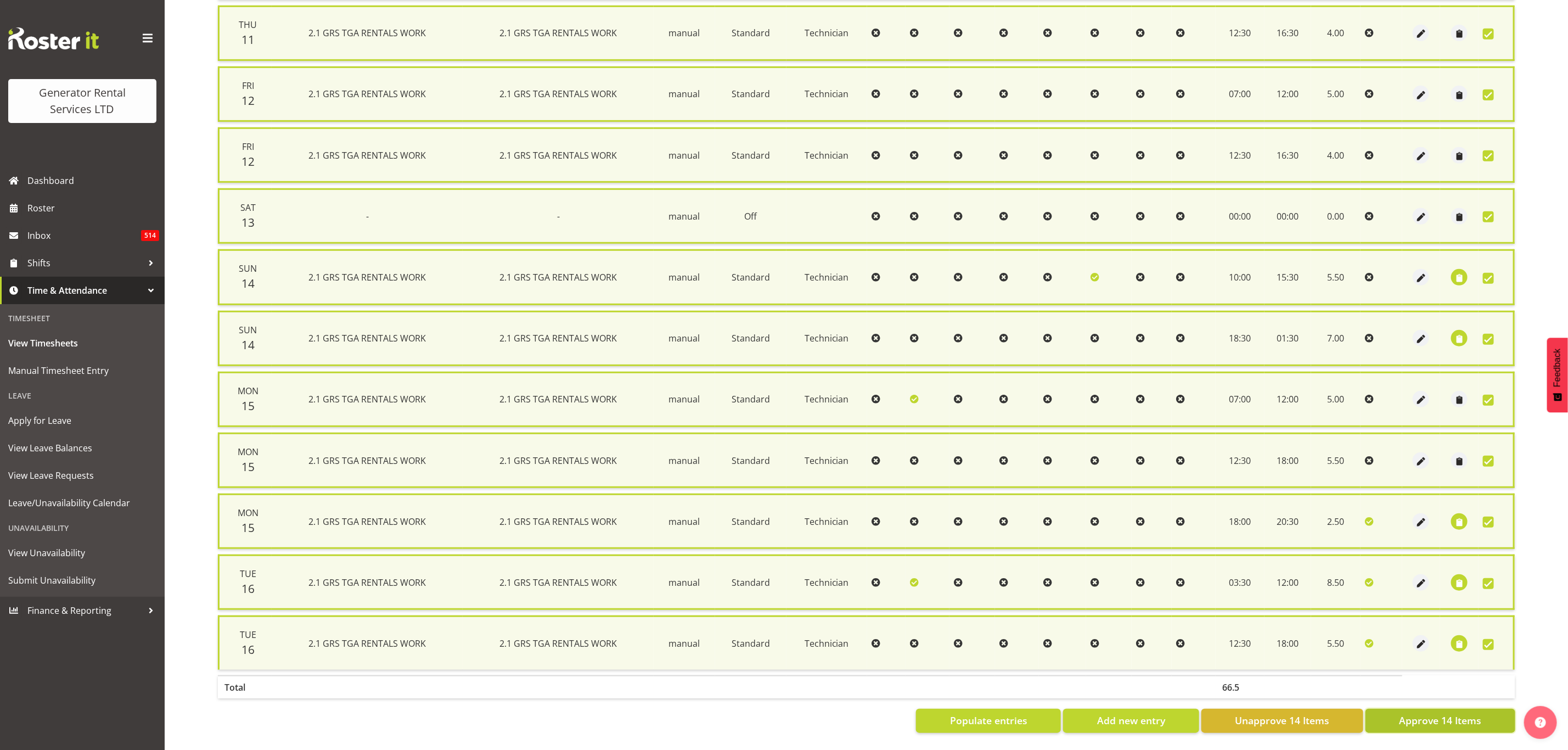
click at [1413, 713] on span "Approve 14 Items" at bounding box center [1440, 720] width 82 height 14
checkbox input "false"
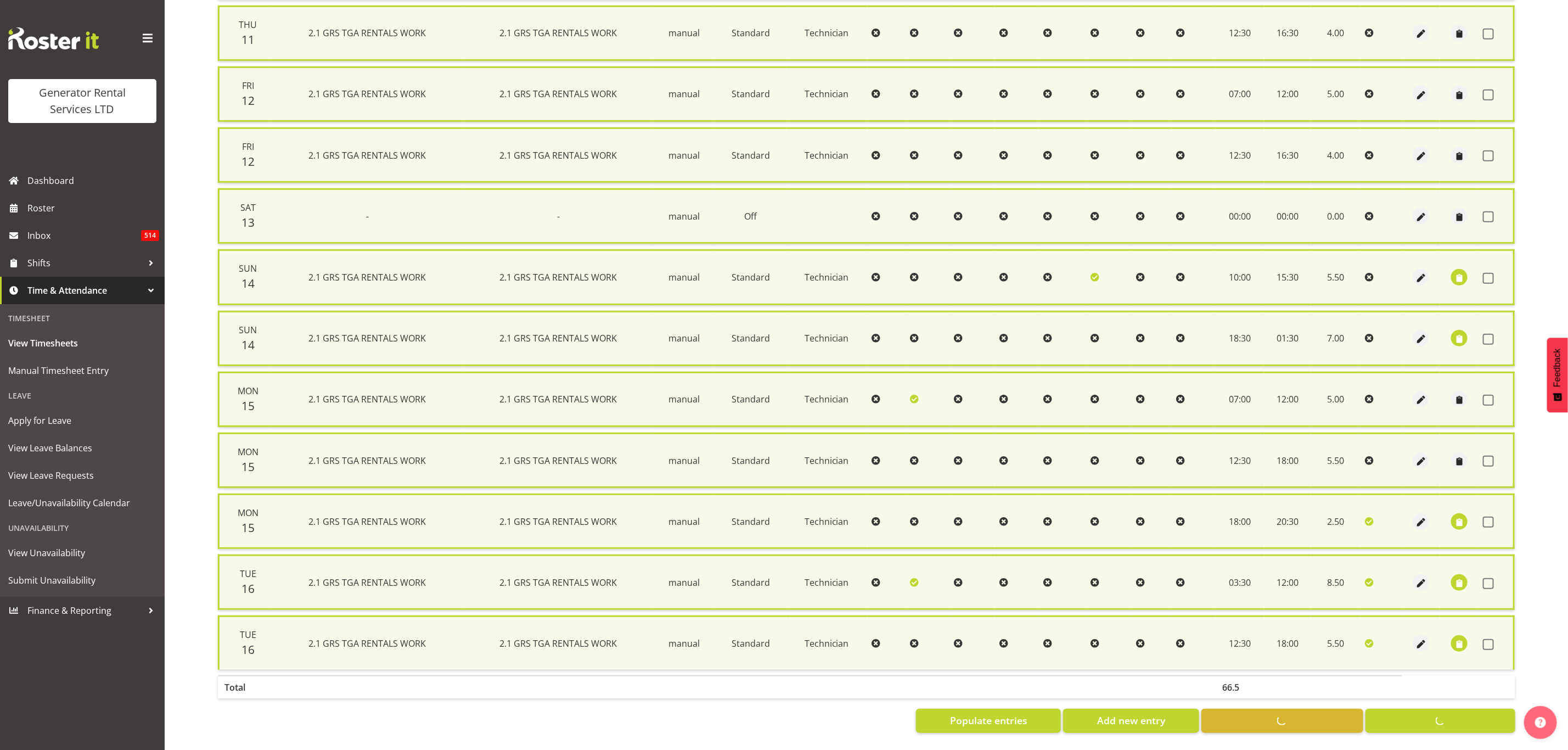
checkbox input "false"
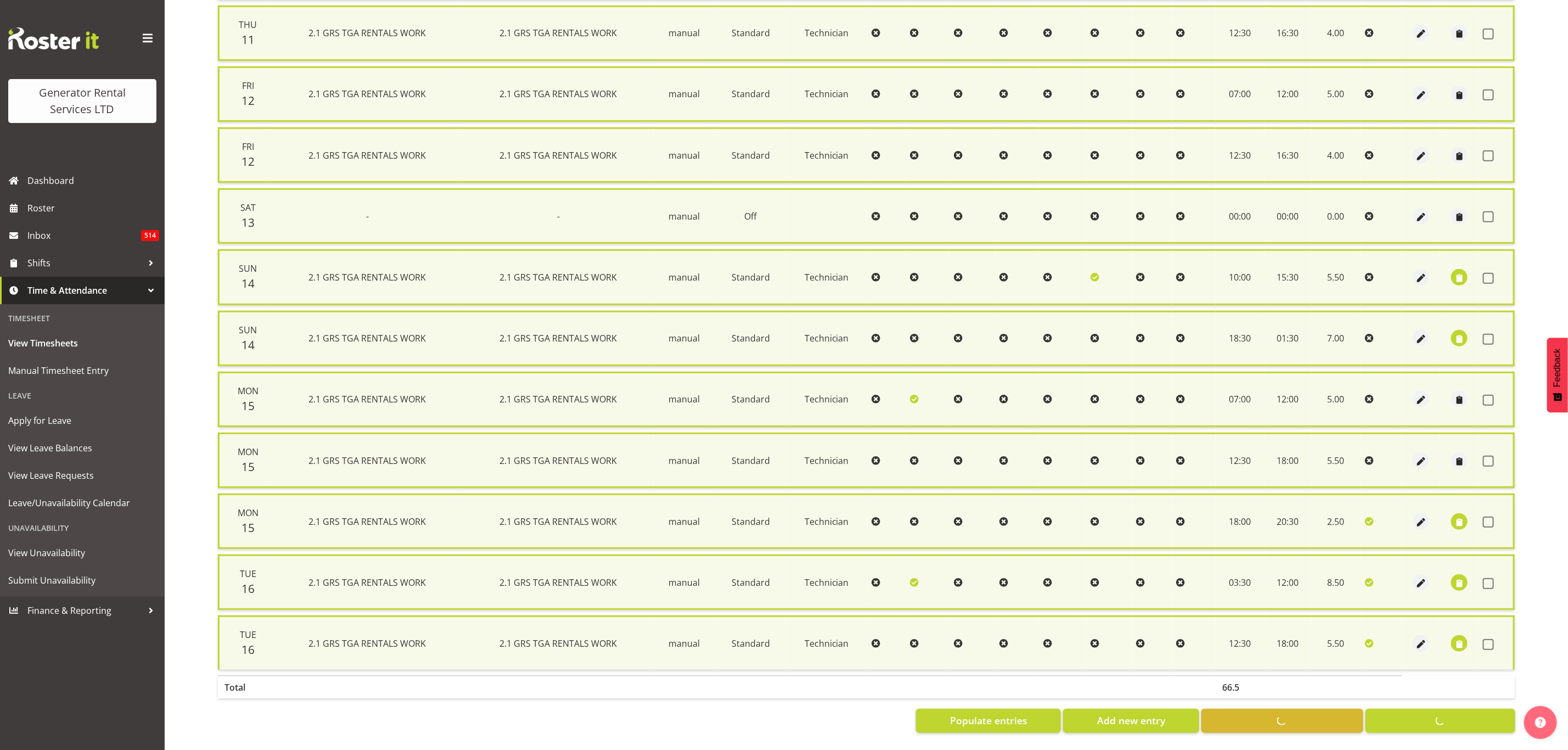
checkbox input "false"
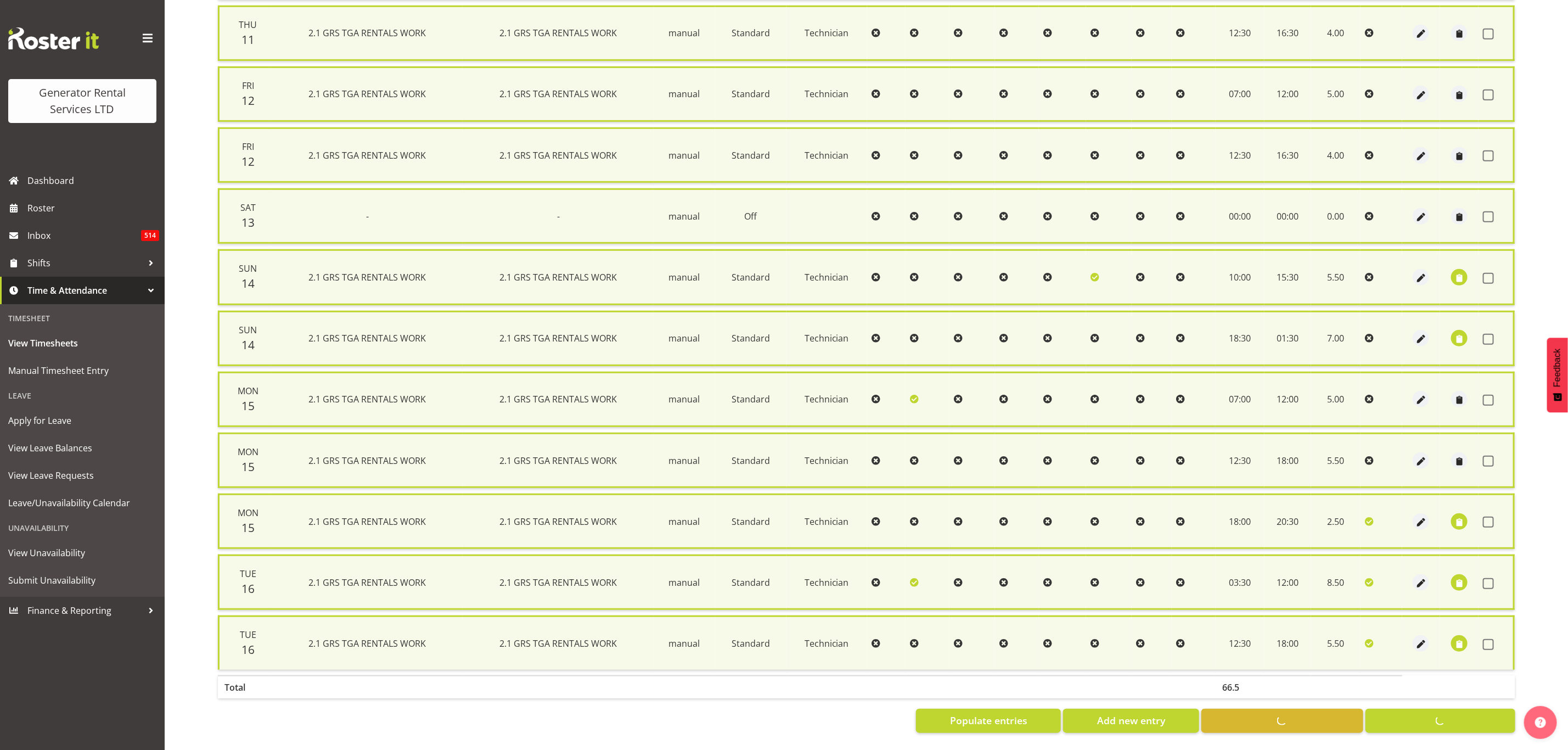
checkbox input "false"
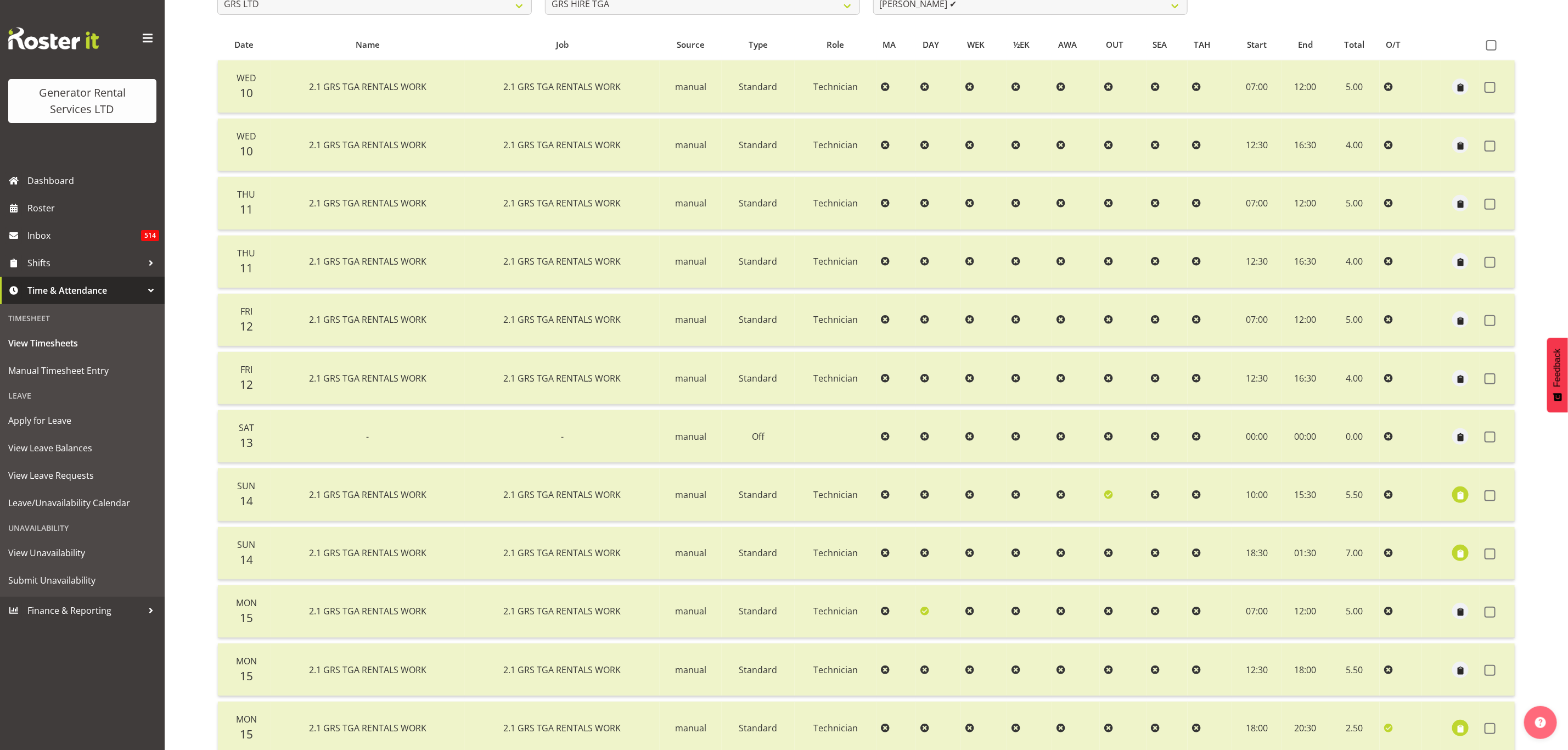
scroll to position [0, 0]
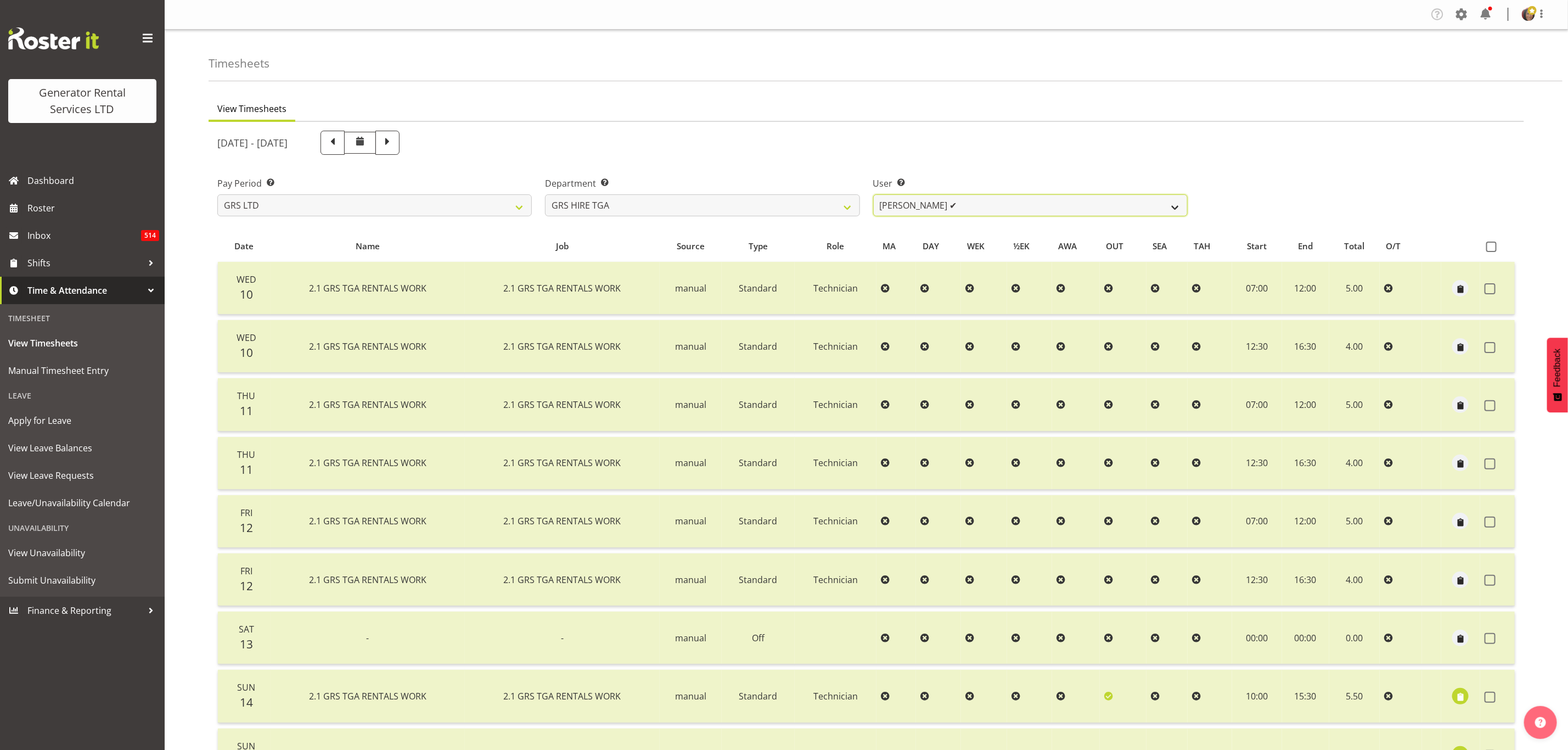
click at [1035, 208] on select "[PERSON_NAME] ✔ [PERSON_NAME] ✔ [PERSON_NAME] ✔ [PERSON_NAME] ✔ [PERSON_NAME] ❌" at bounding box center [1030, 206] width 315 height 22
click at [873, 195] on select "[PERSON_NAME] ✔ [PERSON_NAME] ✔ [PERSON_NAME] ✔ [PERSON_NAME] ✔ [PERSON_NAME] ❌" at bounding box center [1030, 206] width 315 height 22
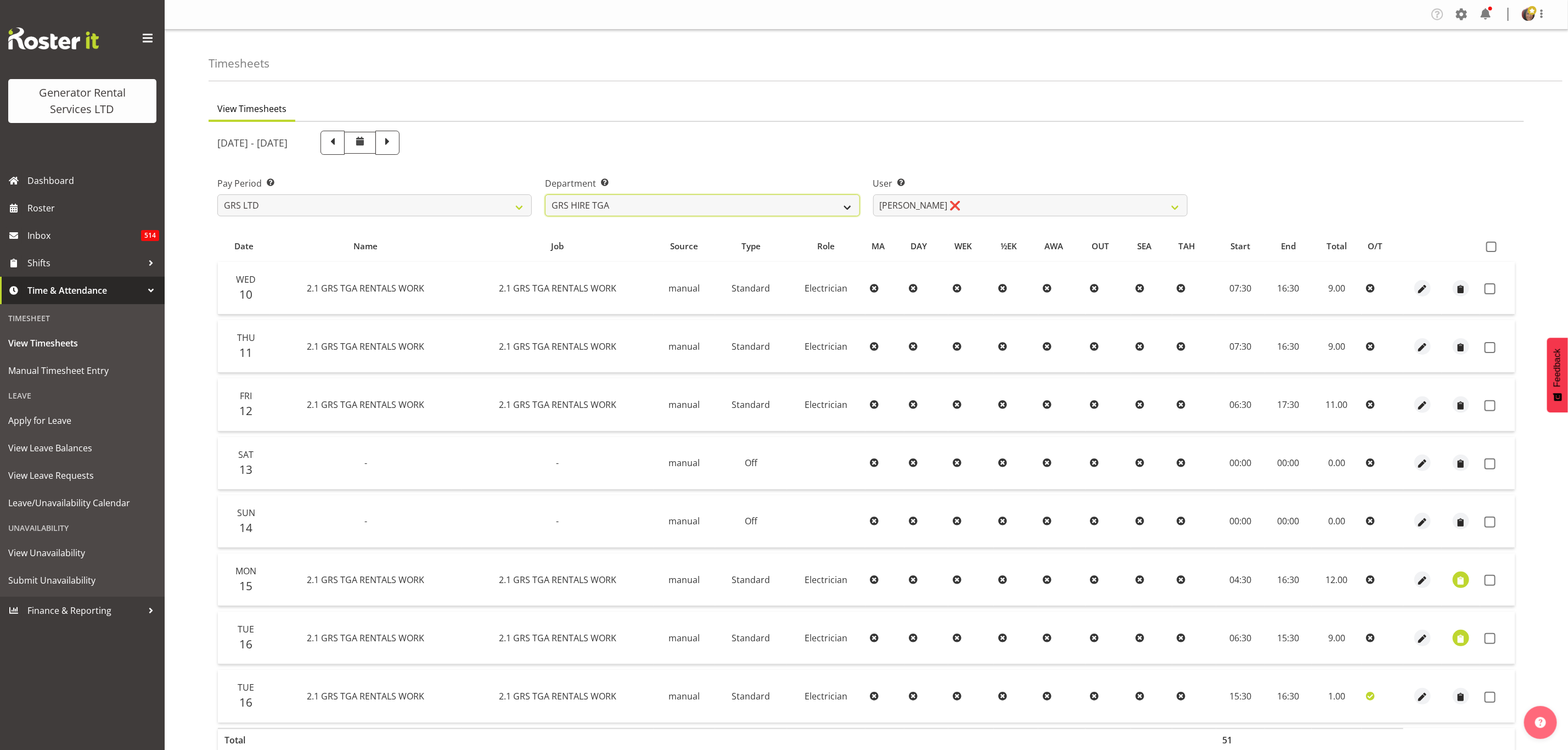
click at [789, 200] on select "GRS ADMIN TGA GRS HIRE TGA GRS SALES TGA" at bounding box center [702, 206] width 315 height 22
click at [545, 195] on select "GRS ADMIN TGA GRS HIRE TGA GRS SALES TGA" at bounding box center [702, 206] width 315 height 22
click at [924, 208] on select "[PERSON_NAME] ✔ [PERSON_NAME] ✔ [PERSON_NAME] ✔ [PERSON_NAME] ✔ [PERSON_NAME] ❌" at bounding box center [1030, 206] width 315 height 22
click at [873, 195] on select "[PERSON_NAME] ✔ [PERSON_NAME] ✔ [PERSON_NAME] ✔ [PERSON_NAME] ✔ [PERSON_NAME] ❌" at bounding box center [1030, 206] width 315 height 22
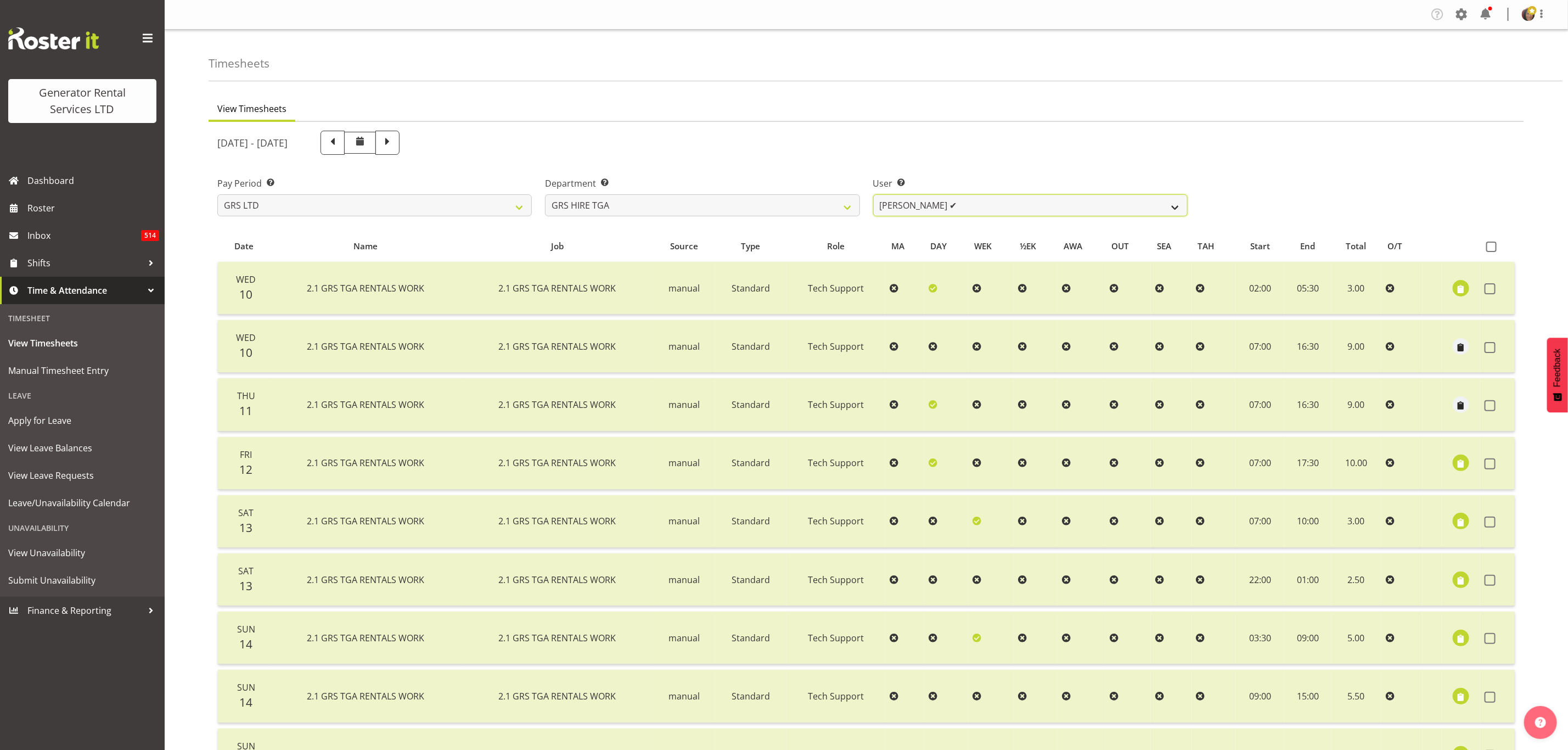
drag, startPoint x: 904, startPoint y: 206, endPoint x: 909, endPoint y: 214, distance: 9.4
click at [904, 206] on select "[PERSON_NAME] ✔ [PERSON_NAME] ✔ [PERSON_NAME] ✔ [PERSON_NAME] ✔ [PERSON_NAME] ❌" at bounding box center [1030, 206] width 315 height 22
click at [873, 195] on select "[PERSON_NAME] ✔ [PERSON_NAME] ✔ [PERSON_NAME] ✔ [PERSON_NAME] ✔ [PERSON_NAME] ❌" at bounding box center [1030, 206] width 315 height 22
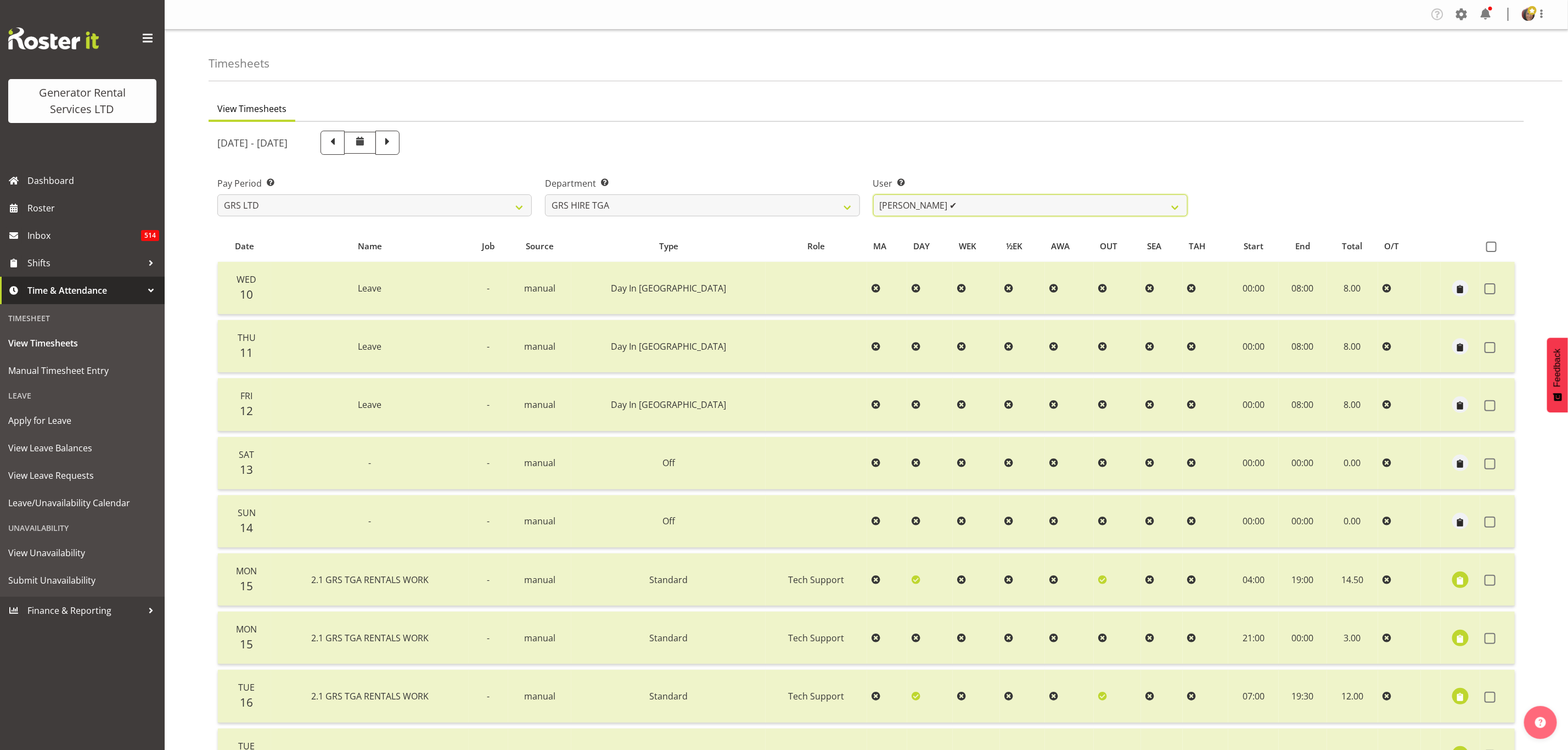
scroll to position [118, 0]
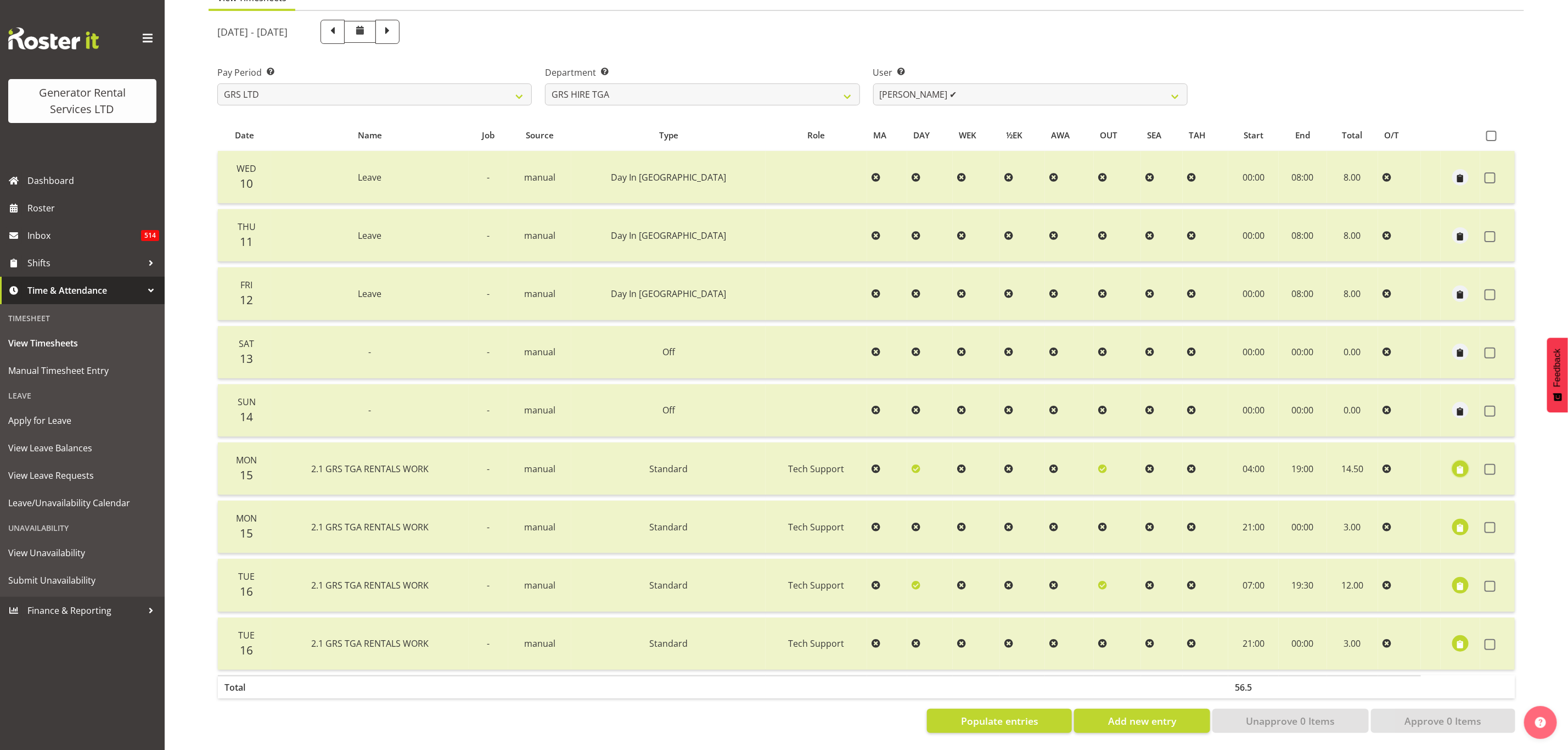
click at [1458, 463] on span "button" at bounding box center [1461, 470] width 13 height 13
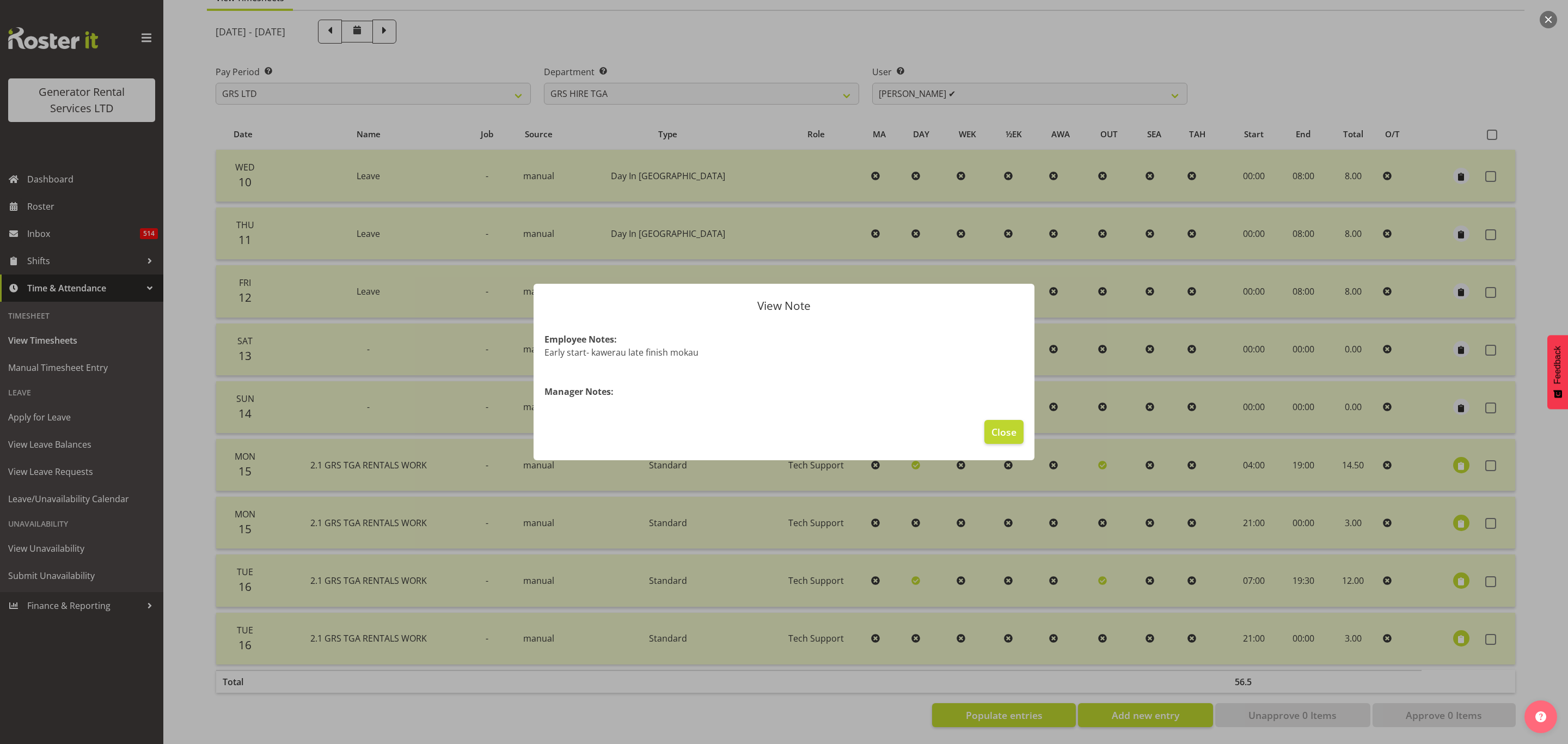
click at [974, 433] on footer "Close" at bounding box center [784, 435] width 501 height 51
click at [1004, 433] on span "Close" at bounding box center [1004, 432] width 25 height 14
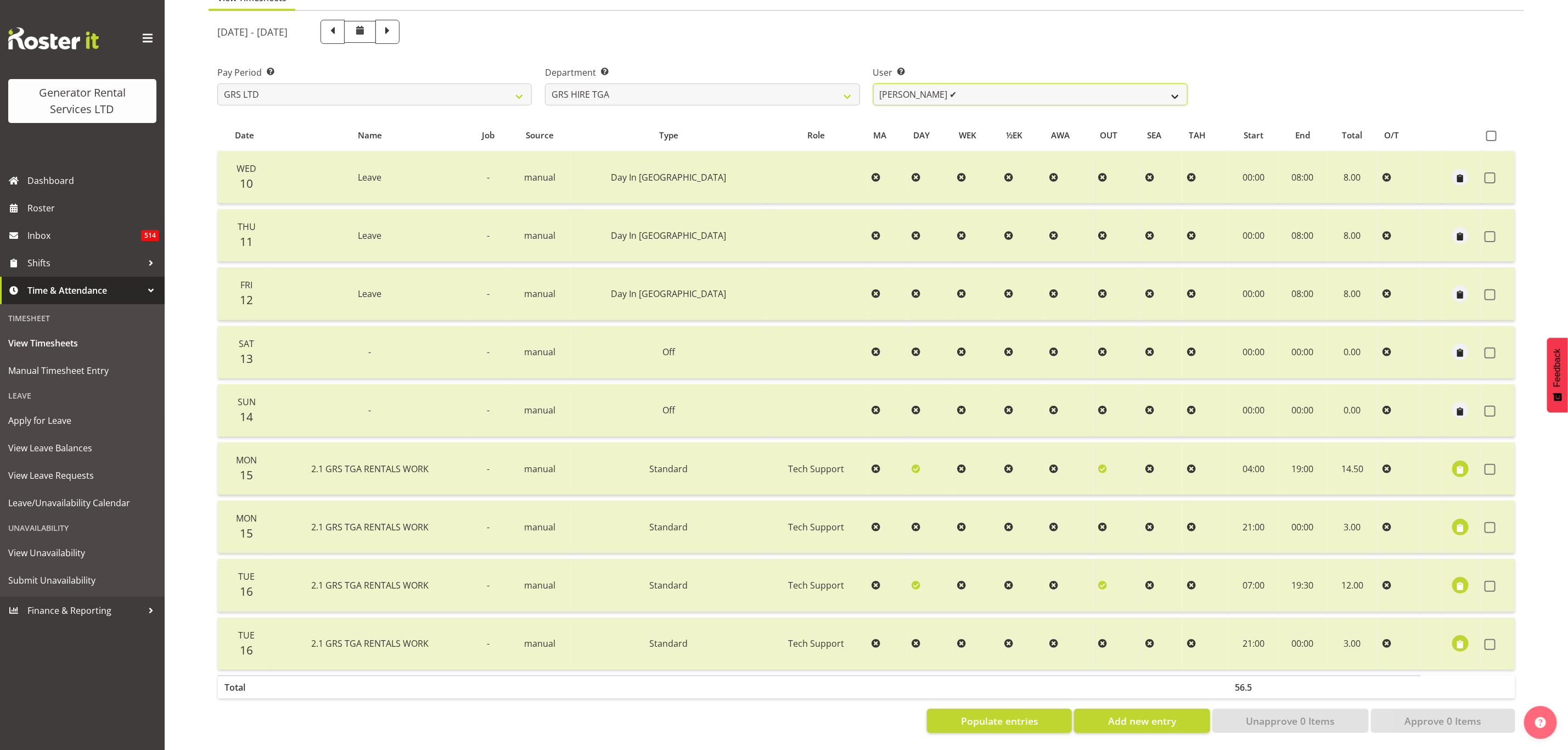
click at [933, 92] on select "[PERSON_NAME] ✔ [PERSON_NAME] ✔ [PERSON_NAME] ✔ [PERSON_NAME] ✔ [PERSON_NAME] ❌" at bounding box center [1030, 95] width 315 height 22
click at [930, 91] on select "[PERSON_NAME] ✔ [PERSON_NAME] ✔ [PERSON_NAME] ✔ [PERSON_NAME] ✔ [PERSON_NAME] ❌" at bounding box center [1030, 95] width 315 height 22
select select "195"
click at [873, 83] on select "[PERSON_NAME] ✔ [PERSON_NAME] ✔ [PERSON_NAME] ✔ [PERSON_NAME] ✔ [PERSON_NAME] ❌" at bounding box center [1030, 95] width 315 height 22
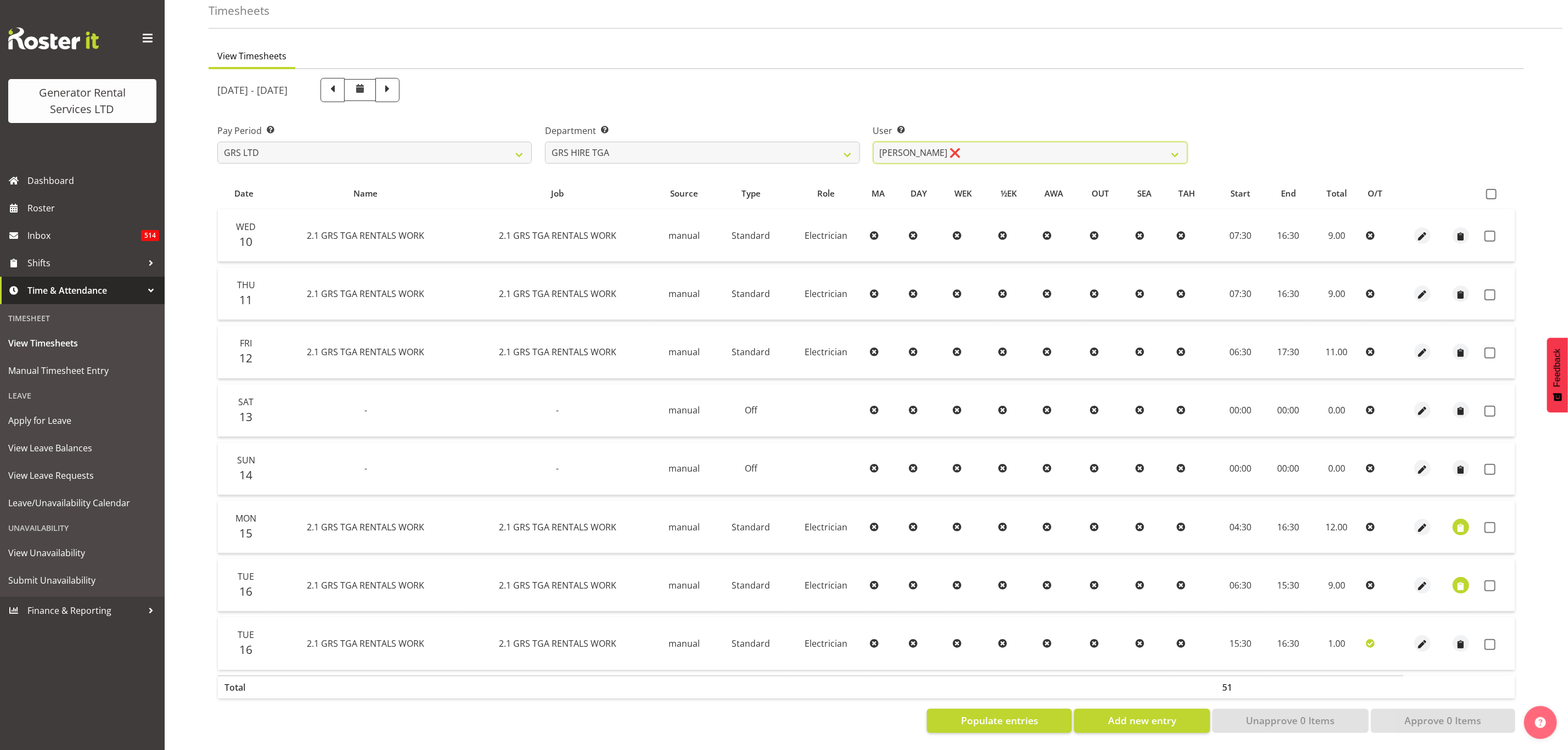
scroll to position [60, 0]
click at [1492, 189] on span at bounding box center [1491, 194] width 10 height 10
click at [1492, 190] on input "checkbox" at bounding box center [1490, 194] width 7 height 7
checkbox input "true"
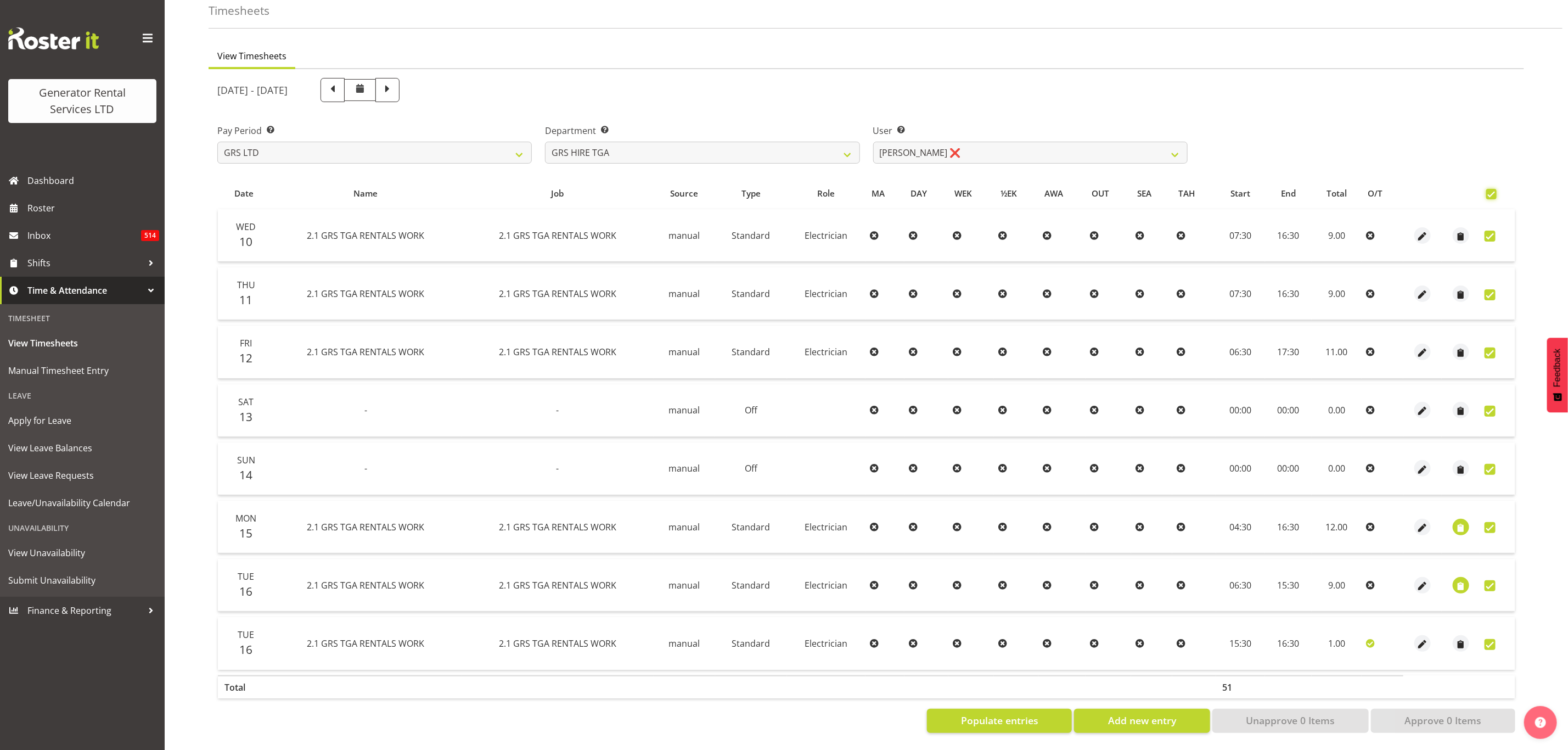
checkbox input "true"
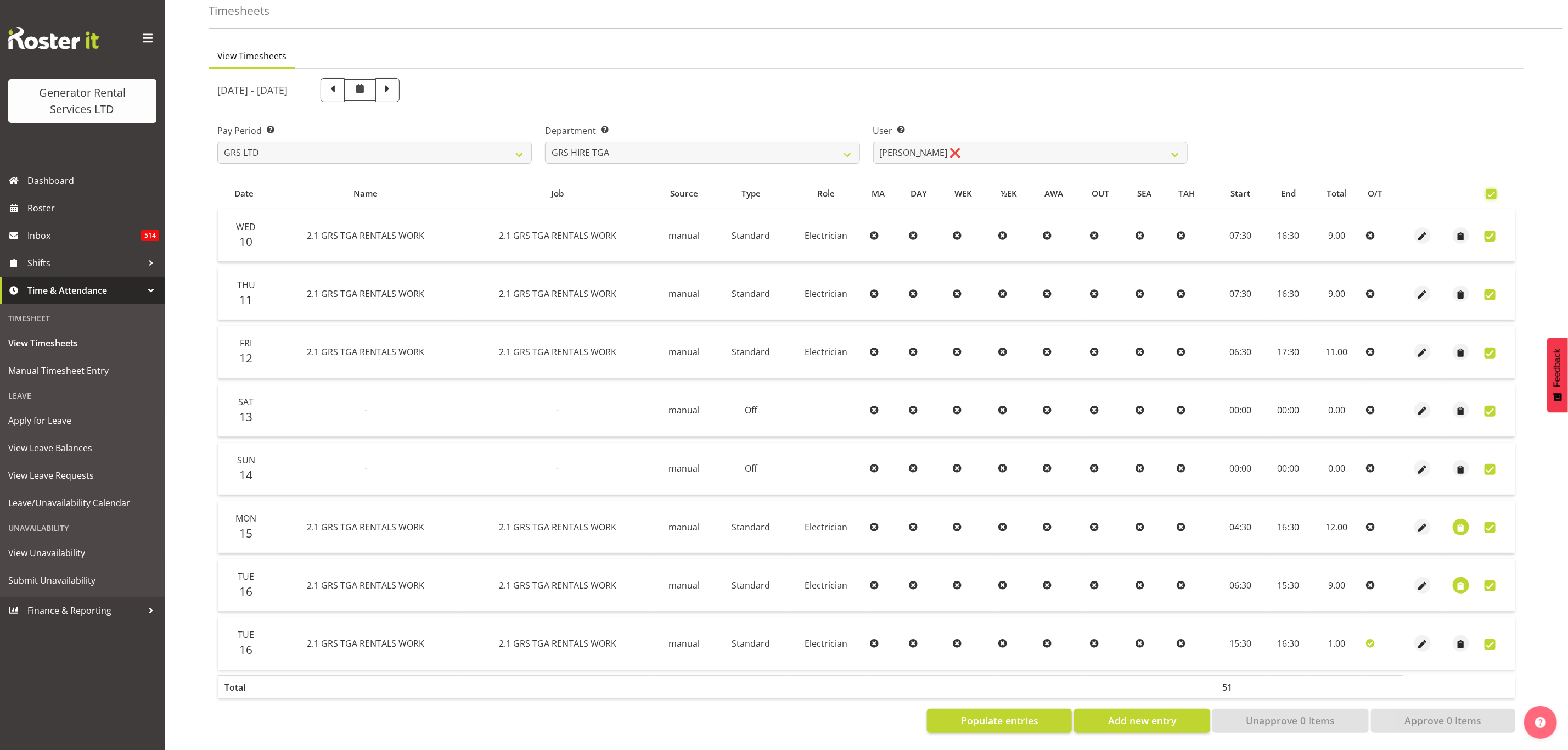
checkbox input "true"
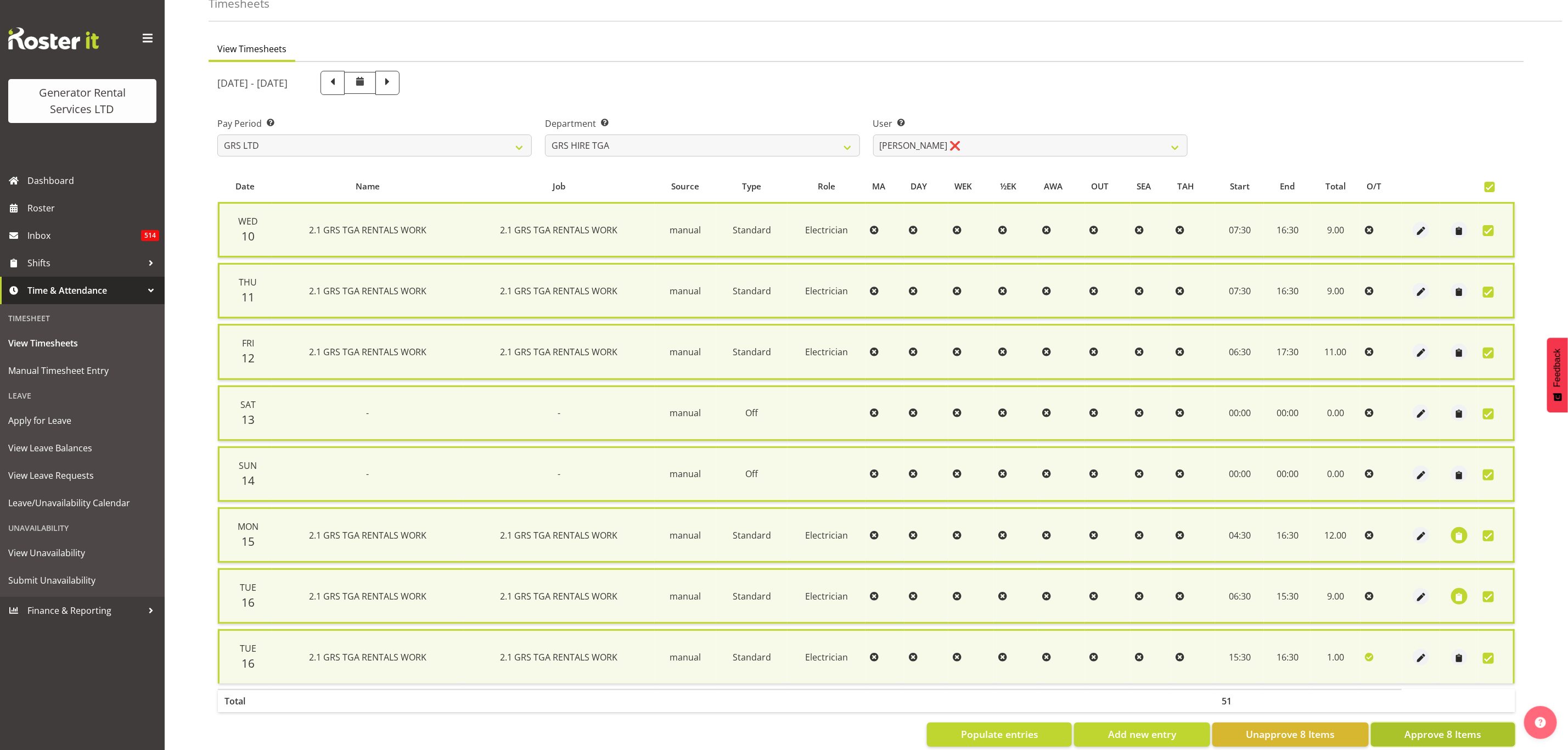
click at [1429, 727] on span "Approve 8 Items" at bounding box center [1443, 733] width 77 height 14
checkbox input "false"
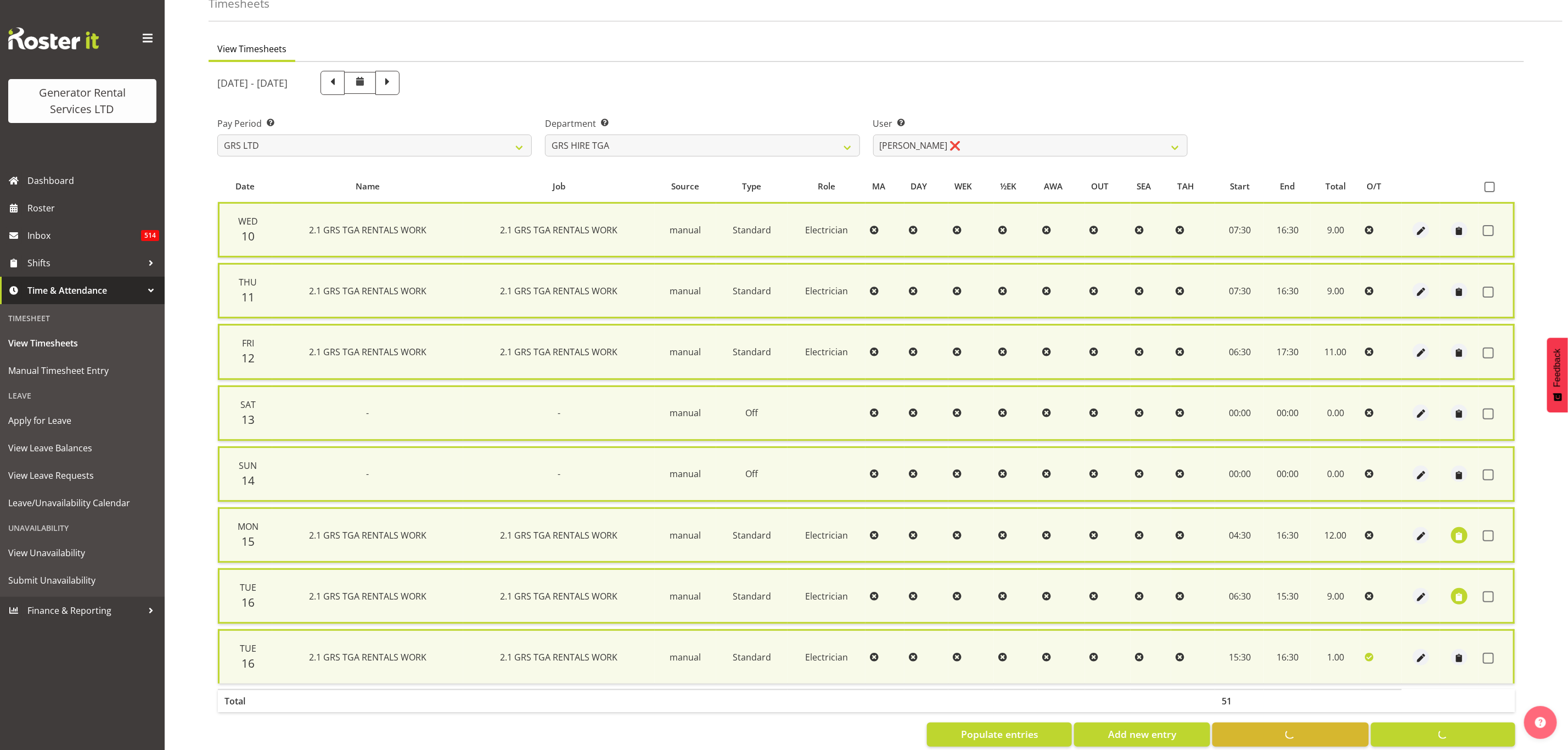
checkbox input "false"
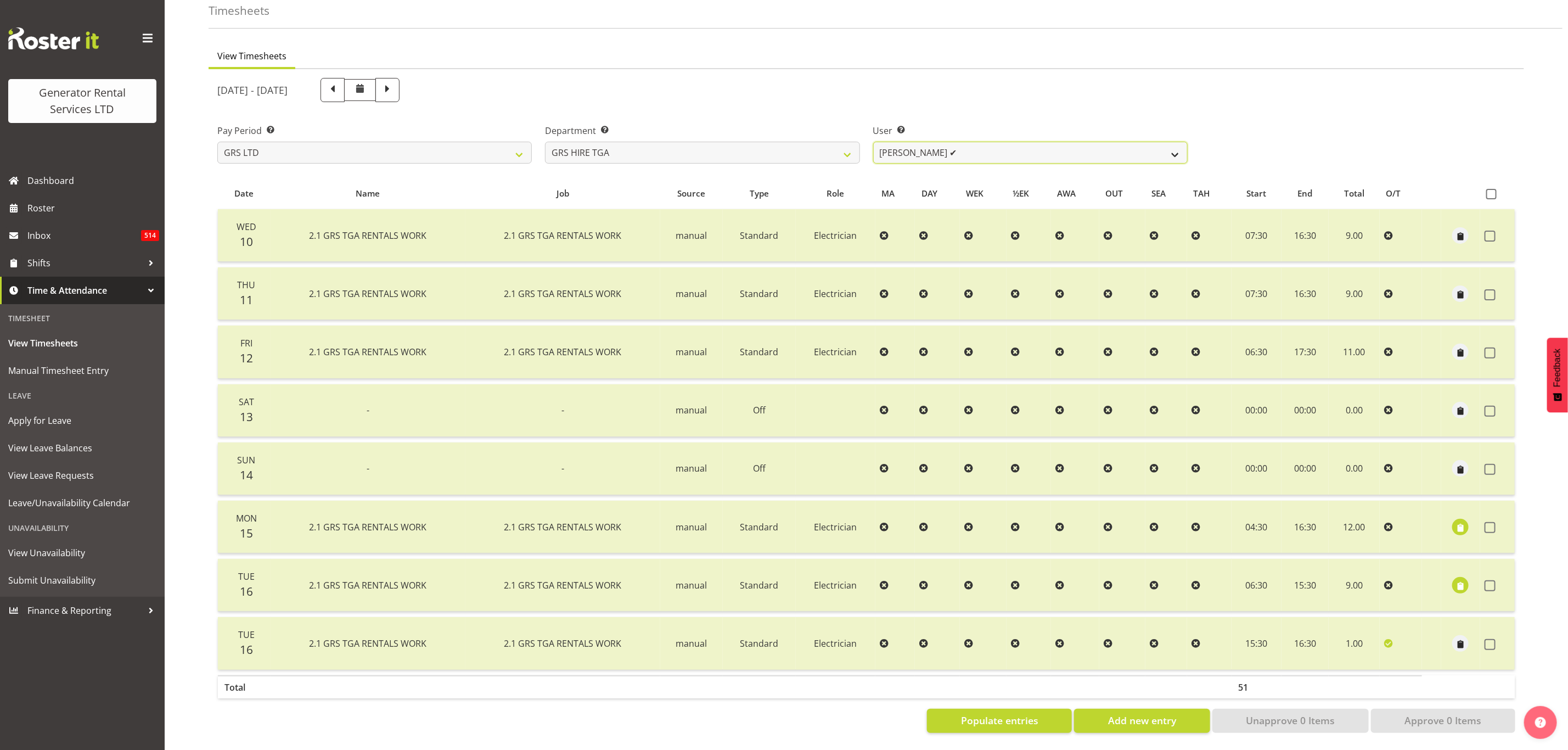
click at [960, 142] on select "[PERSON_NAME] ✔ [PERSON_NAME] ✔ [PERSON_NAME] ✔ [PERSON_NAME] ✔ [PERSON_NAME] ✔" at bounding box center [1030, 153] width 315 height 22
click at [960, 144] on select "[PERSON_NAME] ✔ [PERSON_NAME] ✔ [PERSON_NAME] ✔ [PERSON_NAME] ✔ [PERSON_NAME] ✔" at bounding box center [1030, 153] width 315 height 22
click at [824, 152] on select "GRS ADMIN TGA GRS HIRE TGA GRS SALES TGA" at bounding box center [702, 153] width 315 height 22
click at [545, 142] on select "GRS ADMIN TGA GRS HIRE TGA GRS SALES TGA" at bounding box center [702, 153] width 315 height 22
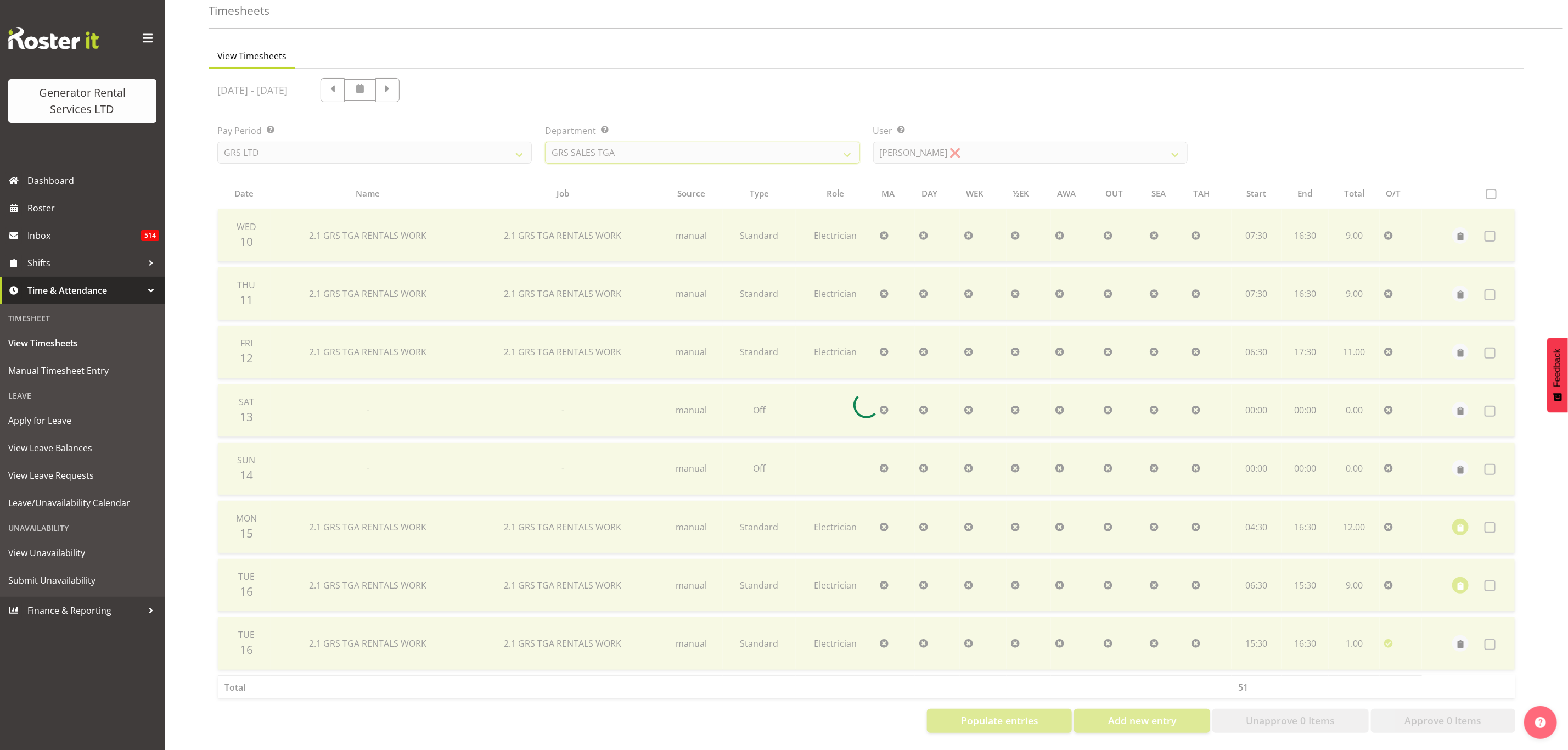
scroll to position [2, 0]
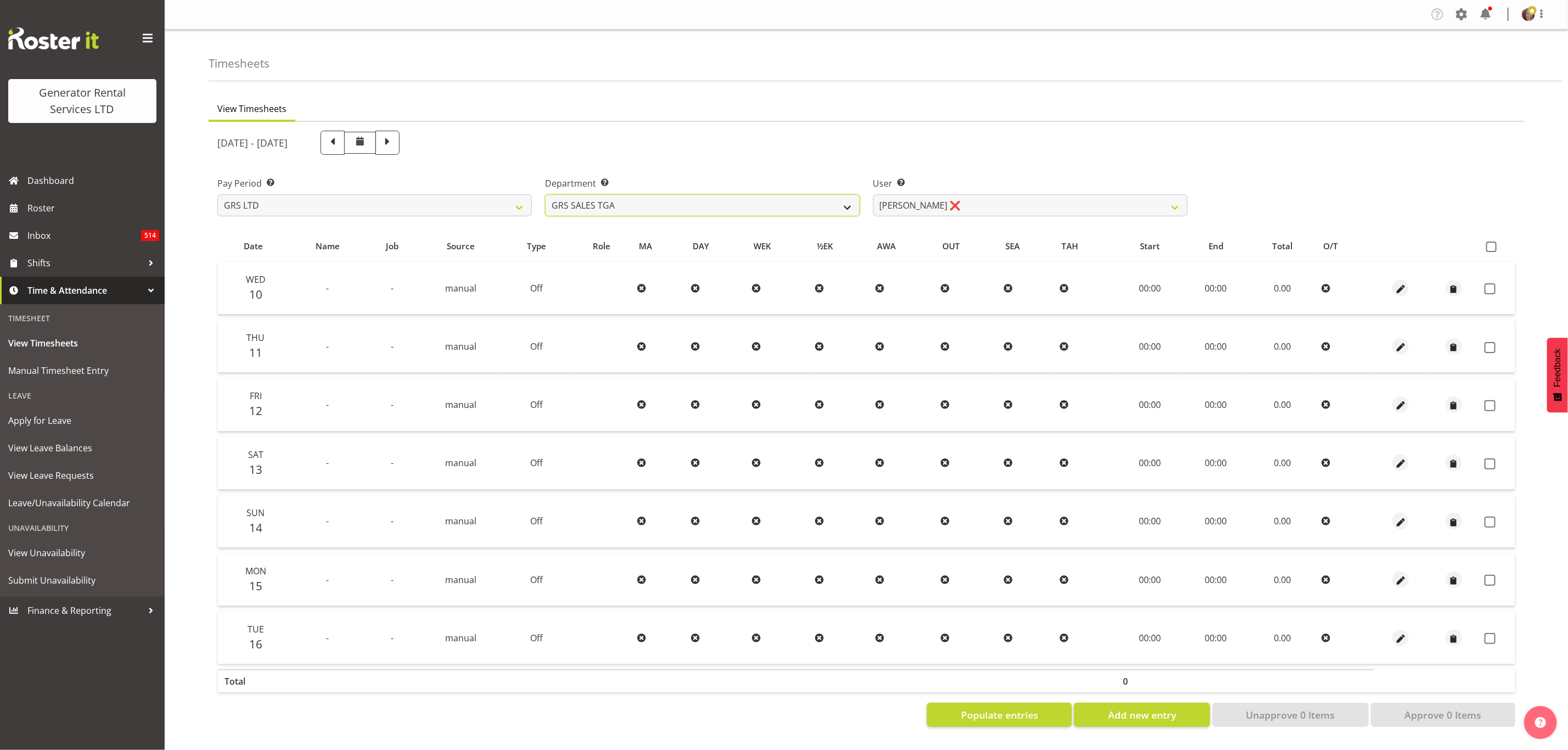
click at [802, 195] on select "GRS ADMIN TGA GRS HIRE TGA GRS SALES TGA" at bounding box center [702, 206] width 315 height 22
click at [545, 195] on select "GRS ADMIN TGA GRS HIRE TGA GRS SALES TGA" at bounding box center [702, 206] width 315 height 22
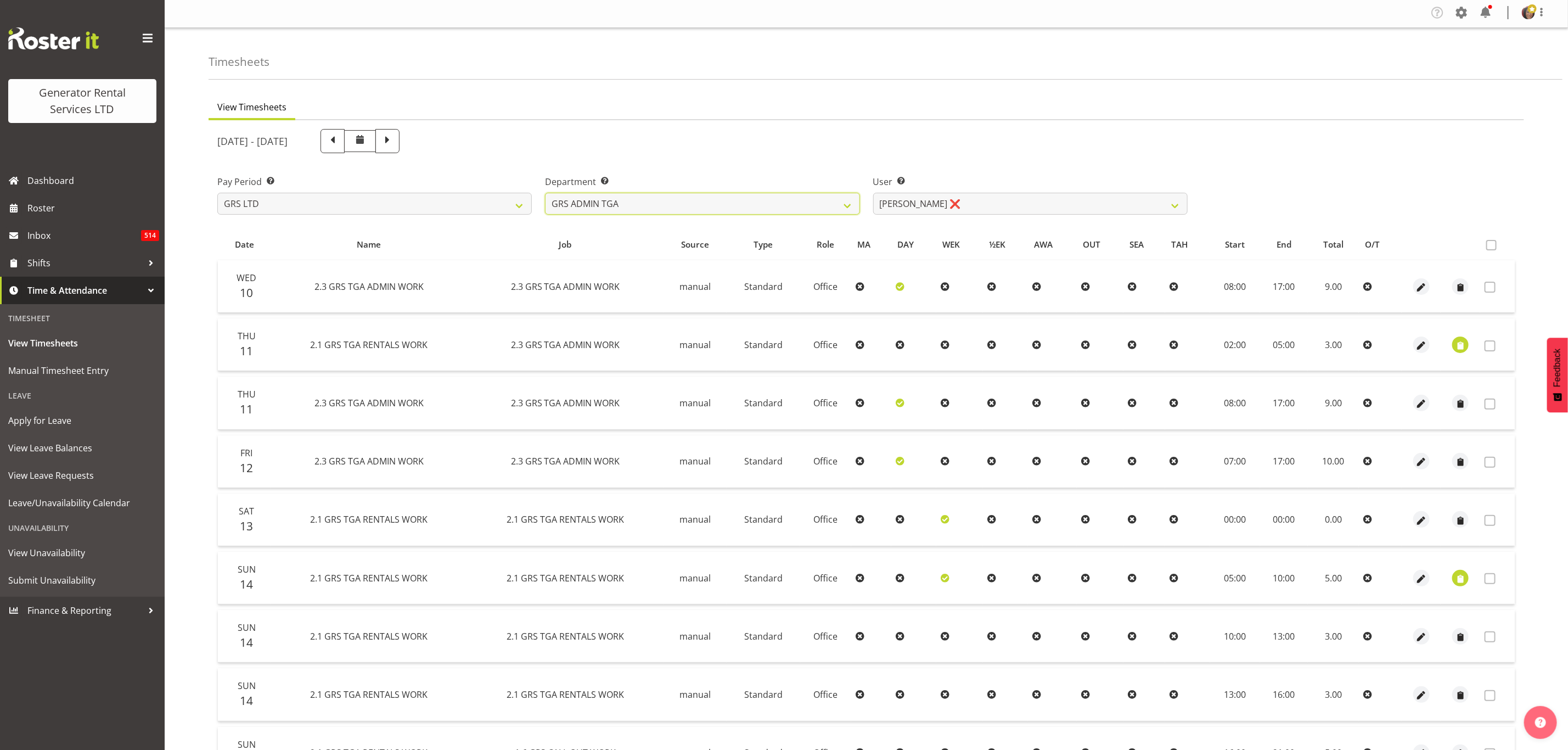
scroll to position [0, 0]
click at [1137, 210] on select "[PERSON_NAME] ❌" at bounding box center [1030, 206] width 315 height 22
click at [820, 201] on select "GRS ADMIN TGA GRS HIRE TGA GRS SALES TGA" at bounding box center [702, 206] width 315 height 22
click at [545, 195] on select "GRS ADMIN TGA GRS HIRE TGA GRS SALES TGA" at bounding box center [702, 206] width 315 height 22
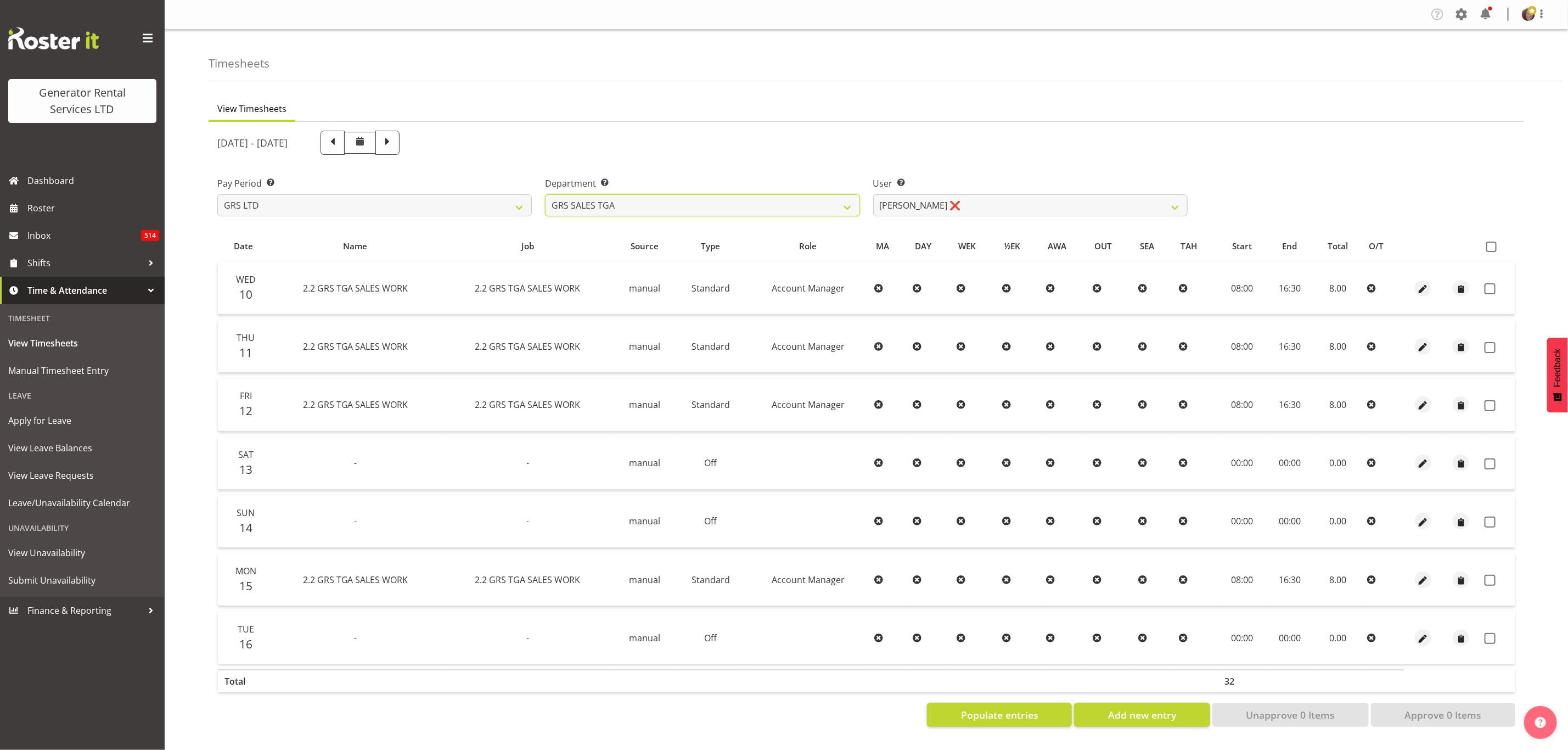
scroll to position [2, 0]
click at [850, 201] on select "GRS ADMIN TGA GRS HIRE TGA GRS SALES TGA" at bounding box center [702, 206] width 315 height 22
select select "21"
click at [545, 195] on select "GRS ADMIN TGA GRS HIRE TGA GRS SALES TGA" at bounding box center [702, 206] width 315 height 22
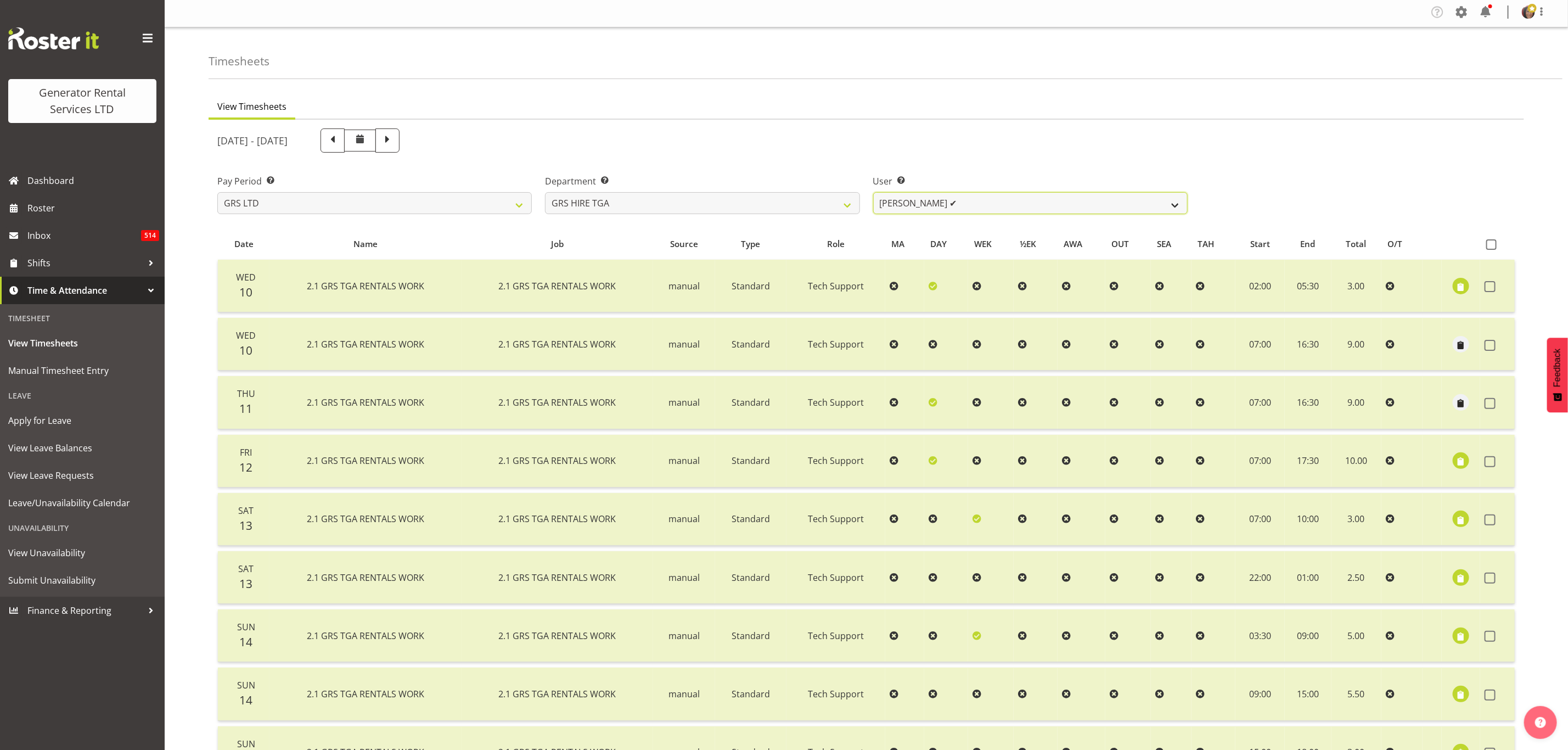
click at [978, 201] on select "[PERSON_NAME] ✔ [PERSON_NAME] ✔ [PERSON_NAME] ✔ [PERSON_NAME] ✔ [PERSON_NAME] ✔" at bounding box center [1030, 203] width 315 height 22
